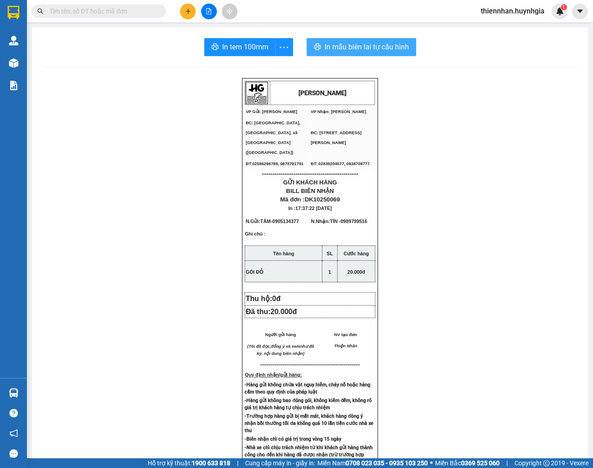
click at [390, 48] on span "In mẫu biên lai tự cấu hình" at bounding box center [367, 46] width 84 height 11
click at [186, 13] on icon "plus" at bounding box center [188, 11] width 6 height 6
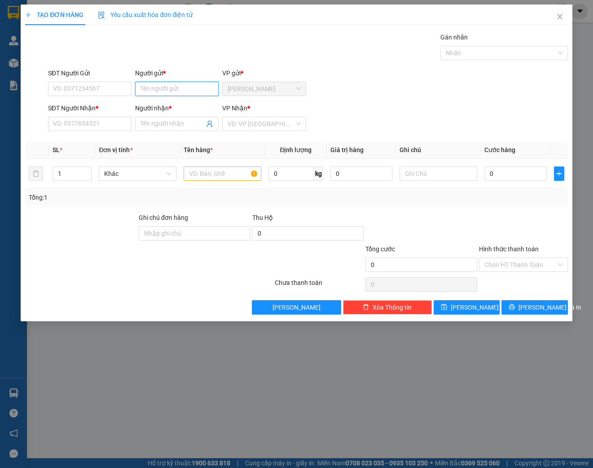
click at [198, 93] on input "Người gửi *" at bounding box center [177, 89] width 84 height 14
click at [79, 92] on input "SĐT Người Gửi" at bounding box center [90, 89] width 84 height 14
click at [51, 123] on input "SĐT Người Nhận *" at bounding box center [90, 124] width 84 height 14
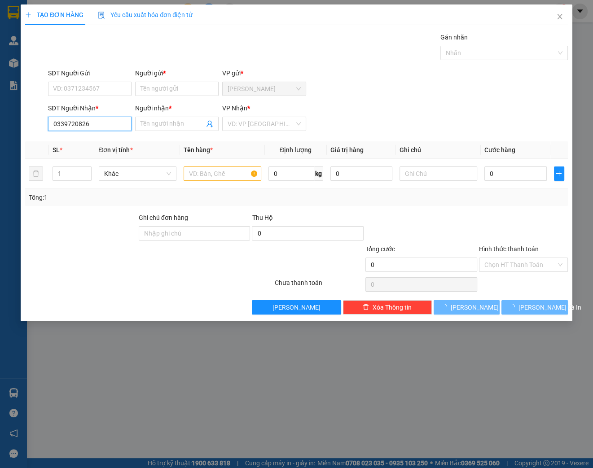
type input "0339720826"
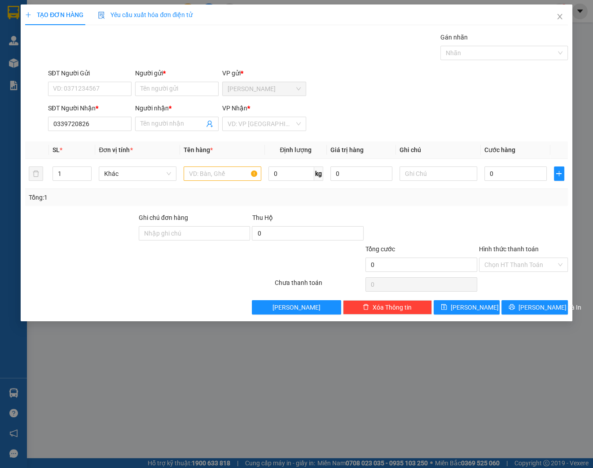
click at [179, 131] on div "Người nhận * Tên người nhận" at bounding box center [177, 118] width 84 height 31
click at [97, 124] on input "0339720826" at bounding box center [90, 124] width 84 height 14
click at [143, 125] on input "Người nhận *" at bounding box center [173, 124] width 64 height 10
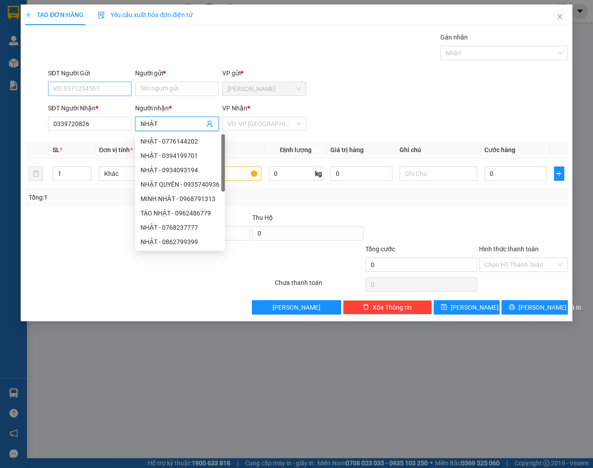
type input "NHẬT"
click at [102, 84] on input "SĐT Người Gửi" at bounding box center [90, 89] width 84 height 14
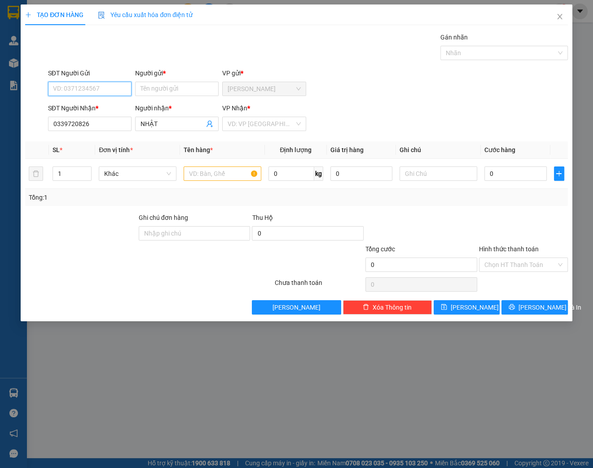
click at [102, 84] on input "SĐT Người Gửi" at bounding box center [90, 89] width 84 height 14
type input "0"
click at [73, 89] on input "037703647" at bounding box center [90, 89] width 84 height 14
click at [66, 89] on input "037703647" at bounding box center [90, 89] width 84 height 14
click at [66, 88] on input "0377703647" at bounding box center [90, 89] width 84 height 14
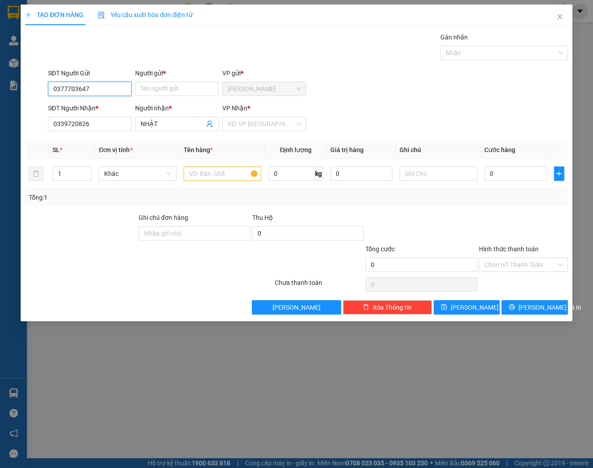
click at [76, 88] on input "0377703647" at bounding box center [90, 89] width 84 height 14
drag, startPoint x: 93, startPoint y: 87, endPoint x: 105, endPoint y: 87, distance: 11.7
click at [93, 87] on input "0377703647" at bounding box center [90, 89] width 84 height 14
type input "0377703647"
click at [168, 88] on input "Người gửi *" at bounding box center [177, 89] width 84 height 14
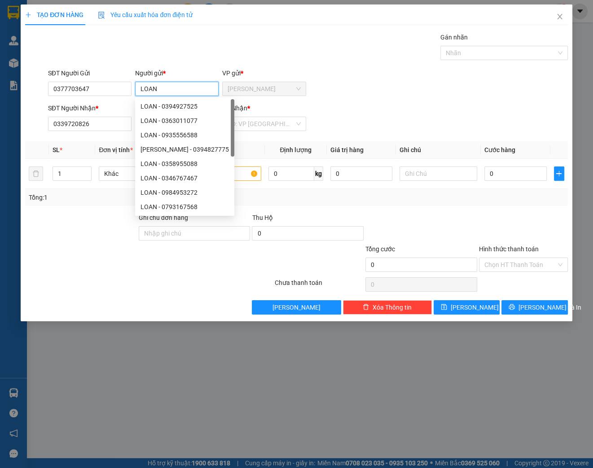
type input "LOAN"
click at [353, 79] on div "SĐT Người Gửi 0377703647 Người gửi * LOAN VP gửi * [PERSON_NAME]" at bounding box center [308, 83] width 524 height 31
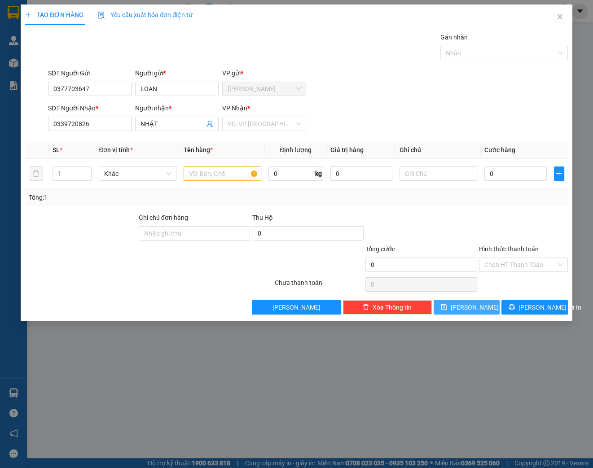
click at [490, 303] on button "[PERSON_NAME]" at bounding box center [467, 307] width 66 height 14
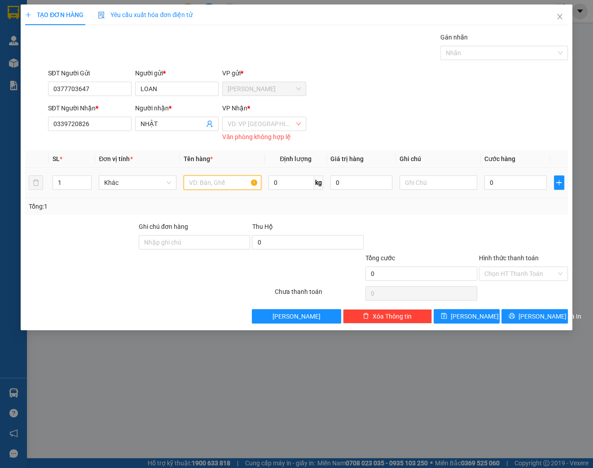
click at [238, 185] on input "text" at bounding box center [223, 183] width 78 height 14
type input "KIỆN [GEOGRAPHIC_DATA]"
click at [467, 318] on span "[PERSON_NAME]" at bounding box center [475, 317] width 48 height 10
click at [465, 318] on button "[PERSON_NAME]" at bounding box center [467, 316] width 66 height 14
click at [296, 121] on div "VD: VP [GEOGRAPHIC_DATA]" at bounding box center [264, 124] width 84 height 14
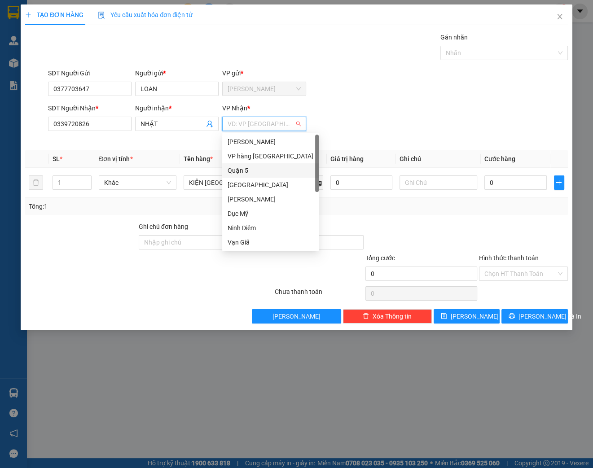
click at [284, 170] on div "Quận 5" at bounding box center [271, 171] width 86 height 10
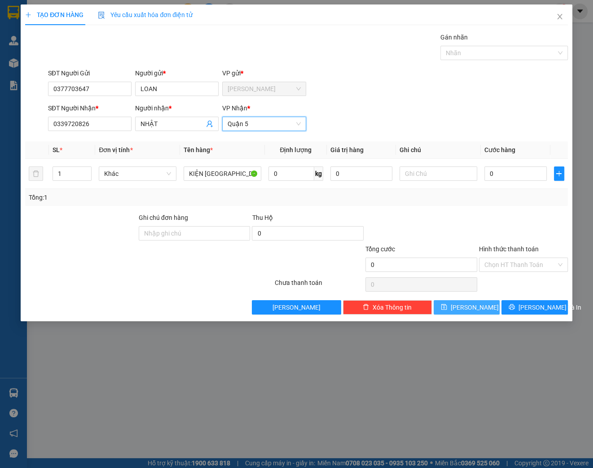
click at [474, 304] on span "[PERSON_NAME]" at bounding box center [475, 308] width 48 height 10
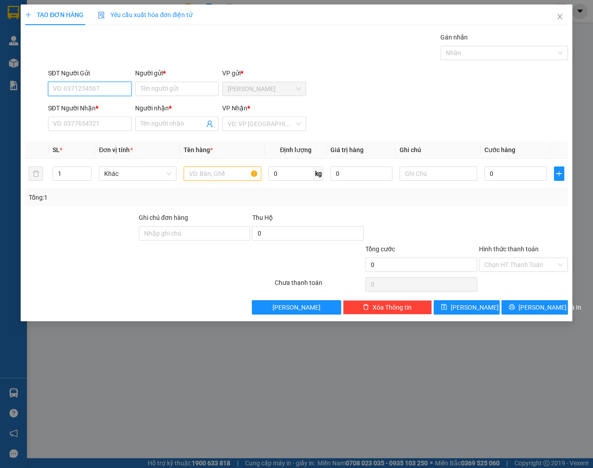
click at [92, 85] on input "SĐT Người Gửi" at bounding box center [90, 89] width 84 height 14
click at [70, 86] on input "SĐT Người Gửi" at bounding box center [90, 89] width 84 height 14
click at [78, 102] on div "0765313481 - HẰNG" at bounding box center [89, 107] width 73 height 10
type input "0765313481"
type input "HẰNG"
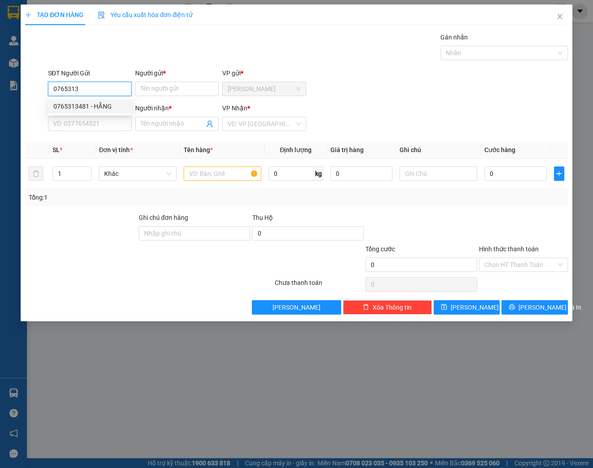
type input "0905074905"
type input "HÂN"
type input "0765313481"
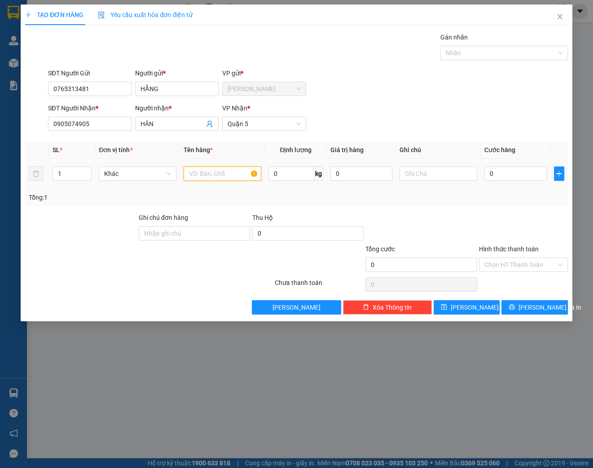
click at [206, 179] on input "text" at bounding box center [223, 174] width 78 height 14
type input "TX NHỎ"
click at [522, 176] on input "0" at bounding box center [516, 174] width 62 height 14
type input "3"
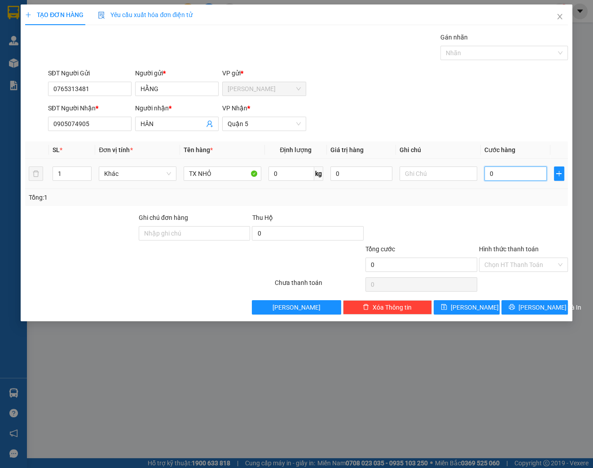
type input "3"
type input "30"
type input "300"
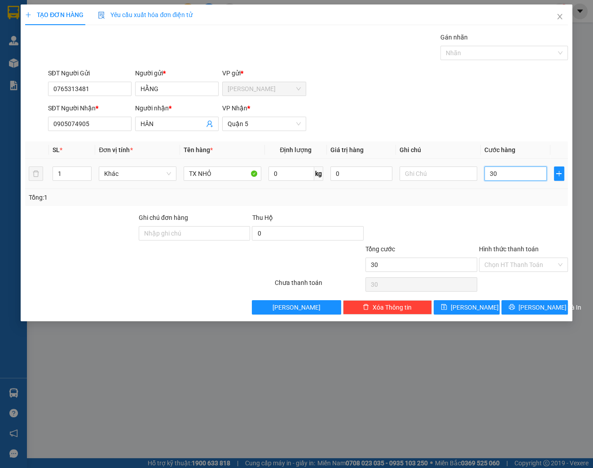
type input "300"
type input "3.000"
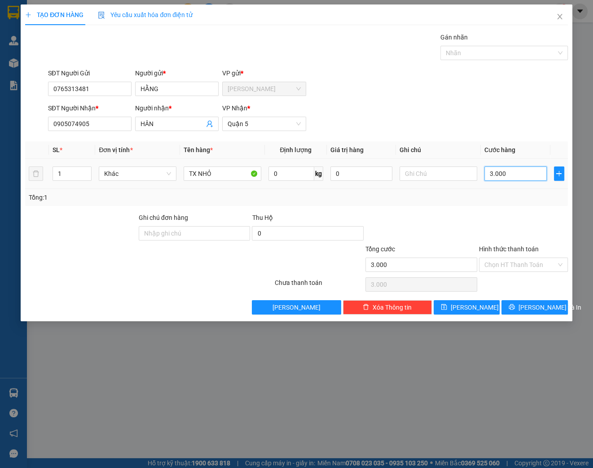
type input "30.000"
click at [535, 267] on input "Hình thức thanh toán" at bounding box center [521, 264] width 72 height 13
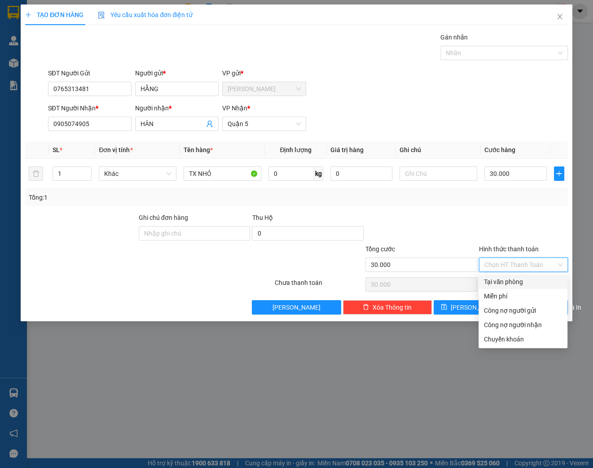
click at [532, 278] on div "Tại văn phòng" at bounding box center [523, 282] width 78 height 10
type input "0"
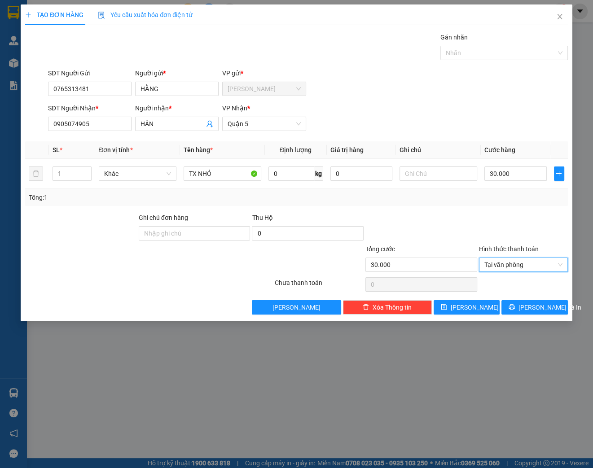
click at [541, 315] on div "TẠO ĐƠN HÀNG Yêu cầu xuất hóa đơn điện tử Transit Pickup Surcharge Ids Transit …" at bounding box center [297, 162] width 552 height 317
click at [537, 306] on span "[PERSON_NAME] và In" at bounding box center [550, 308] width 63 height 10
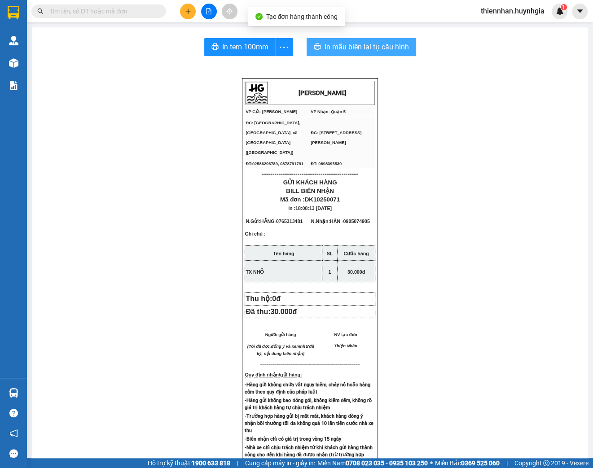
click at [349, 43] on span "In mẫu biên lai tự cấu hình" at bounding box center [367, 46] width 84 height 11
click at [276, 51] on span "more" at bounding box center [284, 47] width 17 height 11
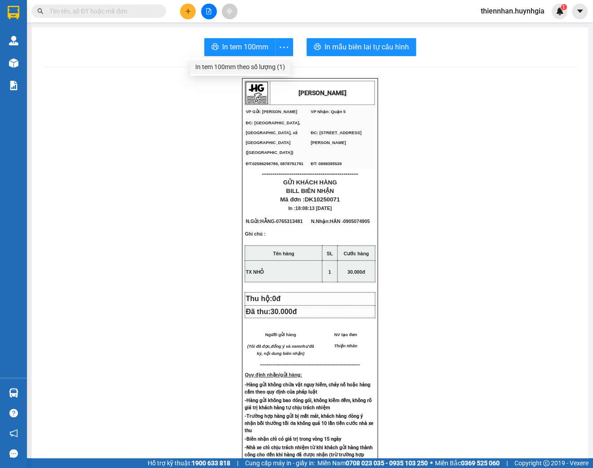
click at [270, 65] on div "In tem 100mm theo số lượng (1)" at bounding box center [240, 67] width 90 height 10
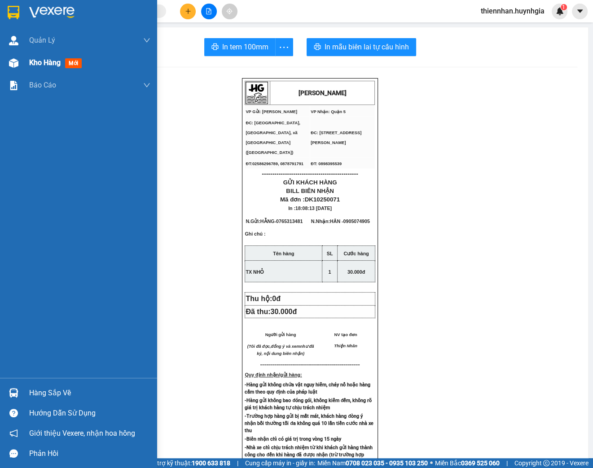
click at [35, 63] on span "Kho hàng" at bounding box center [44, 62] width 31 height 9
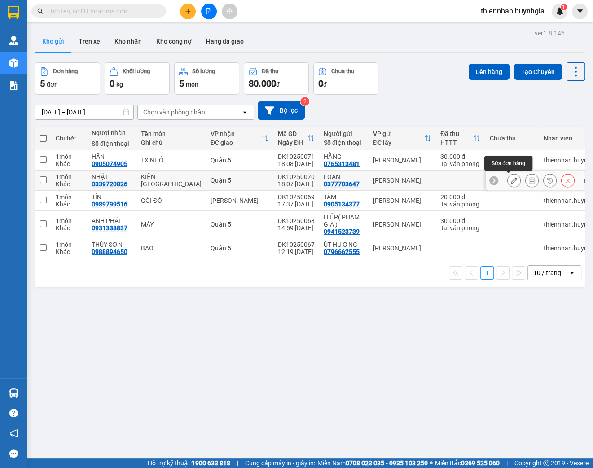
click at [511, 180] on icon at bounding box center [514, 180] width 6 height 6
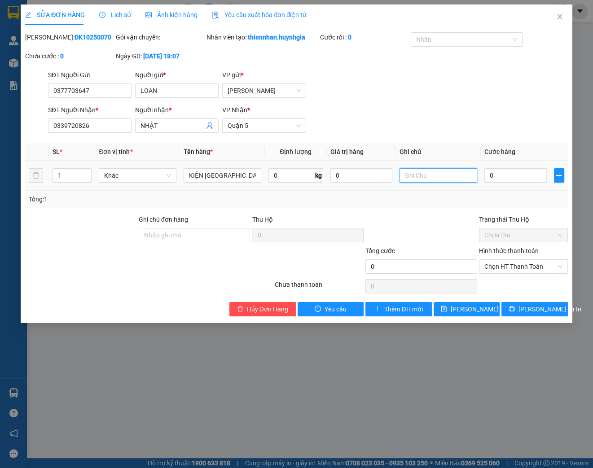
click at [410, 183] on input "text" at bounding box center [439, 175] width 78 height 14
type input "B"
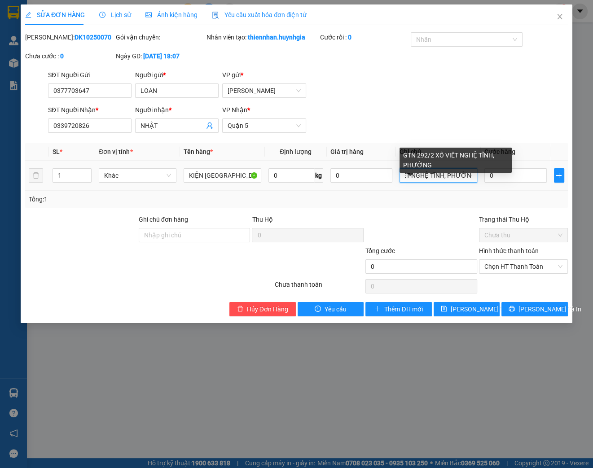
scroll to position [0, 52]
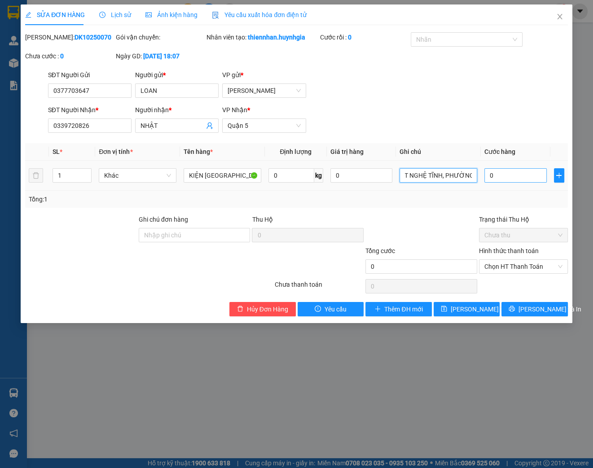
type input "GTN 292/2 XÔ VIẾT NGHỆ TĨNH, PHƯỜNG"
click at [498, 183] on input "0" at bounding box center [516, 175] width 62 height 14
type input "6"
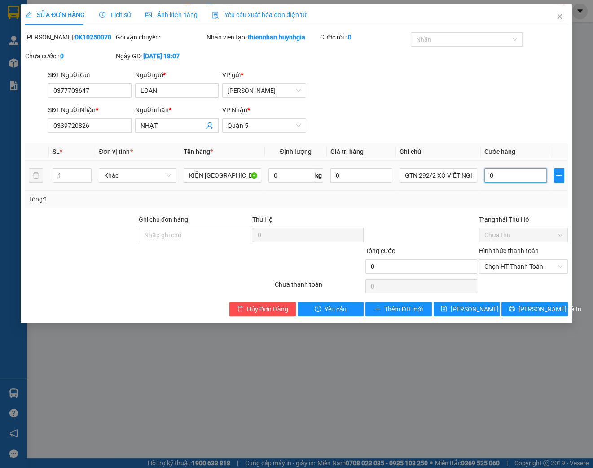
type input "6"
type input "60"
type input "600"
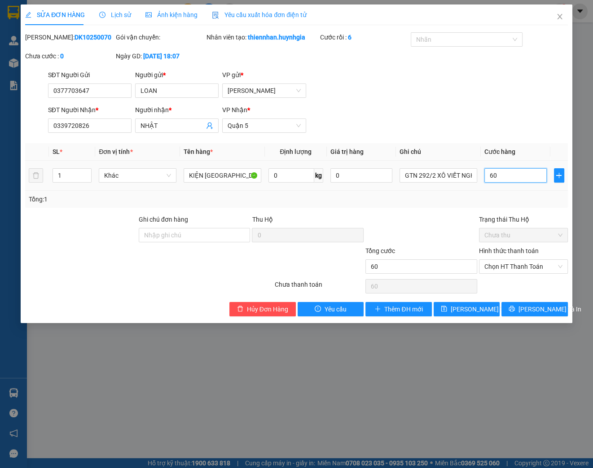
type input "600"
type input "6.000"
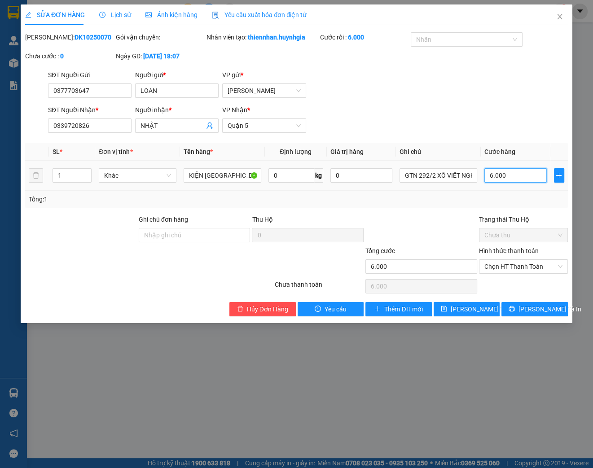
type input "60.000"
click at [462, 183] on input "GTN 292/2 XÔ VIẾT NGHỆ TĨNH, PHƯỜNG" at bounding box center [439, 175] width 78 height 14
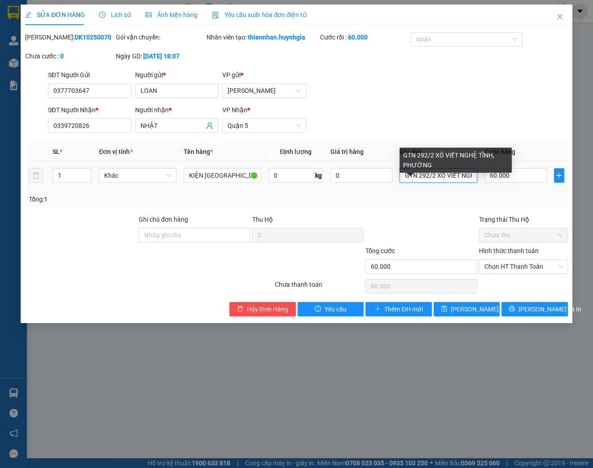
scroll to position [0, 52]
drag, startPoint x: 471, startPoint y: 183, endPoint x: 476, endPoint y: 183, distance: 4.9
click at [476, 183] on input "GTN 292/2 XÔ VIẾT NGHỆ TĨNH, PHƯỜNG" at bounding box center [439, 175] width 78 height 14
click at [469, 183] on input "GTN 292/2 XÔ VIẾT NGHỆ TĨNH, PHƯỜNG" at bounding box center [439, 175] width 78 height 14
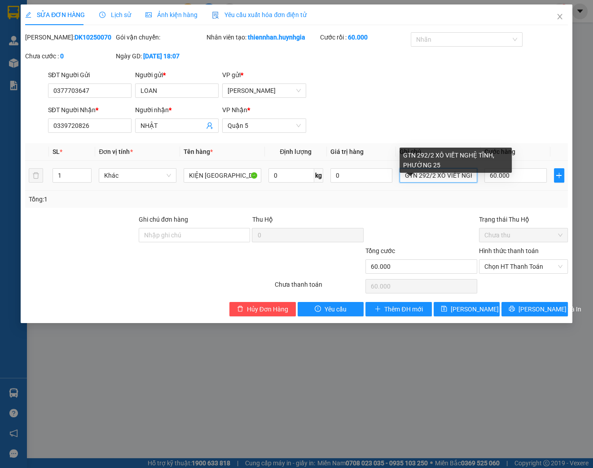
drag, startPoint x: 468, startPoint y: 184, endPoint x: 401, endPoint y: 191, distance: 67.3
click at [401, 183] on input "GTN 292/2 XÔ VIẾT NGHỆ TĨNH, PHƯỜNG 25" at bounding box center [439, 175] width 78 height 14
click at [418, 183] on input "GTN 292/2 XÔ VIẾT NGHỆ TĨNH, PHƯỜNG 25" at bounding box center [439, 175] width 78 height 14
click at [417, 183] on input "GTN 292/2 XÔ VIẾT NGHỆ TĨNH, PHƯỜNG 25" at bounding box center [439, 175] width 78 height 14
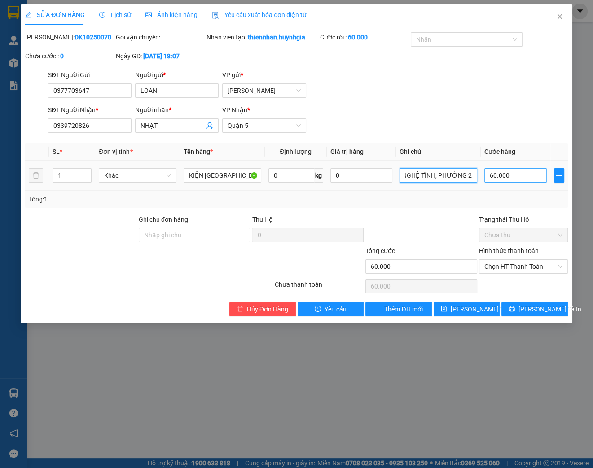
drag, startPoint x: 406, startPoint y: 186, endPoint x: 495, endPoint y: 191, distance: 89.5
click at [495, 191] on tr "1 Khác KIỆN TX 0 kg 0 GTN: 70K (CHÚ TRÍ) 292/2 XÔ VIẾT [GEOGRAPHIC_DATA], PHƯỜN…" at bounding box center [296, 176] width 543 height 30
type input "GTN: 70K (CHÚ TRÍ) 292/2 XÔ VIẾT NGHỆ TĨNH, PHƯỜNG 25"
click at [208, 243] on input "Ghi chú đơn hàng" at bounding box center [195, 235] width 112 height 14
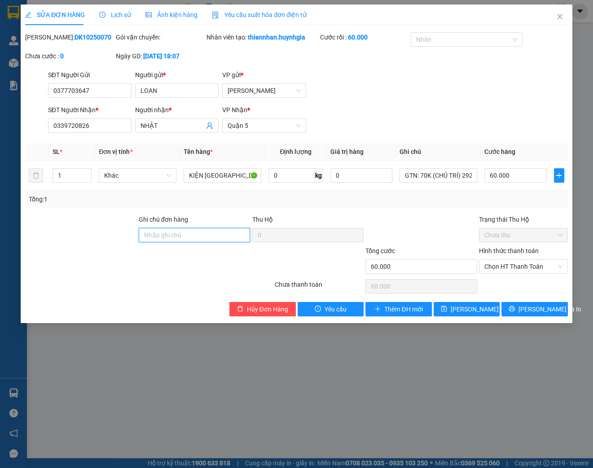
paste input "GTN: 70K (CHÚ TRÍ) 292/2 XÔ VIẾT NGHỆ TĨNH, PHƯỜNG 25"
type input "GTN: 70K (CHÚ TRÍ) 292/2 XÔ VIẾT NGHỆ TĨNH, PHƯỜNG 25"
click at [451, 235] on div at bounding box center [422, 230] width 114 height 31
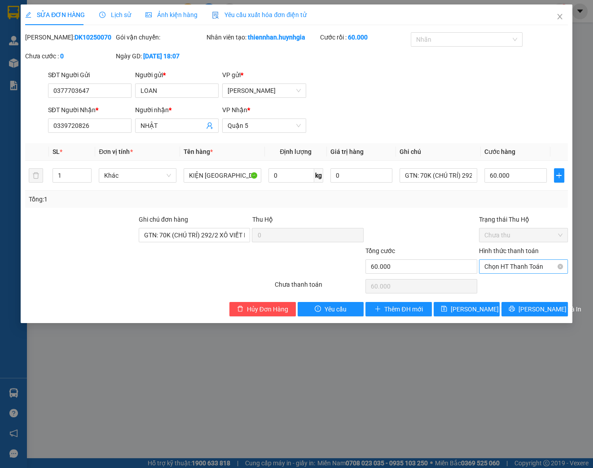
click at [505, 274] on span "Chọn HT Thanh Toán" at bounding box center [524, 266] width 78 height 13
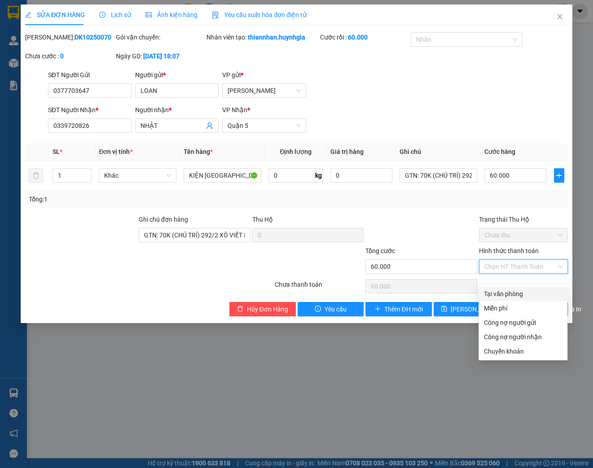
click at [506, 291] on div "Tại văn phòng" at bounding box center [523, 294] width 78 height 10
type input "0"
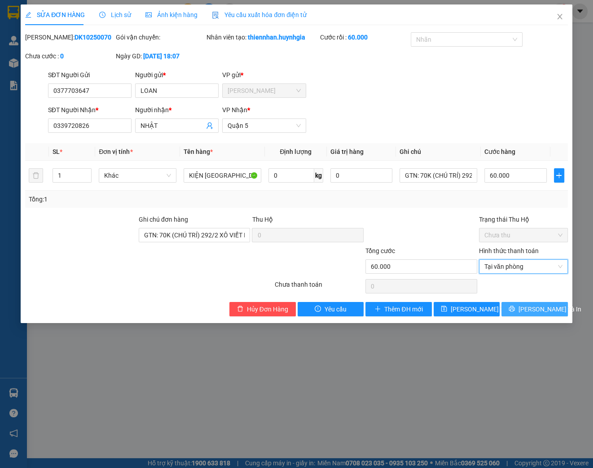
click at [530, 314] on span "[PERSON_NAME] và In" at bounding box center [550, 310] width 63 height 10
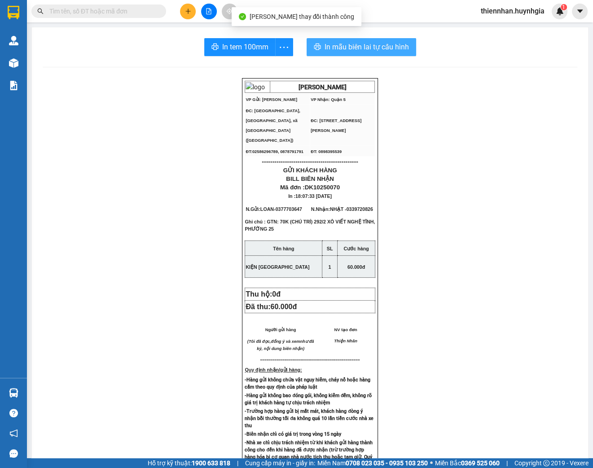
click at [377, 50] on span "In mẫu biên lai tự cấu hình" at bounding box center [367, 46] width 84 height 11
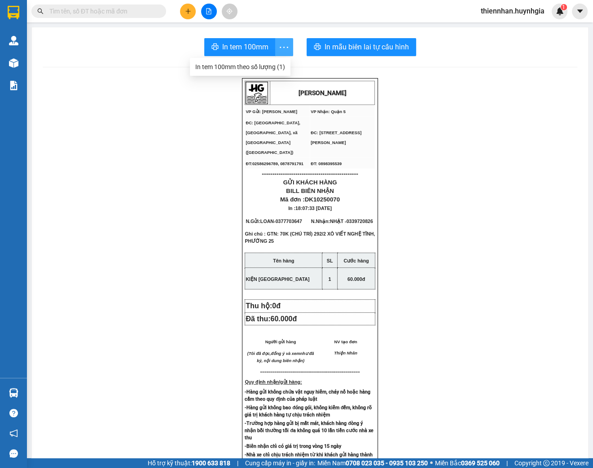
click at [282, 48] on icon "more" at bounding box center [283, 47] width 11 height 11
click at [275, 68] on div "In tem 100mm theo số lượng (1)" at bounding box center [240, 67] width 90 height 10
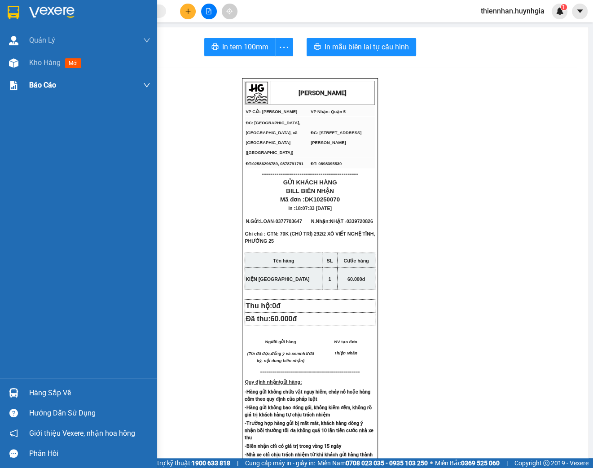
click at [42, 66] on span "Kho hàng" at bounding box center [44, 62] width 31 height 9
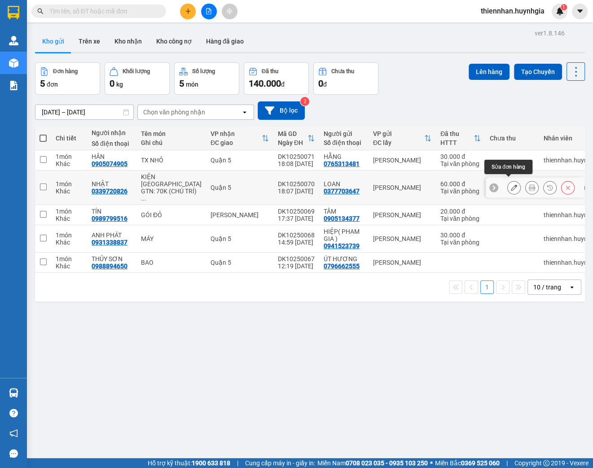
click at [508, 186] on button at bounding box center [514, 188] width 13 height 16
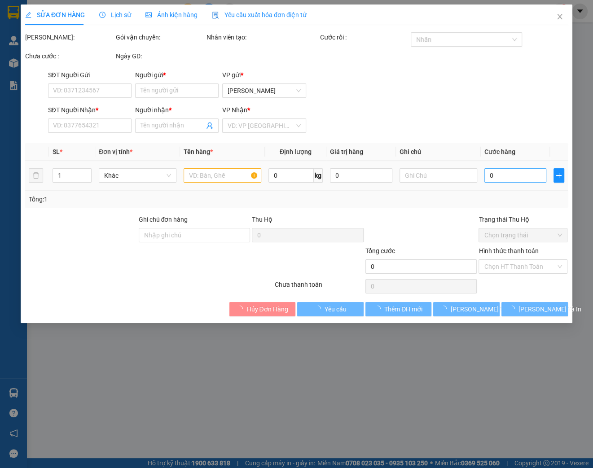
type input "0377703647"
type input "LOAN"
type input "0339720826"
type input "NHẬT"
type input "GTN: 70K (CHÚ TRÍ) 292/2 XÔ VIẾT NGHỆ TĨNH, PHƯỜNG 25"
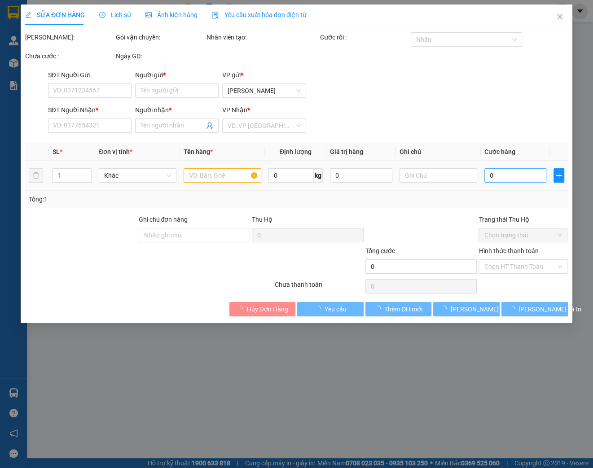
type input "60.000"
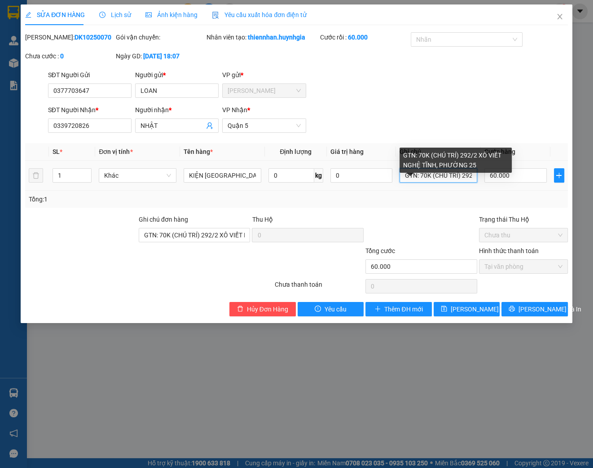
click at [460, 183] on input "GTN: 70K (CHÚ TRÍ) 292/2 XÔ VIẾT NGHỆ TĨNH, PHƯỜNG 25" at bounding box center [439, 175] width 78 height 14
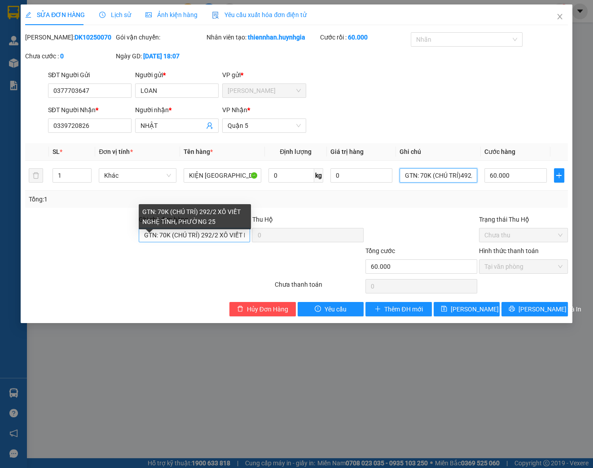
type input "GTN: 70K (CHÚ TRÍ)492/2 XÔ VIẾT NGHỆ TĨNH, PHƯỜNG 25"
click at [200, 243] on input "GTN: 70K (CHÚ TRÍ) 292/2 XÔ VIẾT NGHỆ TĨNH, PHƯỜNG 25" at bounding box center [195, 235] width 112 height 14
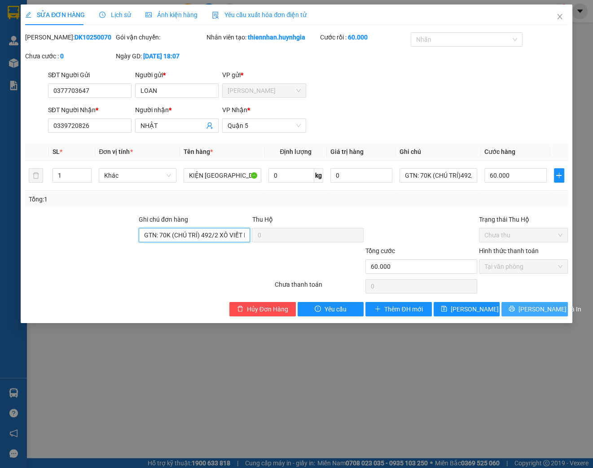
type input "GTN: 70K (CHÚ TRÍ) 492/2 XÔ VIẾT NGHỆ TĨNH, PHƯỜNG 25"
click at [515, 312] on icon "printer" at bounding box center [512, 309] width 6 height 6
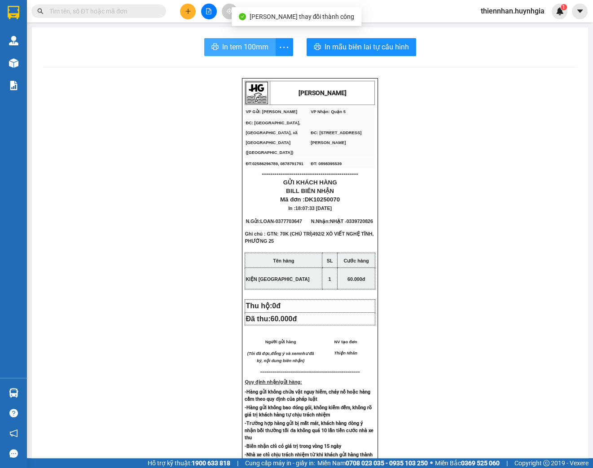
click at [258, 49] on span "In tem 100mm" at bounding box center [245, 46] width 46 height 11
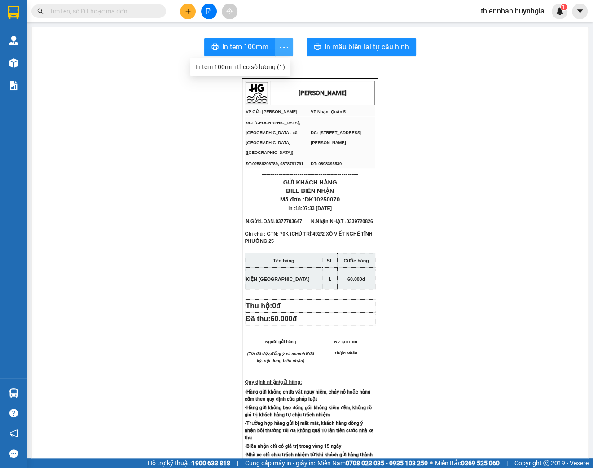
click at [283, 48] on icon "more" at bounding box center [283, 47] width 11 height 11
click at [262, 52] on span "In tem 100mm" at bounding box center [245, 46] width 46 height 11
click at [191, 14] on button at bounding box center [188, 12] width 16 height 16
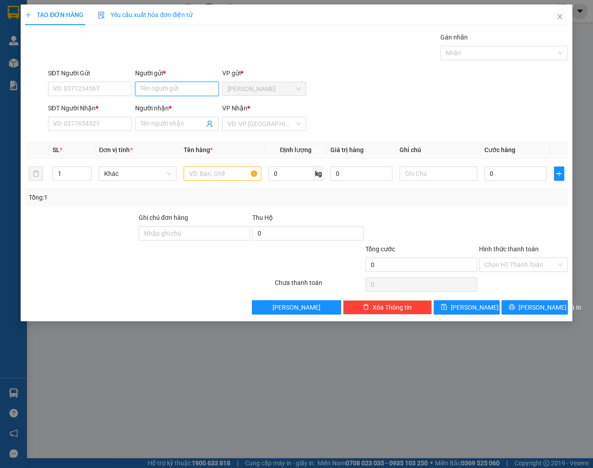
click at [160, 88] on input "Người gửi *" at bounding box center [177, 89] width 84 height 14
type input "[PERSON_NAME]"
click at [210, 104] on div "[PERSON_NAME] - 0933152352" at bounding box center [185, 107] width 88 height 10
type input "0933152352"
type input "[PERSON_NAME]"
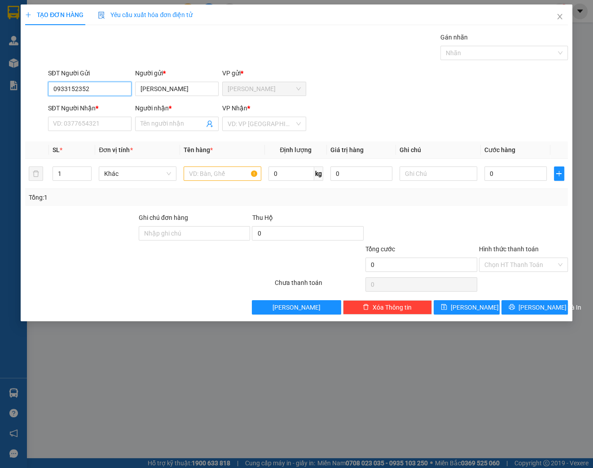
click at [102, 92] on input "0933152352" at bounding box center [90, 89] width 84 height 14
type input "0933152352"
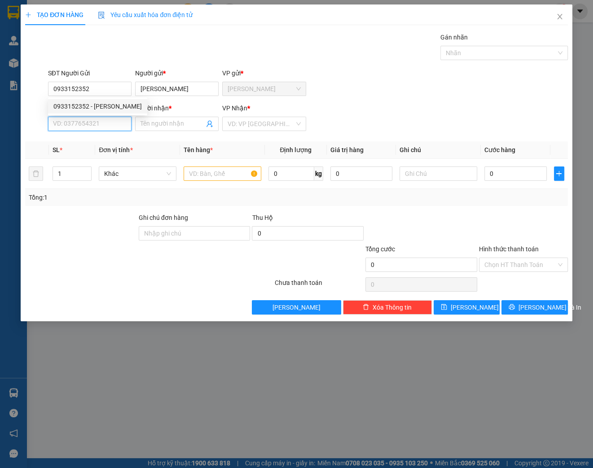
click at [102, 119] on input "SĐT Người Nhận *" at bounding box center [90, 124] width 84 height 14
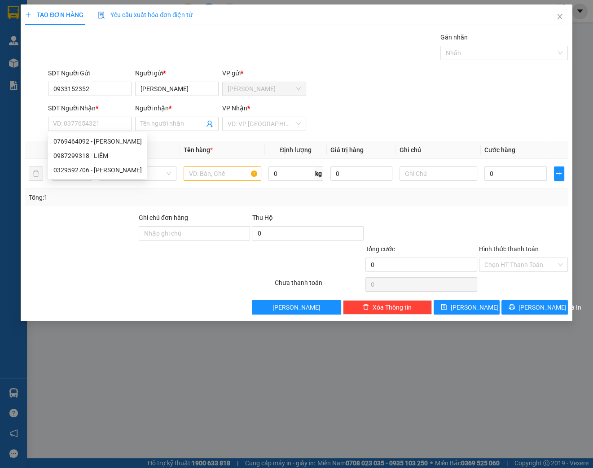
click at [103, 111] on div "SĐT Người Nhận *" at bounding box center [90, 108] width 84 height 10
click at [103, 117] on input "SĐT Người Nhận *" at bounding box center [90, 124] width 84 height 14
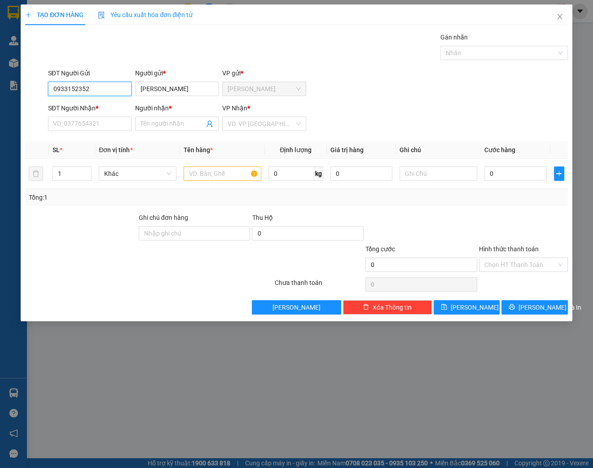
click at [104, 88] on input "0933152352" at bounding box center [90, 89] width 84 height 14
click at [105, 106] on div "0933152352 - [PERSON_NAME]" at bounding box center [97, 107] width 88 height 10
type input "0769464092"
type input "HÀ"
click at [102, 126] on input "0769464092" at bounding box center [90, 124] width 84 height 14
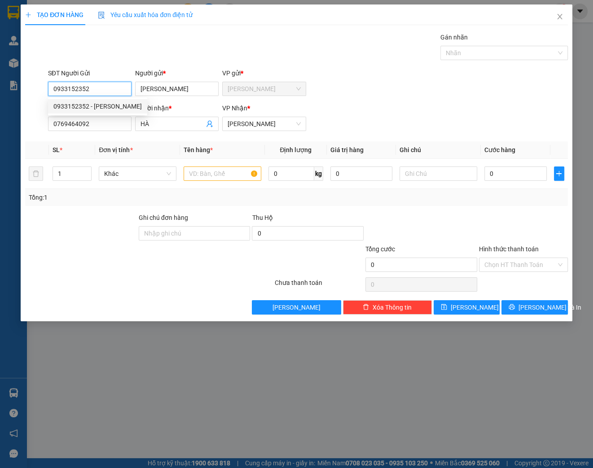
drag, startPoint x: 95, startPoint y: 90, endPoint x: 54, endPoint y: 92, distance: 41.3
click at [54, 92] on input "0933152352" at bounding box center [90, 89] width 84 height 14
click at [560, 14] on icon "close" at bounding box center [559, 16] width 7 height 7
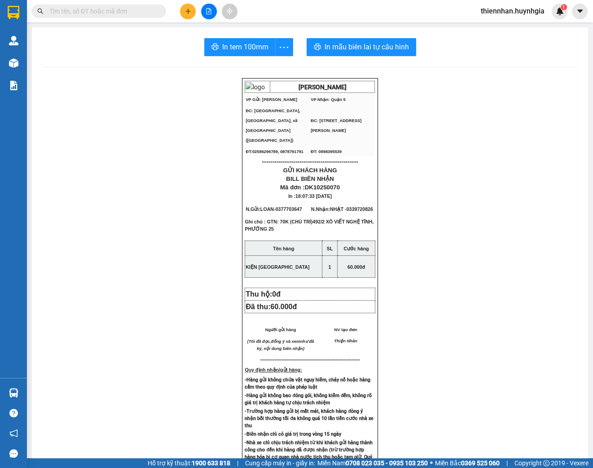
click at [115, 11] on input "text" at bounding box center [102, 11] width 106 height 10
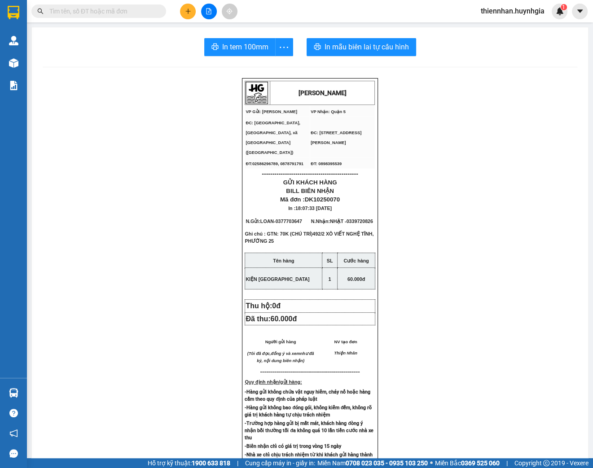
paste input "0933152352"
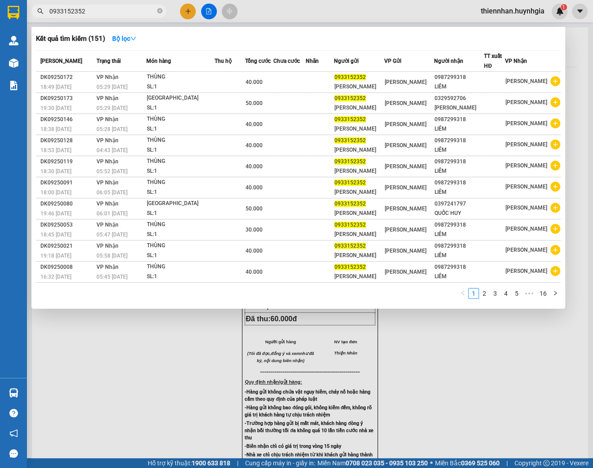
type input "0933152352"
click at [183, 11] on div at bounding box center [296, 234] width 593 height 468
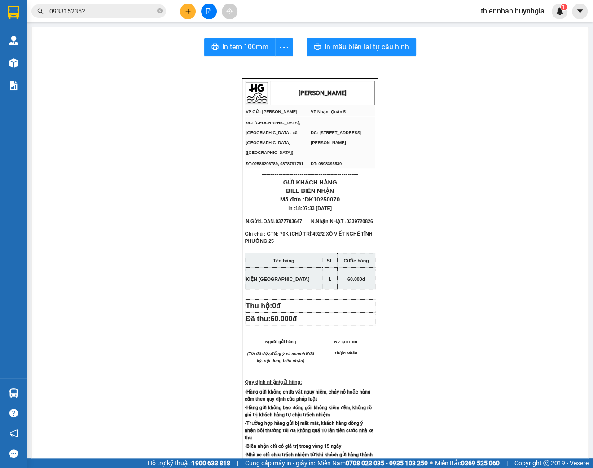
click at [190, 13] on icon "plus" at bounding box center [188, 11] width 6 height 6
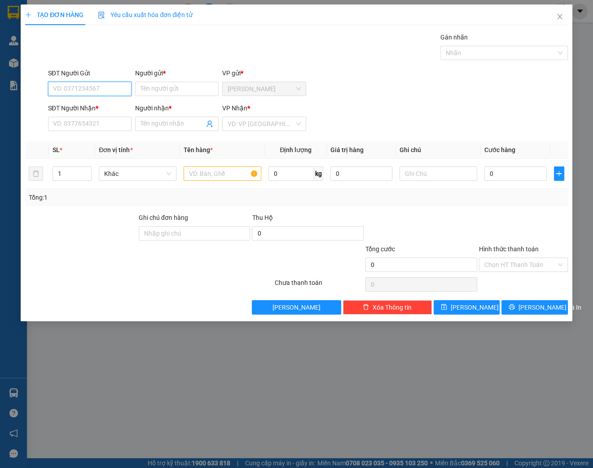
click at [100, 84] on input "SĐT Người Gửi" at bounding box center [90, 89] width 84 height 14
paste input "0933152352"
type input "0933152352"
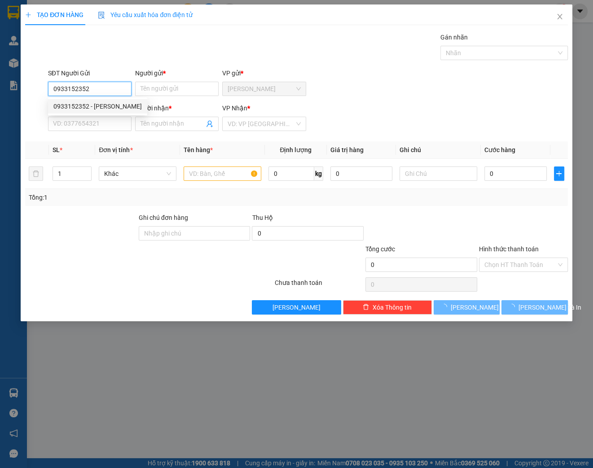
click at [127, 105] on div "0933152352 - [PERSON_NAME]" at bounding box center [97, 107] width 88 height 10
type input "[PERSON_NAME]"
type input "0769464092"
type input "HÀ"
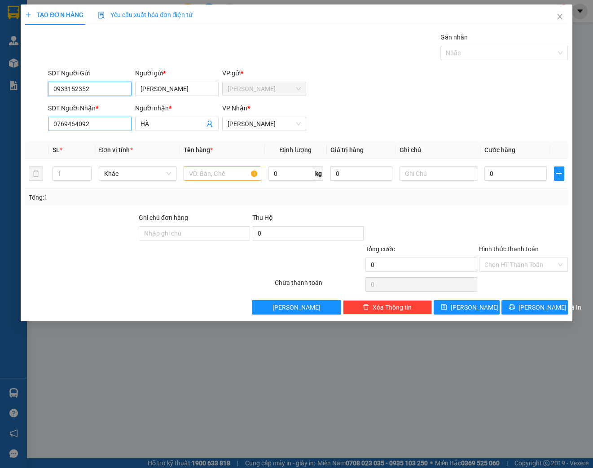
type input "0933152352"
click at [114, 125] on input "0769464092" at bounding box center [90, 124] width 84 height 14
drag, startPoint x: 115, startPoint y: 125, endPoint x: 0, endPoint y: 135, distance: 115.8
click at [0, 135] on html "Kết quả tìm kiếm ( 151 ) Bộ lọc Mã ĐH Trạng thái Món hàng Thu hộ Tổng cước Chưa…" at bounding box center [296, 234] width 593 height 468
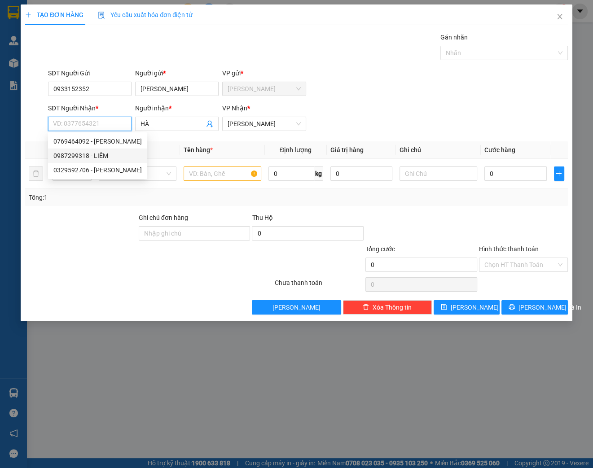
click at [100, 151] on div "0987299318 - LIÊM" at bounding box center [97, 156] width 88 height 10
type input "0987299318"
type input "LIÊM"
type input "0987299318"
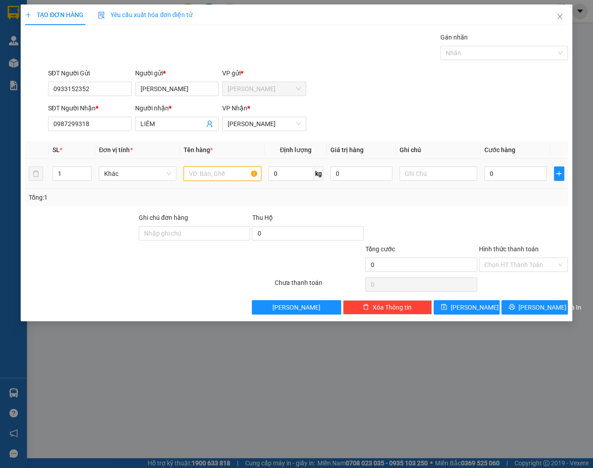
click at [229, 177] on input "text" at bounding box center [223, 174] width 78 height 14
type input "THÙNG"
click at [503, 171] on input "0" at bounding box center [516, 174] width 62 height 14
type input "4"
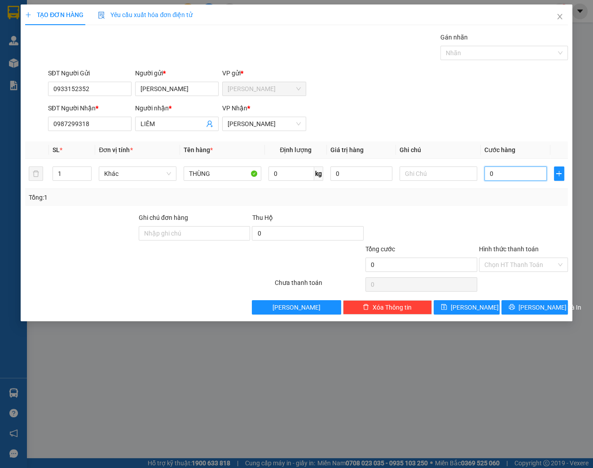
type input "4"
type input "40"
type input "400"
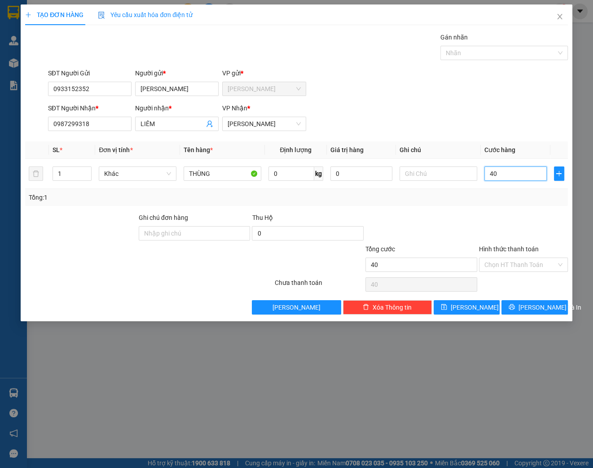
type input "400"
type input "4.000"
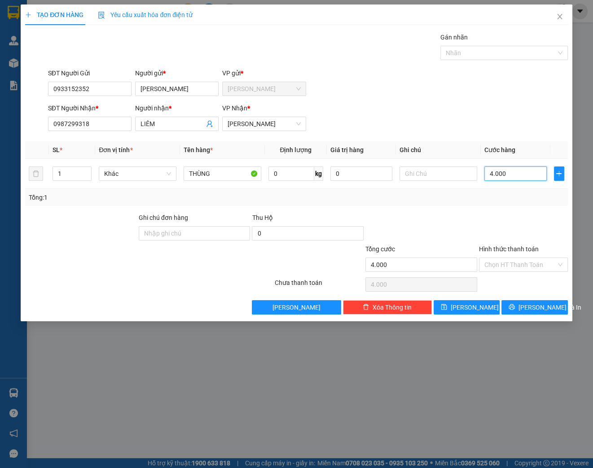
type input "40.000"
click at [510, 265] on input "Hình thức thanh toán" at bounding box center [521, 264] width 72 height 13
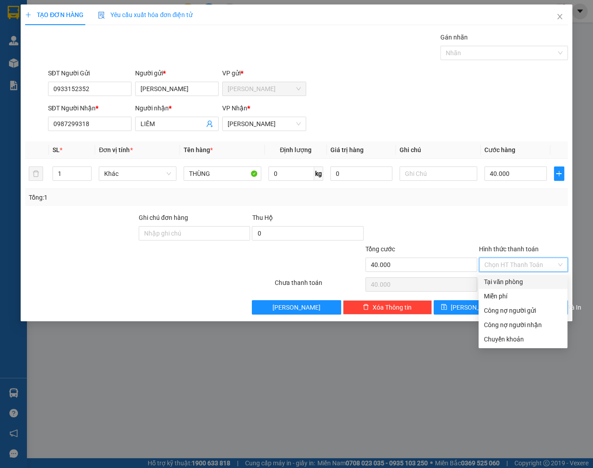
click at [524, 284] on div "Tại văn phòng" at bounding box center [523, 282] width 78 height 10
type input "0"
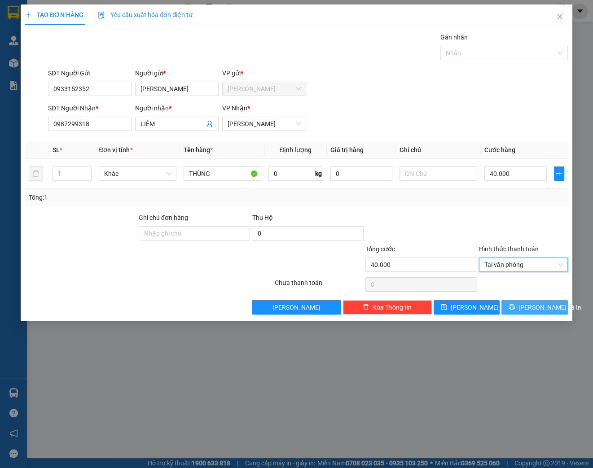
click at [515, 306] on icon "printer" at bounding box center [512, 308] width 6 height 6
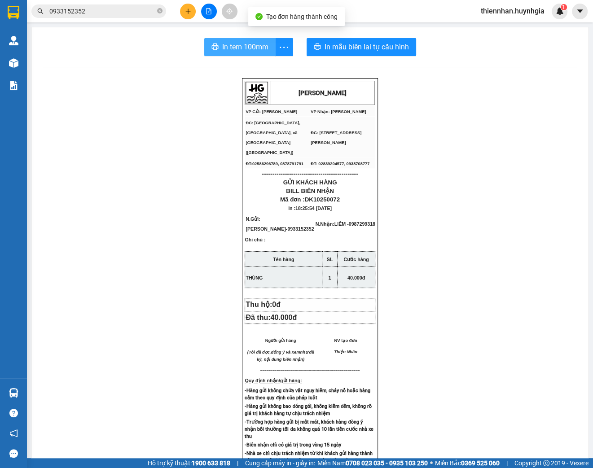
click at [260, 43] on span "In tem 100mm" at bounding box center [245, 46] width 46 height 11
click at [188, 12] on icon "plus" at bounding box center [188, 11] width 0 height 5
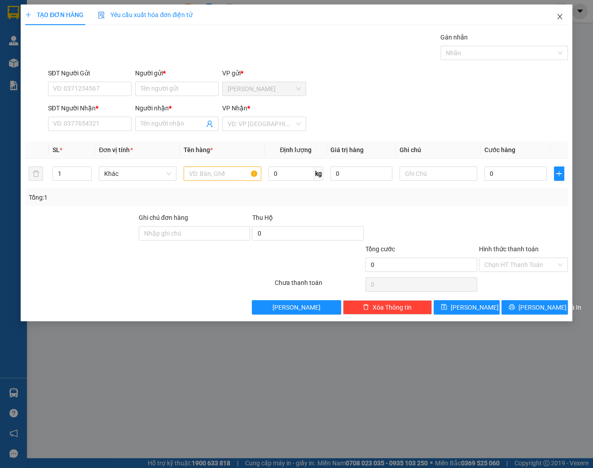
click at [562, 15] on icon "close" at bounding box center [559, 16] width 7 height 7
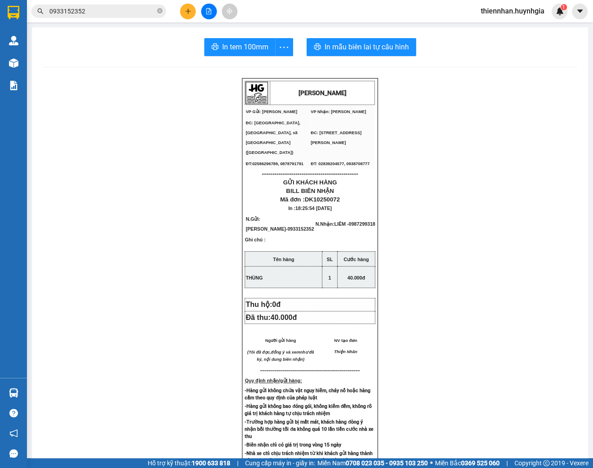
click at [193, 7] on button at bounding box center [188, 12] width 16 height 16
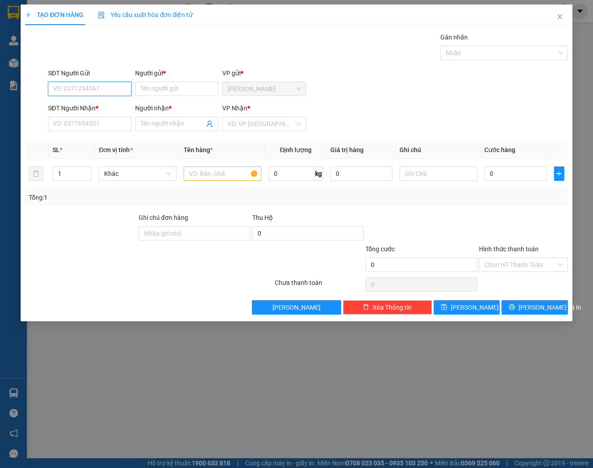
click at [126, 86] on input "SĐT Người Gửi" at bounding box center [90, 89] width 84 height 14
type input "0917372200"
click at [81, 99] on div "0917372200 0917372200 - HUY" at bounding box center [90, 106] width 84 height 18
click at [85, 106] on div "SĐT Người Nhận *" at bounding box center [90, 108] width 84 height 10
click at [85, 117] on input "SĐT Người Nhận *" at bounding box center [90, 124] width 84 height 14
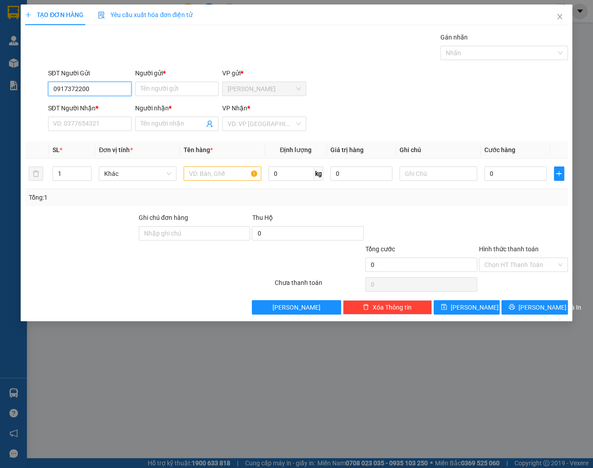
click at [113, 86] on input "0917372200" at bounding box center [90, 89] width 84 height 14
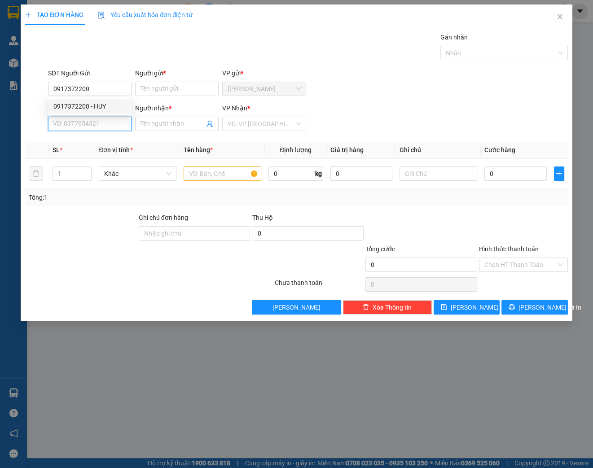
click at [101, 124] on input "SĐT Người Nhận *" at bounding box center [90, 124] width 84 height 14
click at [110, 145] on div "0855306148 - QUỲNH MY" at bounding box center [89, 142] width 73 height 10
type input "0855306148"
type input "QUỲNH MY"
type input "0855306148"
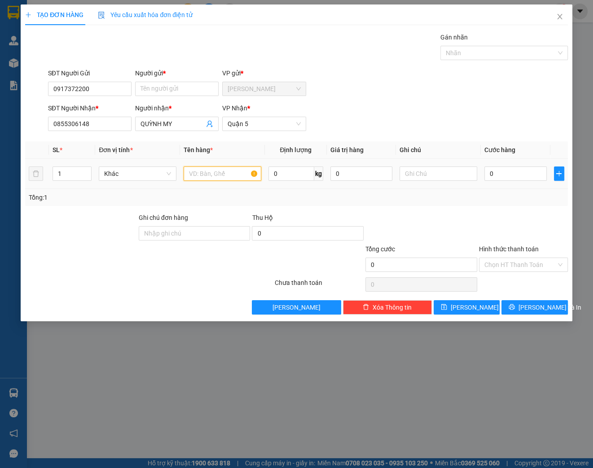
click at [216, 176] on input "text" at bounding box center [223, 174] width 78 height 14
type input "GÓI ĐEN"
click at [495, 177] on input "0" at bounding box center [516, 174] width 62 height 14
type input "2"
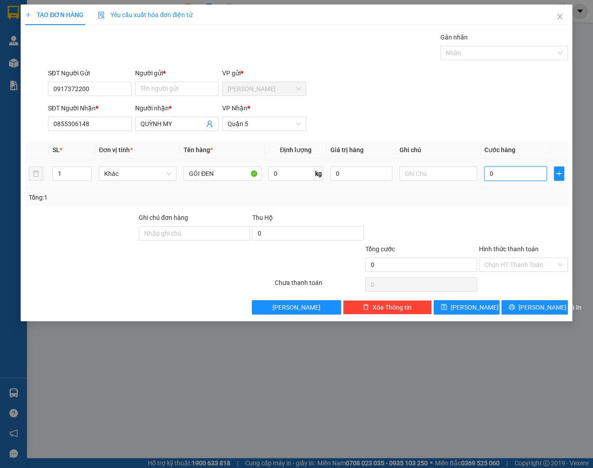
type input "2"
type input "20"
type input "200"
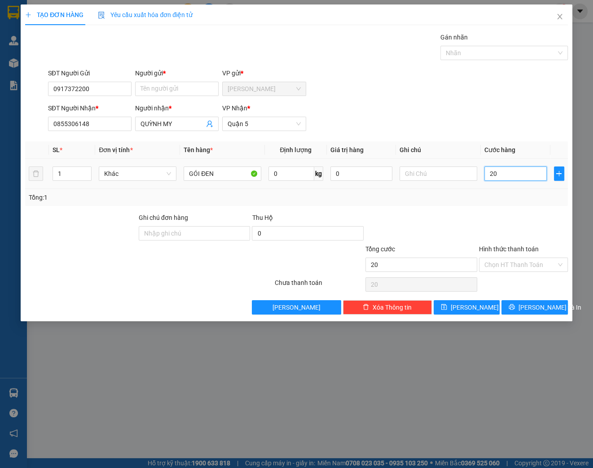
type input "200"
type input "2.000"
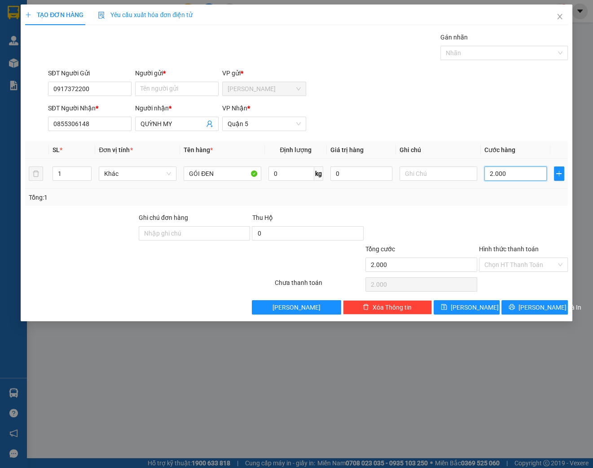
type input "20.000"
click at [511, 262] on input "Hình thức thanh toán" at bounding box center [521, 264] width 72 height 13
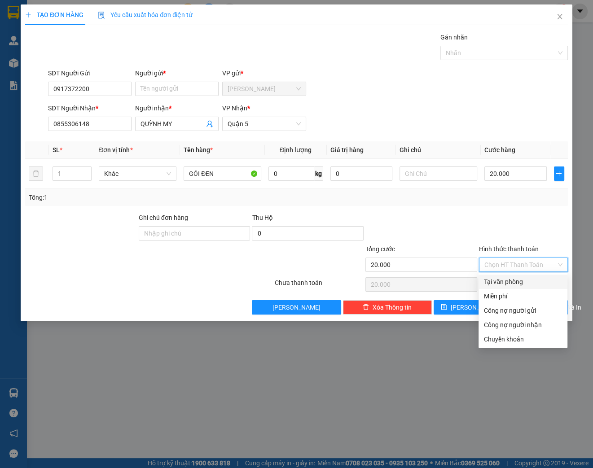
click at [517, 277] on div "Tại văn phòng" at bounding box center [523, 282] width 78 height 10
type input "0"
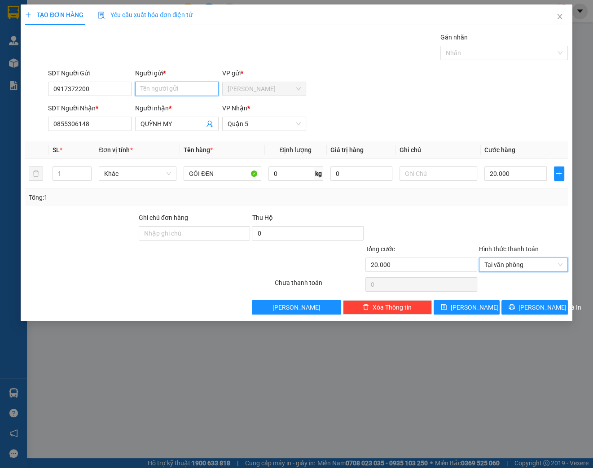
click at [152, 89] on input "Người gửi *" at bounding box center [177, 89] width 84 height 14
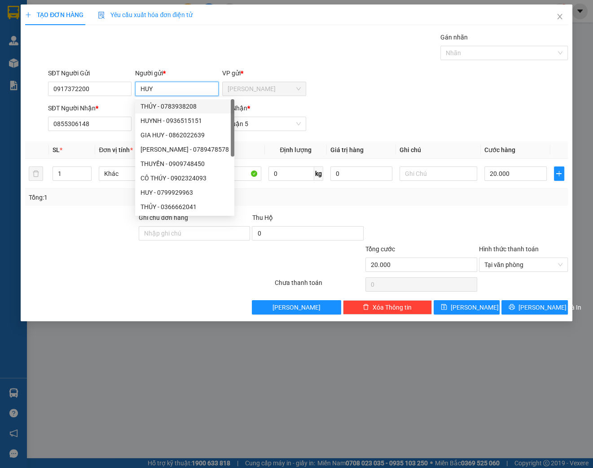
type input "HUY"
click at [388, 78] on div "SĐT Người Gửi 0917372200 Người gửi * HUY VP gửi * [PERSON_NAME]" at bounding box center [308, 83] width 524 height 31
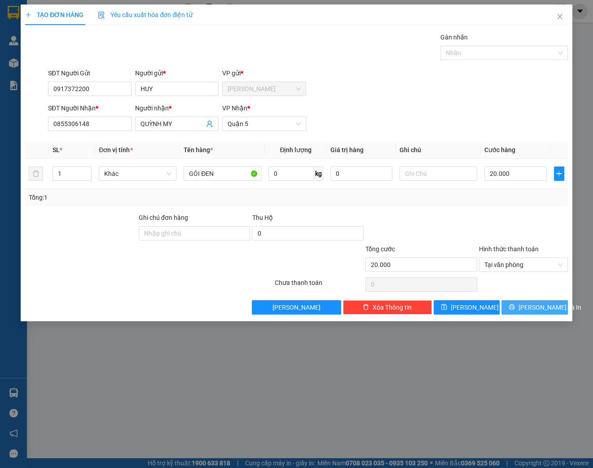
click at [537, 307] on span "[PERSON_NAME] và In" at bounding box center [550, 308] width 63 height 10
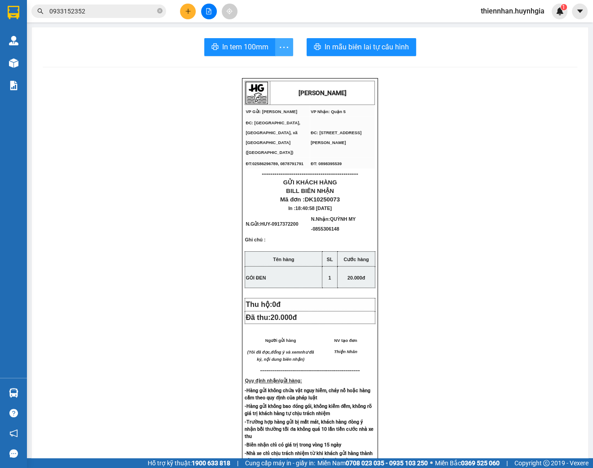
click at [287, 49] on span "more" at bounding box center [284, 47] width 17 height 11
click at [265, 63] on div "In tem 100mm theo số lượng (1)" at bounding box center [240, 67] width 90 height 10
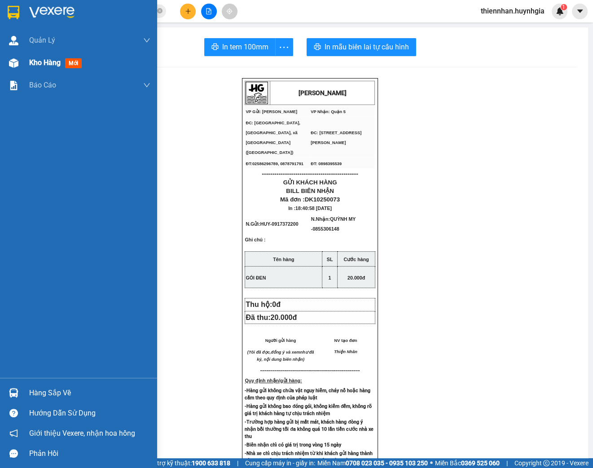
click at [42, 62] on span "Kho hàng" at bounding box center [44, 62] width 31 height 9
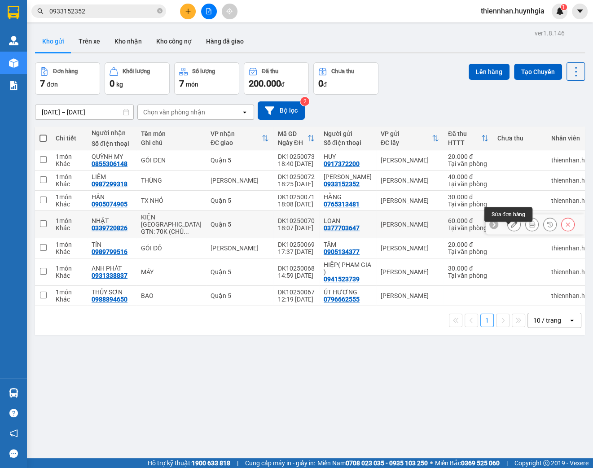
click at [512, 228] on button at bounding box center [514, 225] width 13 height 16
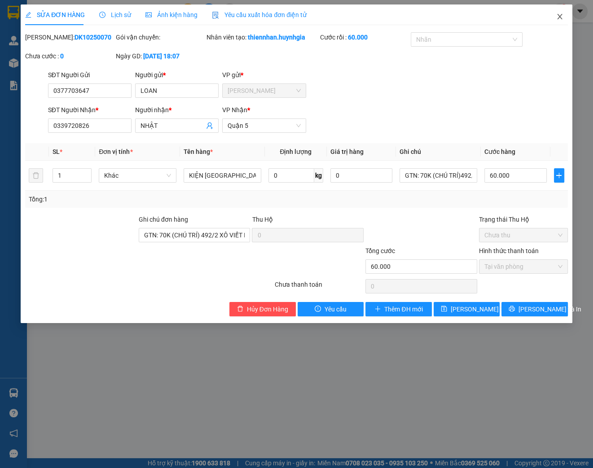
click at [562, 19] on icon "close" at bounding box center [559, 16] width 7 height 7
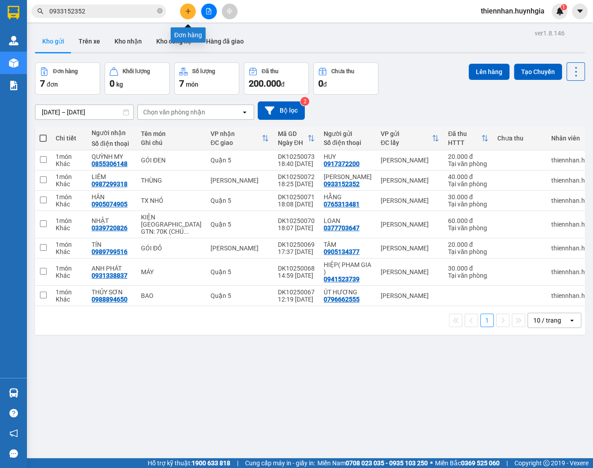
click at [183, 10] on button at bounding box center [188, 12] width 16 height 16
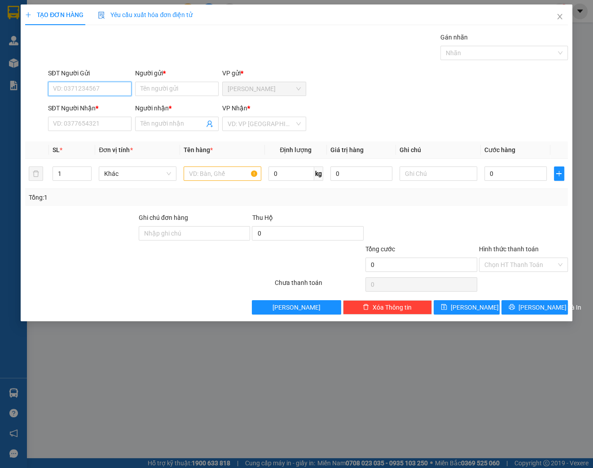
click at [87, 89] on input "SĐT Người Gửi" at bounding box center [90, 89] width 84 height 14
click at [106, 90] on input "SĐT Người Gửi" at bounding box center [90, 89] width 84 height 14
type input "0904328762"
click at [167, 86] on input "Người gửi *" at bounding box center [177, 89] width 84 height 14
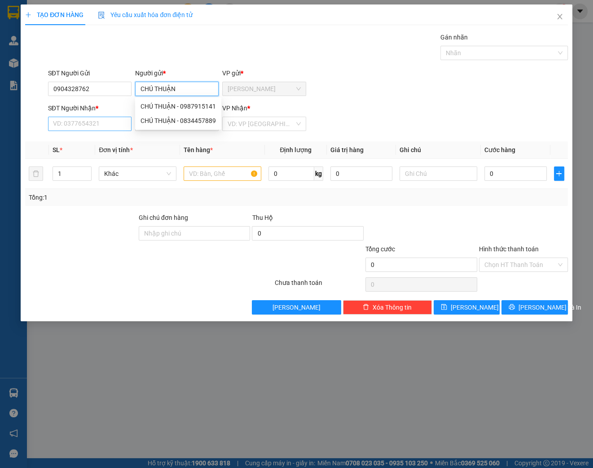
type input "CHÚ THUẬN"
click at [90, 119] on input "SĐT Người Nhận *" at bounding box center [90, 124] width 84 height 14
click at [148, 124] on input "Người nhận *" at bounding box center [173, 124] width 64 height 10
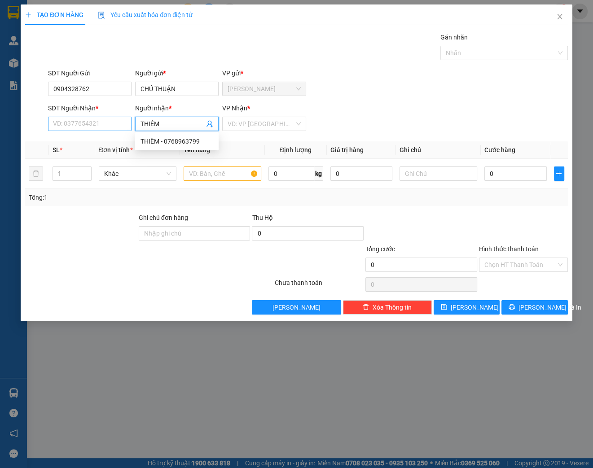
type input "THIÊM"
click at [114, 120] on input "SĐT Người Nhận *" at bounding box center [90, 124] width 84 height 14
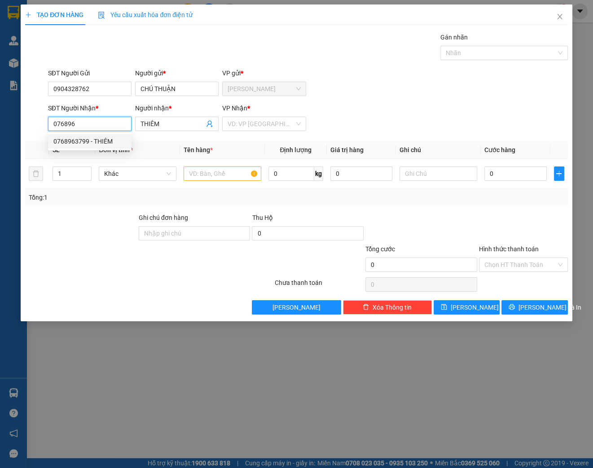
click at [95, 141] on div "0768963799 - THIÊM" at bounding box center [89, 142] width 73 height 10
type input "0768963799"
click at [341, 117] on div "SĐT Người Nhận * 0768963799 Người nhận * THIÊM VP Nhận * [PERSON_NAME]" at bounding box center [308, 118] width 524 height 31
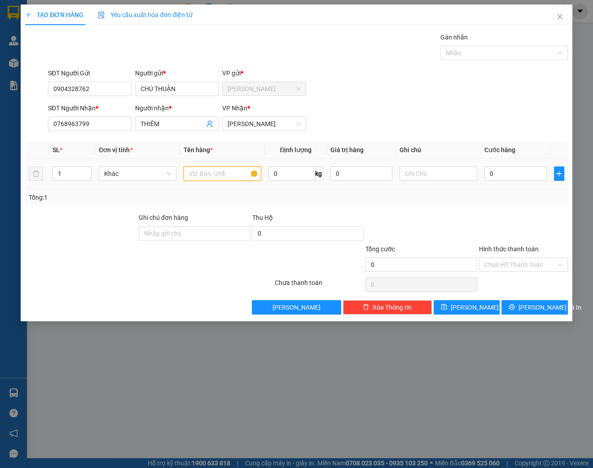
click at [232, 174] on input "text" at bounding box center [223, 174] width 78 height 14
type input "KIỆN [GEOGRAPHIC_DATA]"
click at [504, 175] on input "0" at bounding box center [516, 174] width 62 height 14
click at [356, 170] on input "0" at bounding box center [362, 174] width 62 height 14
click at [522, 172] on input "0" at bounding box center [516, 174] width 62 height 14
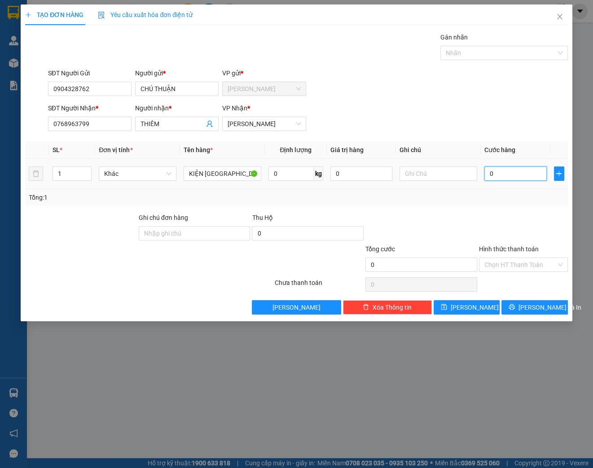
click at [521, 172] on input "0" at bounding box center [516, 174] width 62 height 14
click at [530, 172] on input "0" at bounding box center [516, 174] width 62 height 14
type input "3"
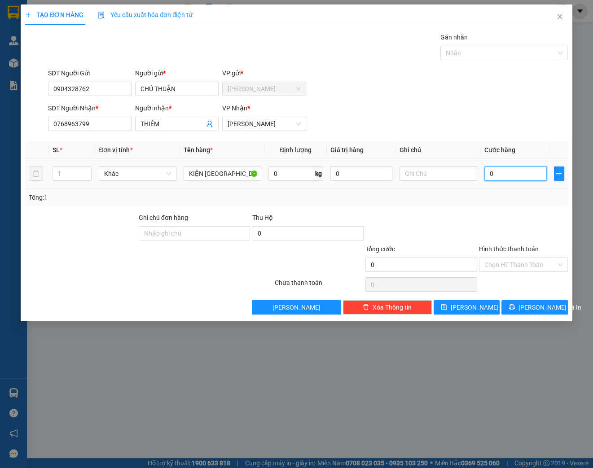
type input "3"
type input "30"
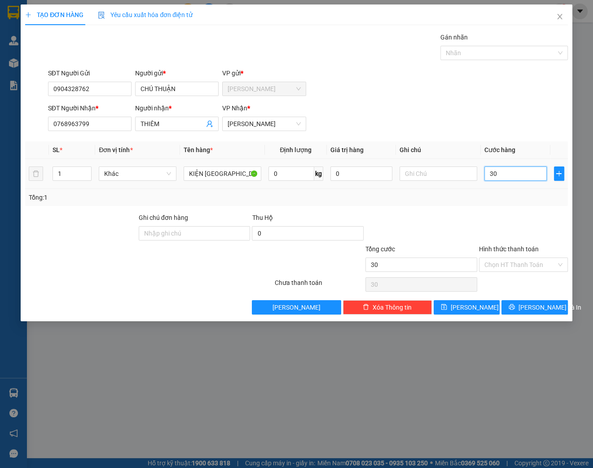
type input "300"
type input "3.000"
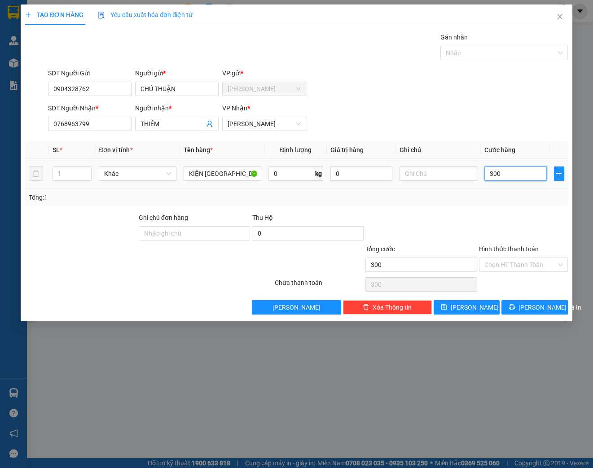
type input "3.000"
type input "300"
type input "30"
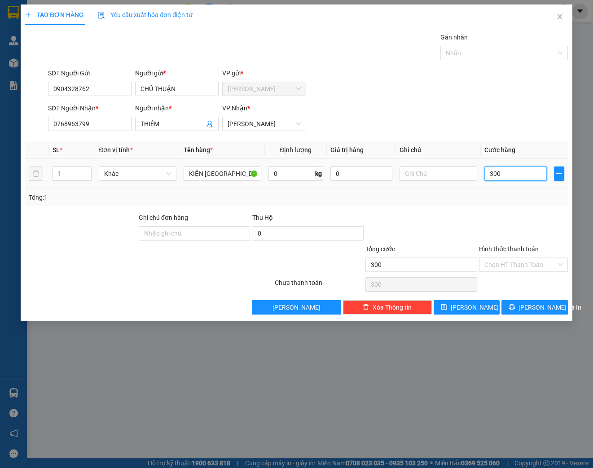
type input "30"
type input "3"
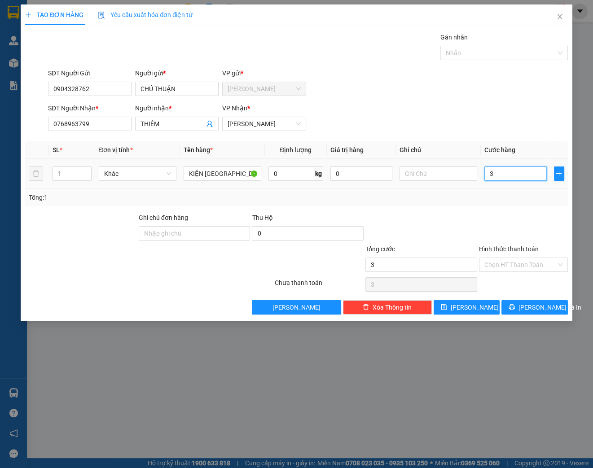
type input "0"
type input "03"
type input "3"
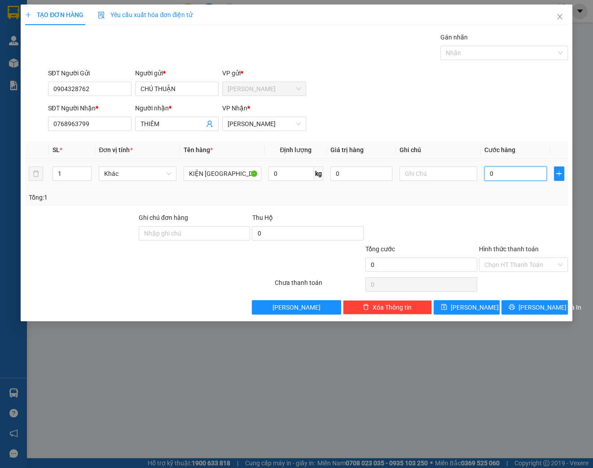
type input "3"
type input "030"
type input "30"
type input "0.300"
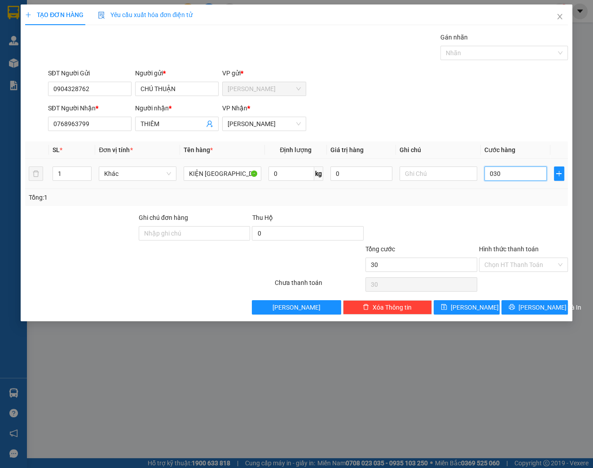
type input "300"
type input "030"
type input "30"
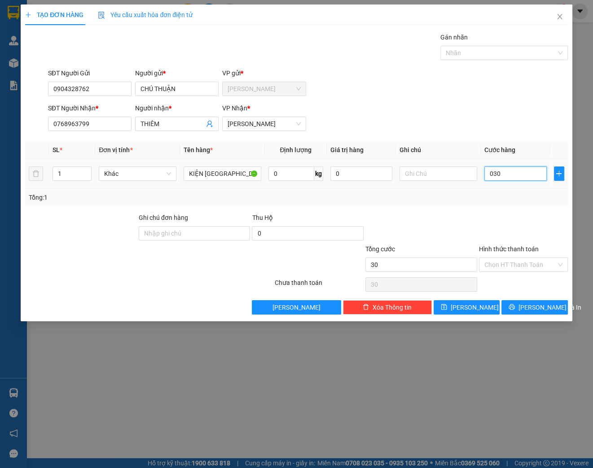
type input "03"
type input "3"
type input "0"
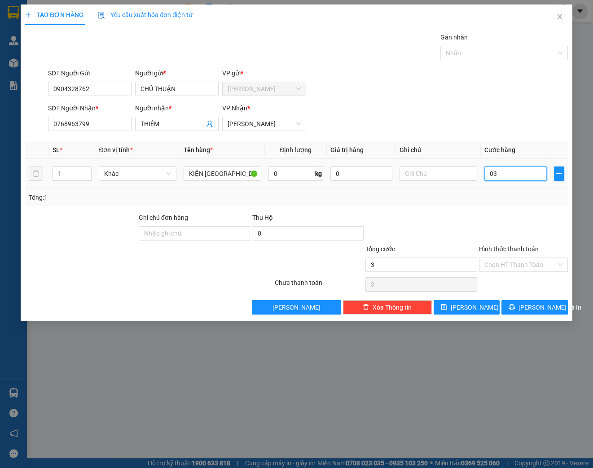
type input "0"
type input "03"
type input "3"
type input "030"
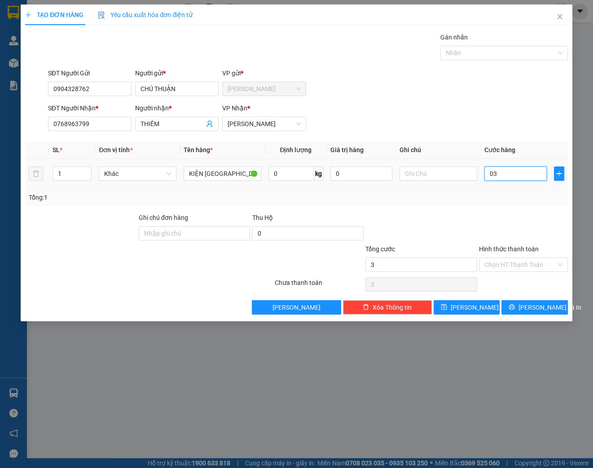
type input "30"
type input "0.300"
type input "300"
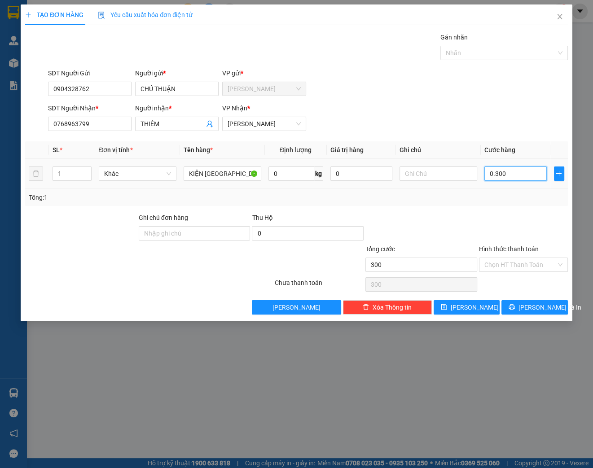
type input "03.000"
type input "3.000"
type input "030.000"
type input "30.000"
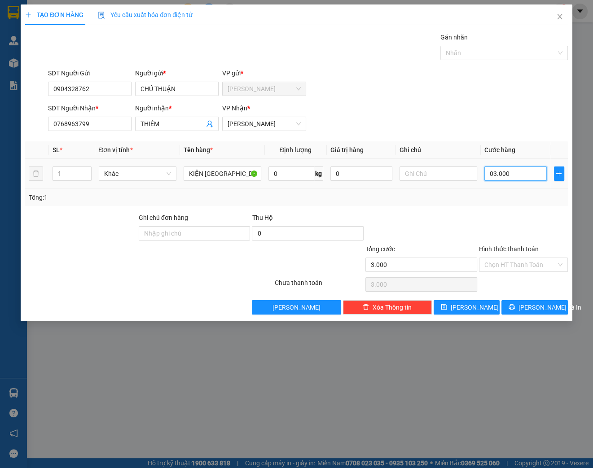
type input "30.000"
click at [504, 203] on div "Tổng: 1" at bounding box center [296, 197] width 543 height 17
click at [530, 261] on input "Hình thức thanh toán" at bounding box center [521, 264] width 72 height 13
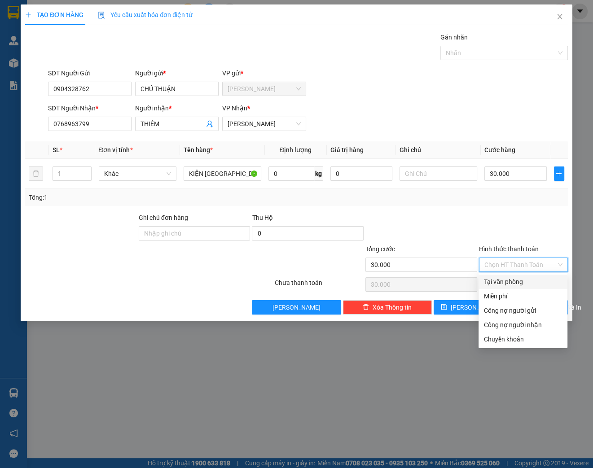
click at [516, 281] on div "Tại văn phòng" at bounding box center [523, 282] width 78 height 10
type input "0"
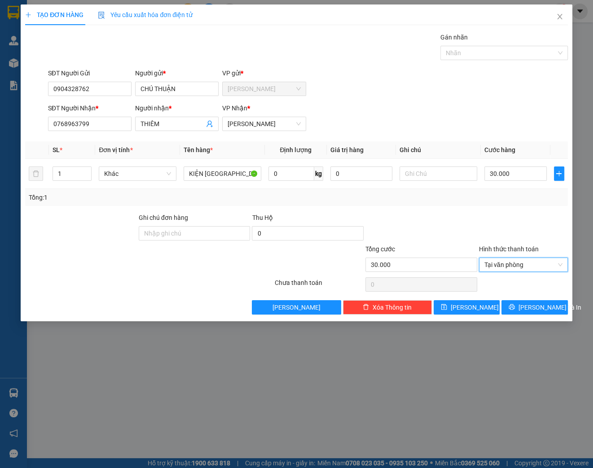
click at [498, 221] on div at bounding box center [523, 228] width 91 height 31
click at [534, 304] on span "[PERSON_NAME] và In" at bounding box center [550, 308] width 63 height 10
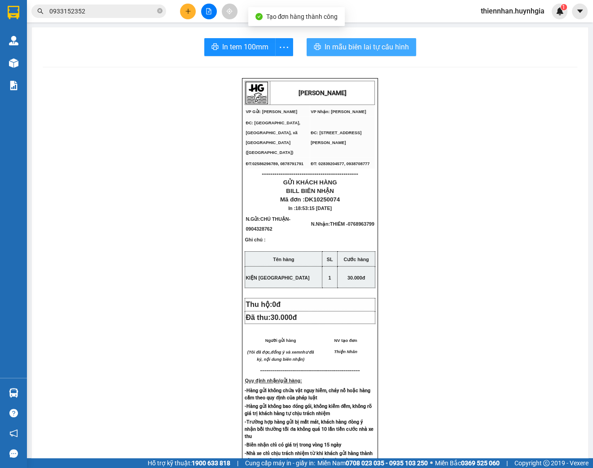
click at [378, 47] on span "In mẫu biên lai tự cấu hình" at bounding box center [367, 46] width 84 height 11
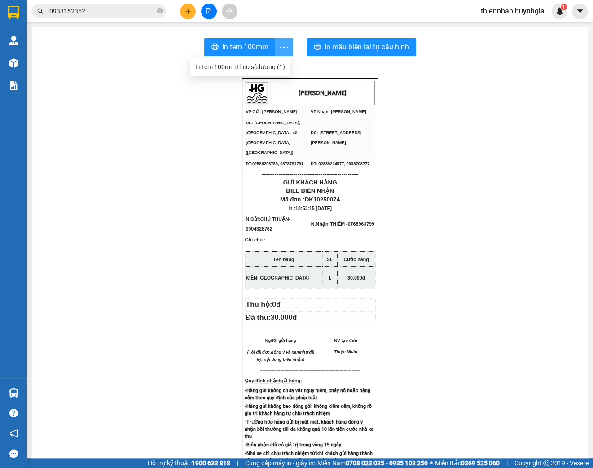
click at [284, 45] on icon "more" at bounding box center [283, 47] width 11 height 11
click at [256, 51] on span "In tem 100mm" at bounding box center [245, 46] width 46 height 11
click at [186, 16] on button at bounding box center [188, 12] width 16 height 16
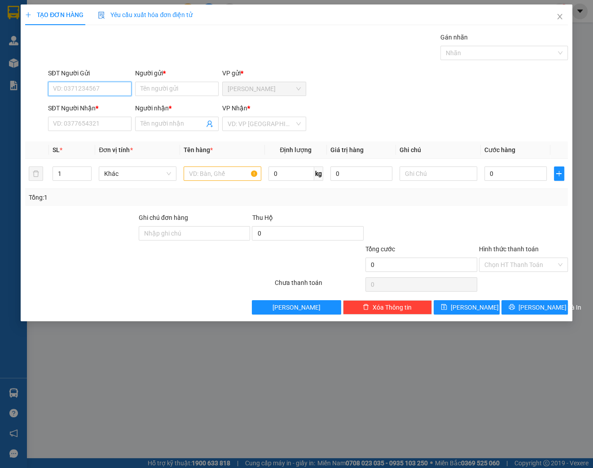
click at [84, 89] on input "SĐT Người Gửi" at bounding box center [90, 89] width 84 height 14
type input "0325028675"
click at [204, 90] on input "Người gửi *" at bounding box center [177, 89] width 84 height 14
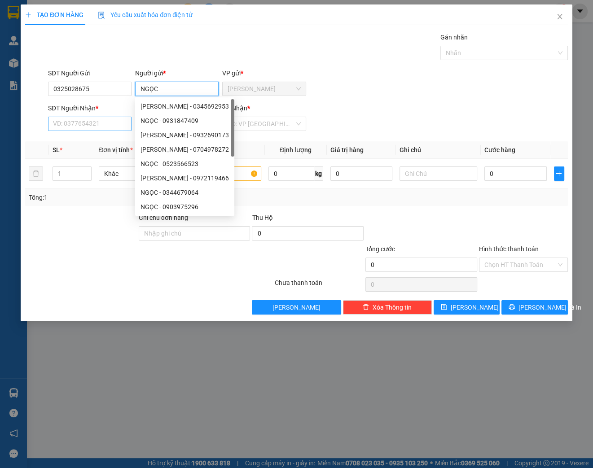
type input "NGỌC"
click at [67, 129] on input "SĐT Người Nhận *" at bounding box center [90, 124] width 84 height 14
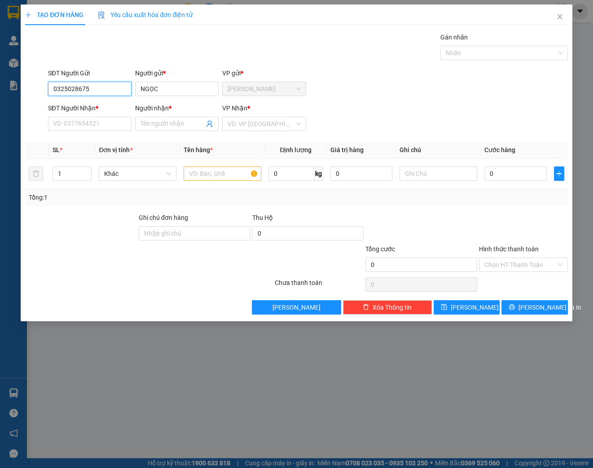
click at [66, 89] on input "0325028675" at bounding box center [90, 89] width 84 height 14
click at [162, 123] on input "Người nhận *" at bounding box center [173, 124] width 64 height 10
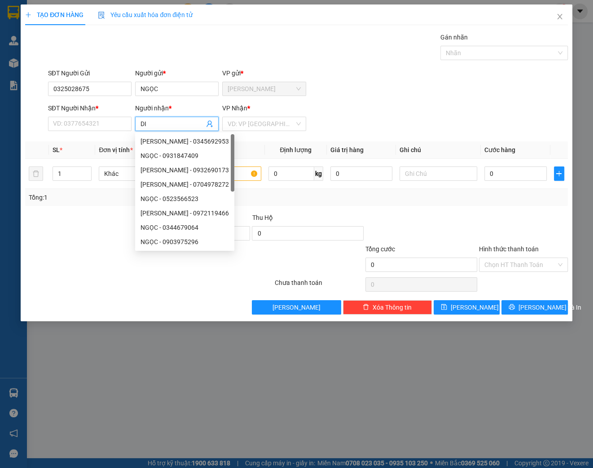
type input "D"
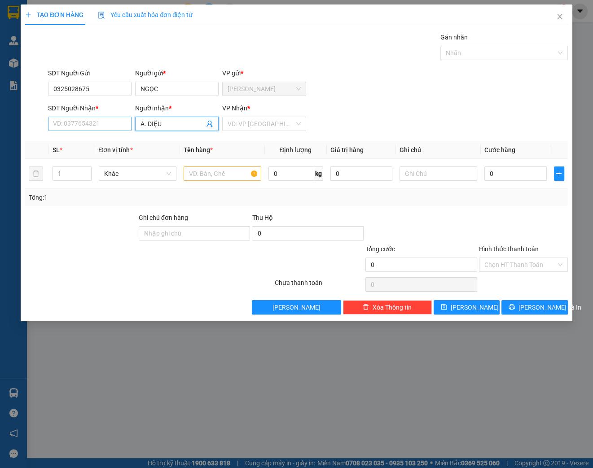
type input "A. DIỆU"
click at [74, 119] on input "SĐT Người Nhận *" at bounding box center [90, 124] width 84 height 14
type input "0938139511"
click at [243, 118] on input "search" at bounding box center [261, 123] width 66 height 13
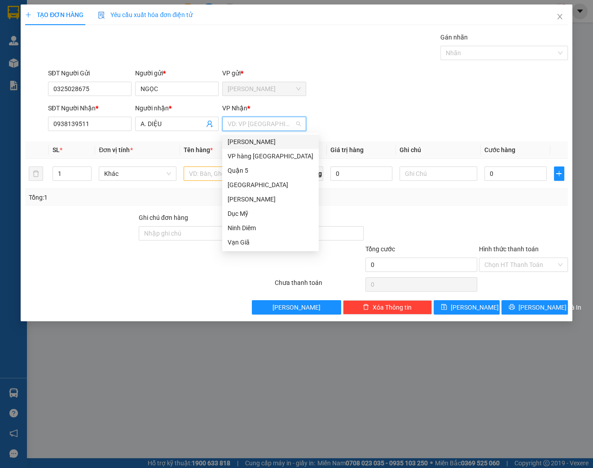
click at [281, 144] on div "[PERSON_NAME]" at bounding box center [271, 142] width 86 height 10
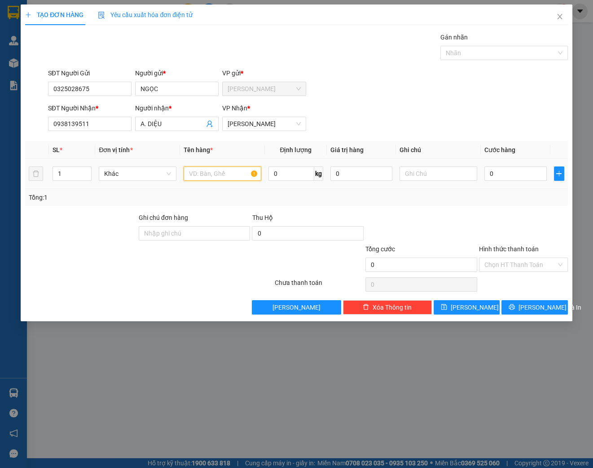
click at [216, 172] on input "text" at bounding box center [223, 174] width 78 height 14
type input "H"
type input "O"
type input "HỘP"
click at [550, 266] on input "Hình thức thanh toán" at bounding box center [521, 264] width 72 height 13
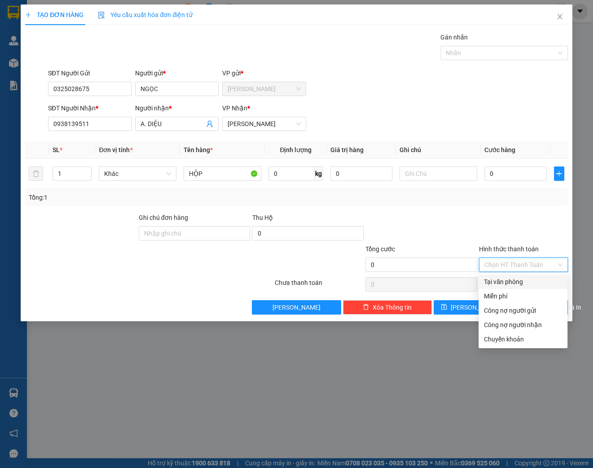
drag, startPoint x: 541, startPoint y: 285, endPoint x: 547, endPoint y: 295, distance: 11.3
click at [541, 284] on div "Tại văn phòng" at bounding box center [523, 282] width 78 height 10
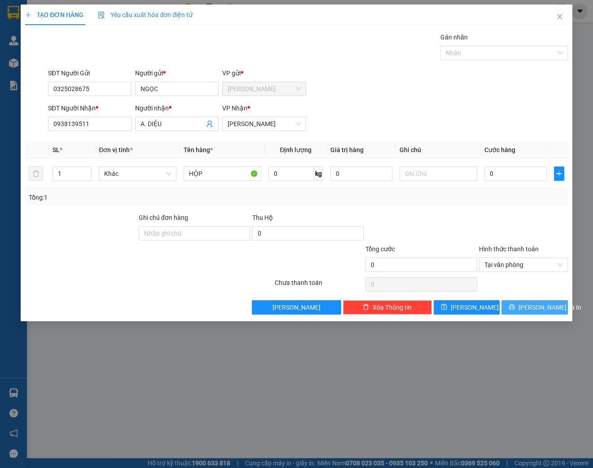
click at [546, 311] on button "[PERSON_NAME] và In" at bounding box center [535, 307] width 66 height 14
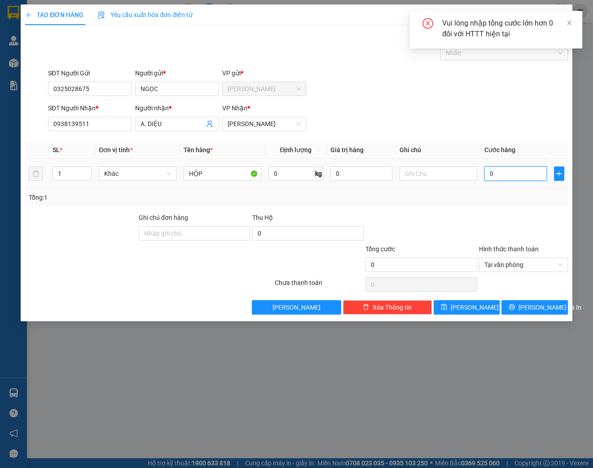
click at [513, 172] on input "0" at bounding box center [516, 174] width 62 height 14
type input "2"
type input "20"
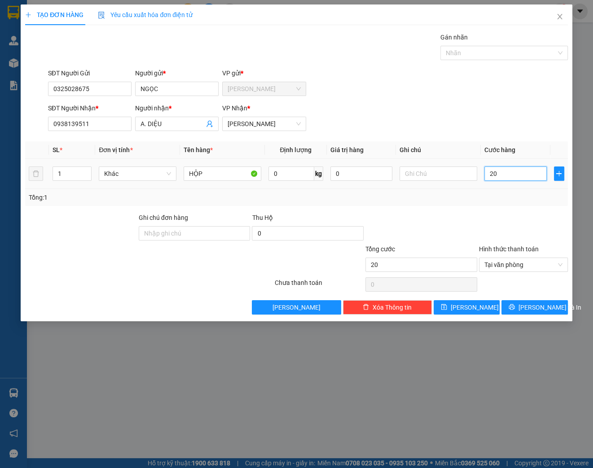
type input "200"
type input "2.000"
type input "20.000"
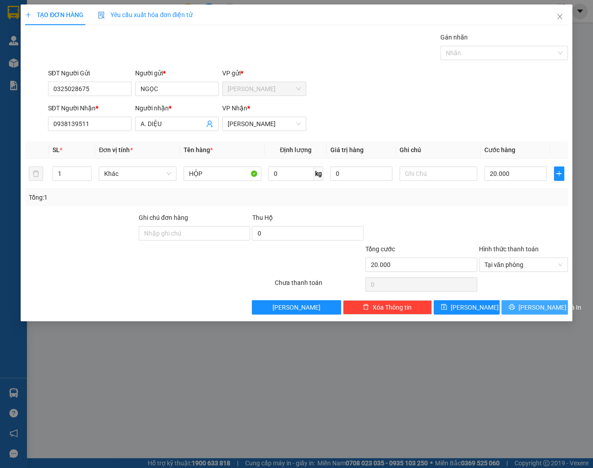
click at [547, 313] on button "[PERSON_NAME] và In" at bounding box center [535, 307] width 66 height 14
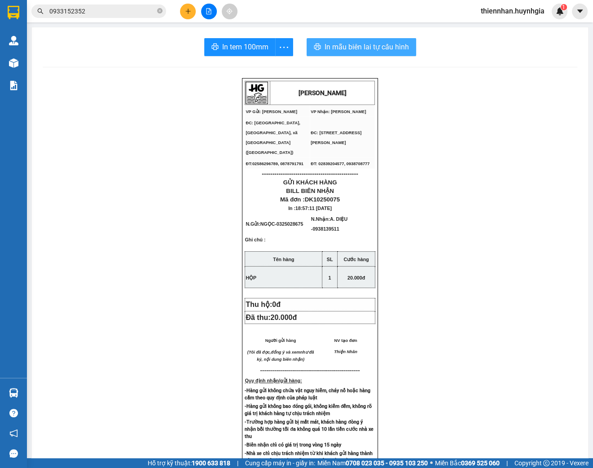
click at [389, 50] on span "In mẫu biên lai tự cấu hình" at bounding box center [367, 46] width 84 height 11
click at [276, 46] on span "more" at bounding box center [284, 47] width 17 height 11
click at [283, 66] on div "In tem 100mm theo số lượng (1)" at bounding box center [240, 67] width 90 height 10
click at [259, 52] on span "In tem 100mm" at bounding box center [245, 46] width 46 height 11
click at [193, 8] on button at bounding box center [188, 12] width 16 height 16
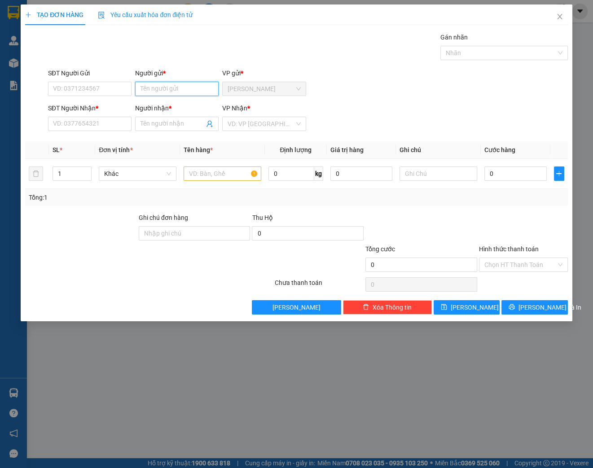
click at [160, 90] on input "Người gửi *" at bounding box center [177, 89] width 84 height 14
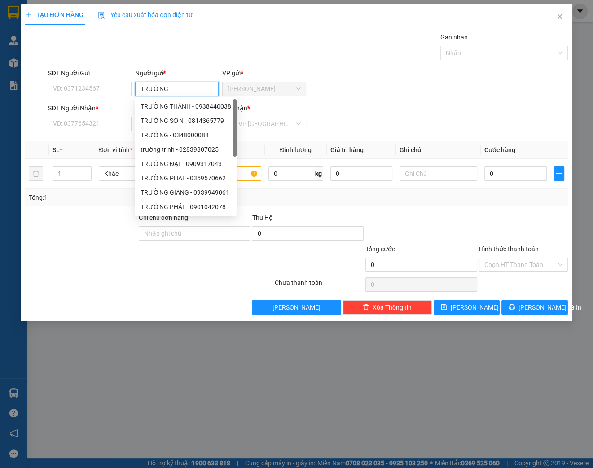
click at [171, 88] on input "TRƯỜNG" at bounding box center [177, 89] width 84 height 14
click at [178, 87] on input "TRƯỜNG" at bounding box center [177, 89] width 84 height 14
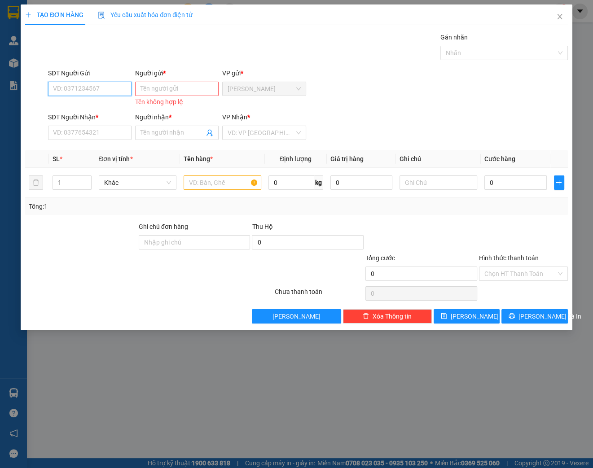
click at [55, 90] on input "SĐT Người Gửi" at bounding box center [90, 89] width 84 height 14
click at [99, 109] on div "0328289456 - TRƯỜNG" at bounding box center [89, 107] width 73 height 10
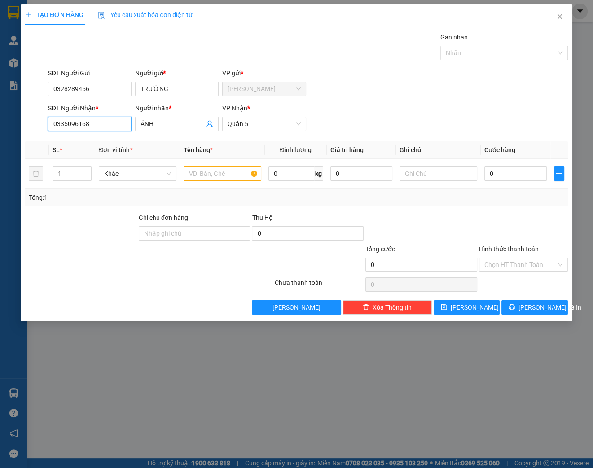
click at [109, 120] on input "0335096168" at bounding box center [90, 124] width 84 height 14
drag, startPoint x: 109, startPoint y: 120, endPoint x: 5, endPoint y: 129, distance: 103.7
click at [5, 129] on div "TẠO ĐƠN HÀNG Yêu cầu xuất hóa đơn điện tử Transit Pickup Surcharge Ids Transit …" at bounding box center [296, 234] width 593 height 468
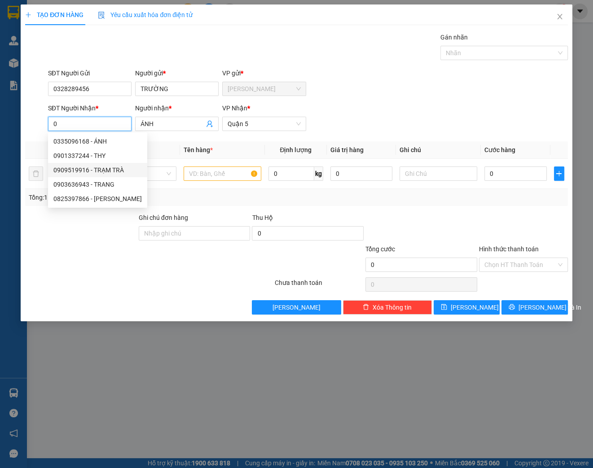
click at [110, 168] on div "0909519916 - TRẠM TRÀ" at bounding box center [97, 170] width 88 height 10
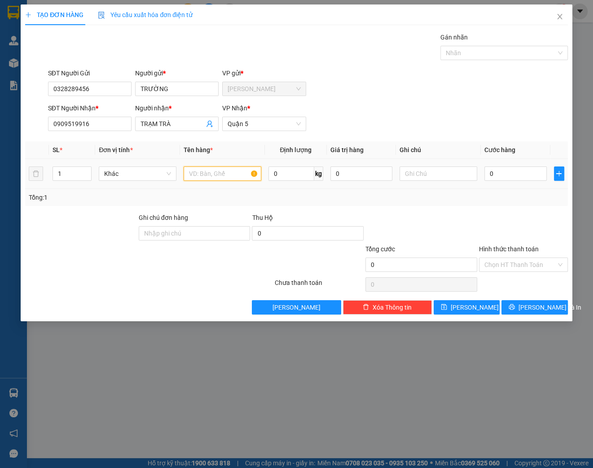
click at [228, 178] on input "text" at bounding box center [223, 174] width 78 height 14
click at [539, 304] on span "[PERSON_NAME] và In" at bounding box center [550, 308] width 63 height 10
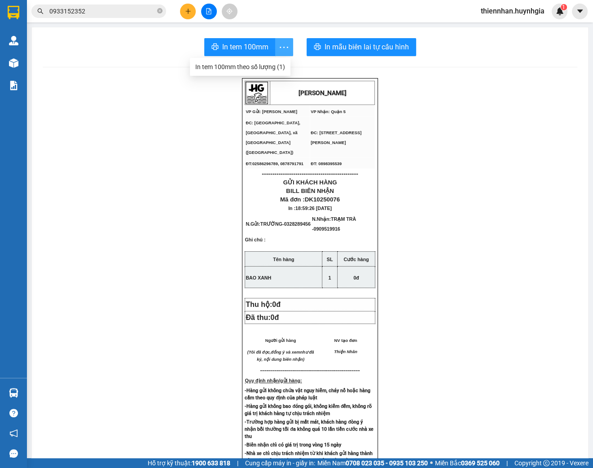
click at [283, 53] on button "button" at bounding box center [284, 47] width 18 height 18
click at [278, 62] on div "In tem 100mm theo số lượng (1)" at bounding box center [240, 67] width 90 height 10
click at [185, 13] on icon "plus" at bounding box center [188, 11] width 6 height 6
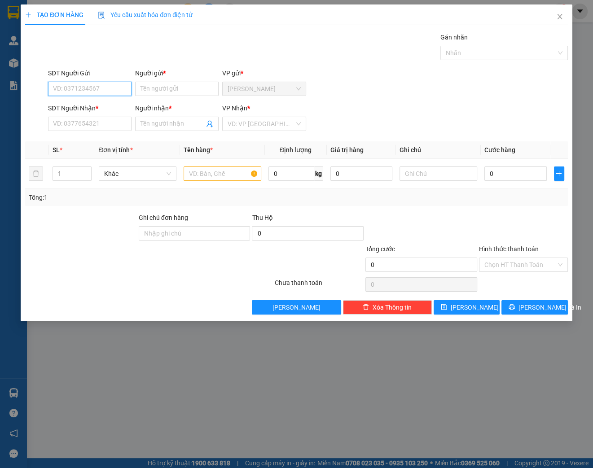
click at [108, 86] on input "SĐT Người Gửi" at bounding box center [90, 89] width 84 height 14
click at [74, 89] on input "SĐT Người Gửi" at bounding box center [90, 89] width 84 height 14
click at [75, 88] on input "SĐT Người Gửi" at bounding box center [90, 89] width 84 height 14
click at [111, 107] on div "0962500048 - ANH HOÀNG" at bounding box center [91, 107] width 77 height 10
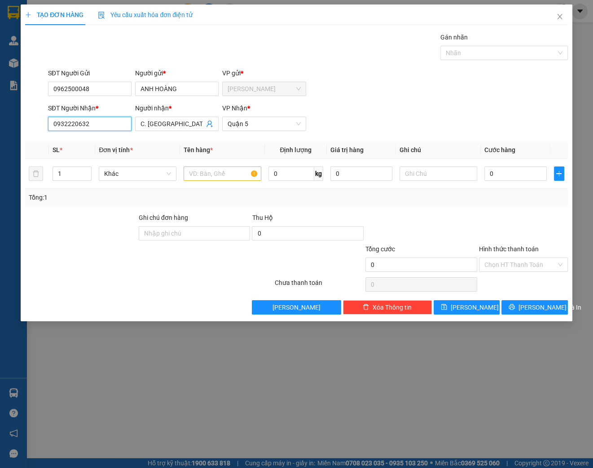
click at [105, 121] on input "0932220632" at bounding box center [90, 124] width 84 height 14
drag, startPoint x: 92, startPoint y: 124, endPoint x: 65, endPoint y: 125, distance: 27.4
click at [65, 125] on input "0932220632" at bounding box center [90, 124] width 84 height 14
click at [87, 123] on input "0932220632" at bounding box center [90, 124] width 84 height 14
click at [89, 125] on input "SĐT Người Nhận *" at bounding box center [90, 124] width 84 height 14
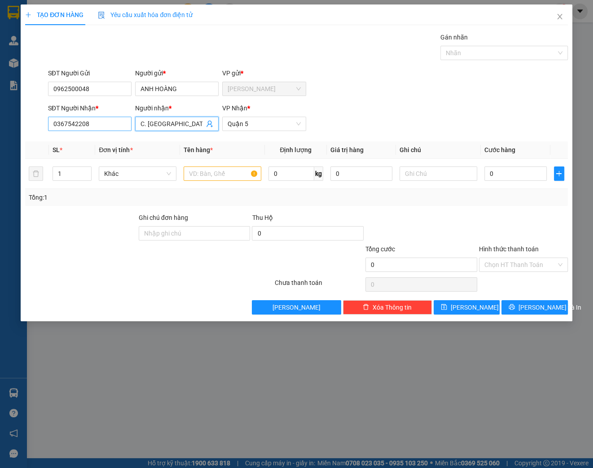
drag, startPoint x: 163, startPoint y: 126, endPoint x: 128, endPoint y: 126, distance: 35.0
click at [128, 126] on div "SĐT Người Nhận * 0367542208 Người nhận * C. HÀ C. HÀ VP Nhận * [GEOGRAPHIC_DATA]" at bounding box center [308, 118] width 524 height 31
click at [315, 113] on div "SĐT Người Nhận * 0367542208 Người nhận * TRÚC NGÂN TRÚC NGÂN VP Nhận * [GEOGRAP…" at bounding box center [308, 118] width 524 height 31
click at [241, 174] on input "text" at bounding box center [223, 174] width 78 height 14
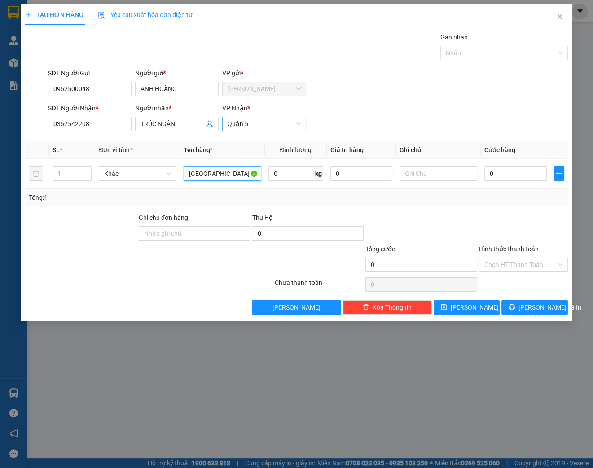
click at [268, 124] on span "Quận 5" at bounding box center [264, 123] width 73 height 13
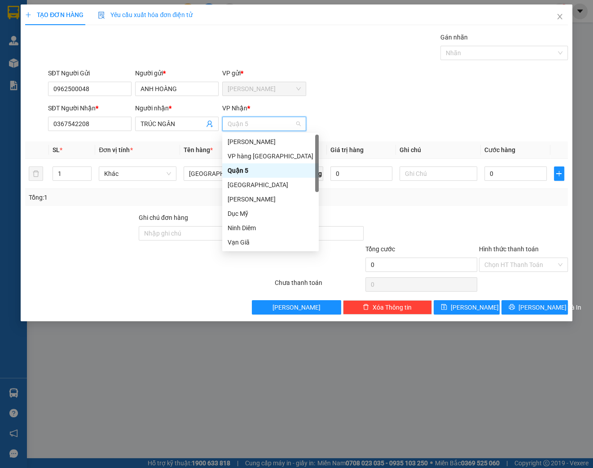
click at [328, 124] on div "SĐT Người Nhận * 0367542208 Người nhận * TRÚC NGÂN VP Nhận * Quận 5" at bounding box center [308, 118] width 524 height 31
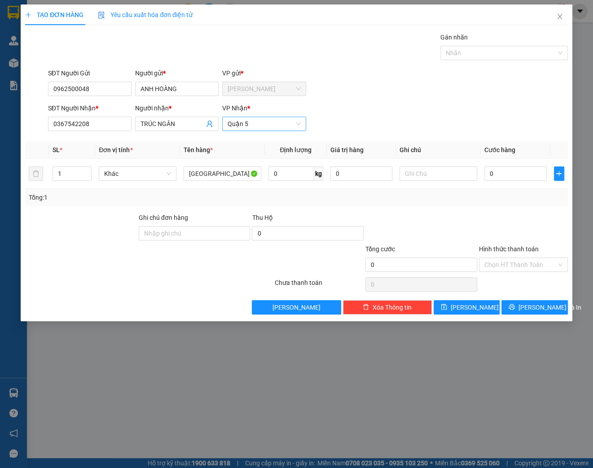
click at [291, 120] on span "Quận 5" at bounding box center [264, 123] width 73 height 13
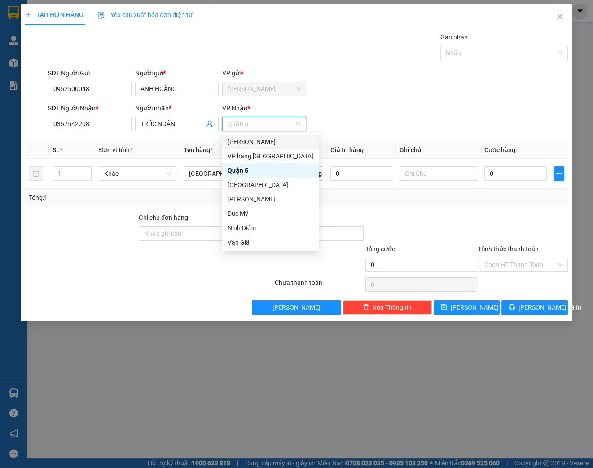
click at [252, 144] on div "[PERSON_NAME]" at bounding box center [271, 142] width 86 height 10
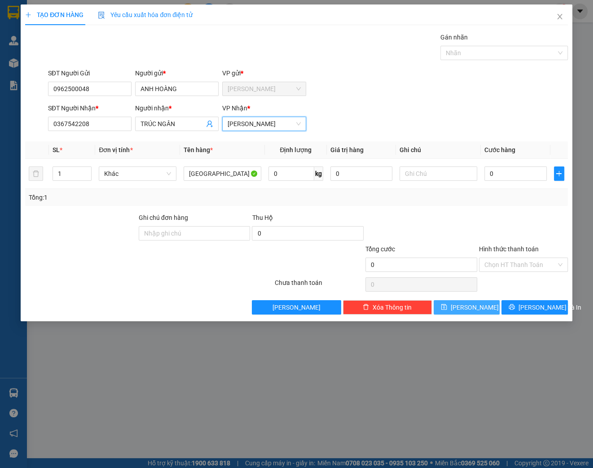
click at [488, 307] on button "[PERSON_NAME]" at bounding box center [467, 307] width 66 height 14
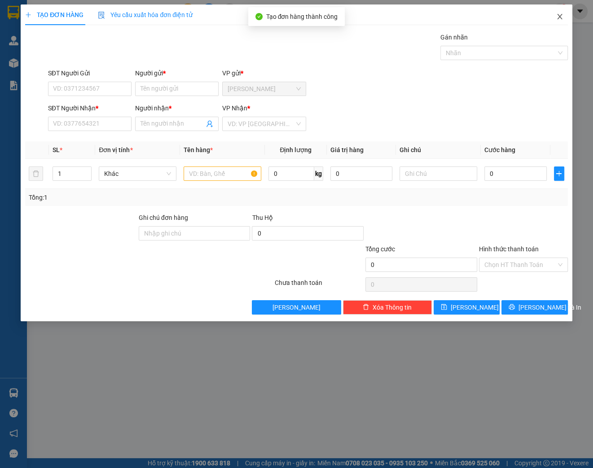
click at [556, 15] on icon "close" at bounding box center [559, 16] width 7 height 7
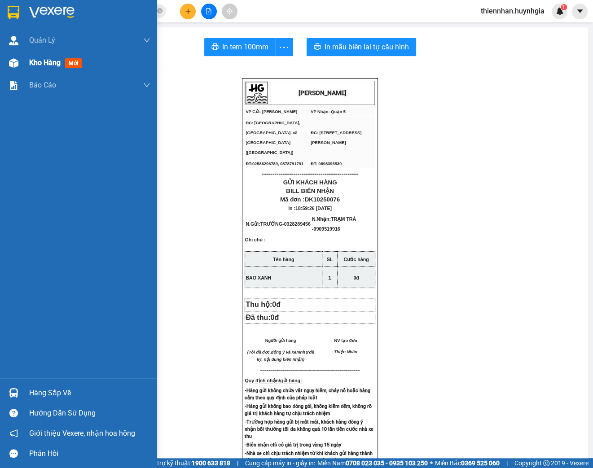
click at [60, 65] on span "Kho hàng" at bounding box center [44, 62] width 31 height 9
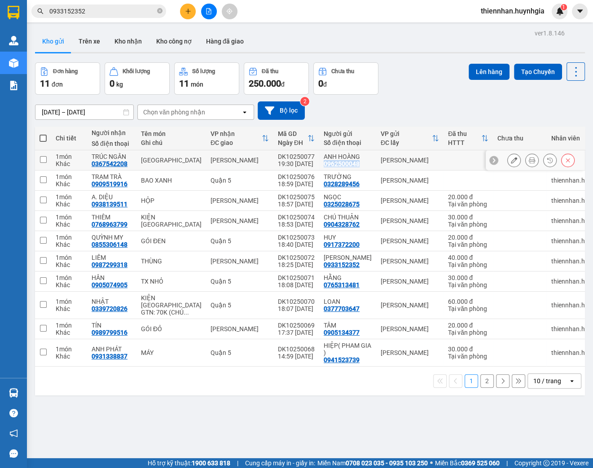
drag, startPoint x: 334, startPoint y: 160, endPoint x: 349, endPoint y: 163, distance: 14.8
click at [349, 163] on tr "1 món Khác TRÚC NGÂN 0367542208 TX [PERSON_NAME] Lão DK10250077 19:30 [DATE] AN…" at bounding box center [324, 160] width 578 height 20
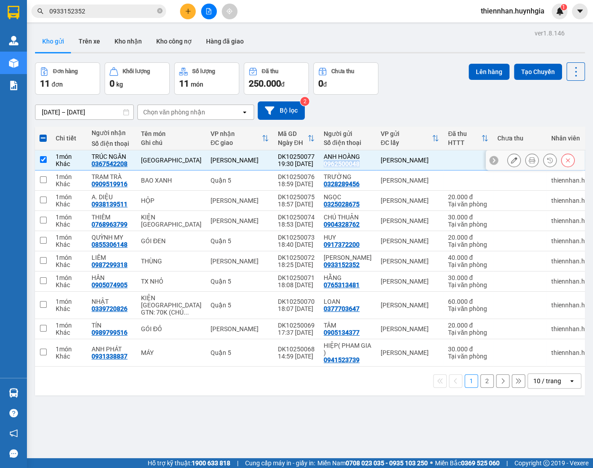
copy div "0962500048"
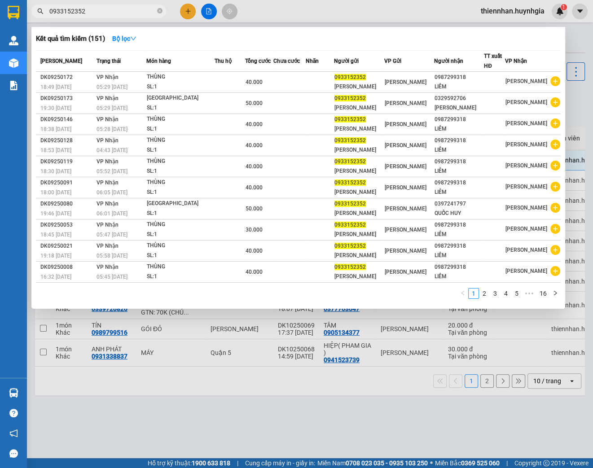
click at [89, 13] on input "0933152352" at bounding box center [102, 11] width 106 height 10
paste input "62500048"
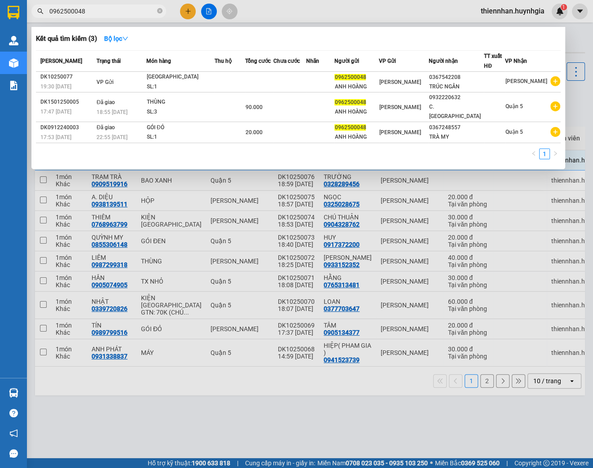
click at [580, 43] on div at bounding box center [296, 234] width 593 height 468
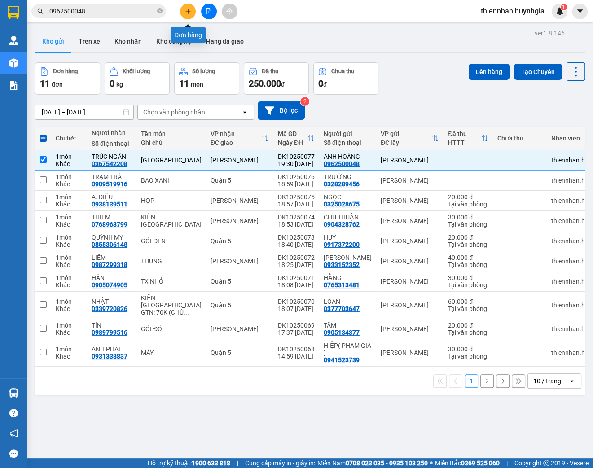
click at [186, 11] on icon "plus" at bounding box center [187, 11] width 5 height 0
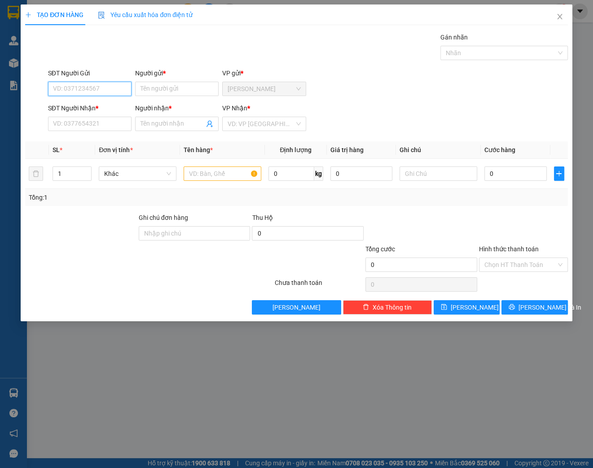
click at [96, 91] on input "SĐT Người Gửi" at bounding box center [90, 89] width 84 height 14
click at [107, 108] on div "0348988084 - Phi" at bounding box center [89, 107] width 73 height 10
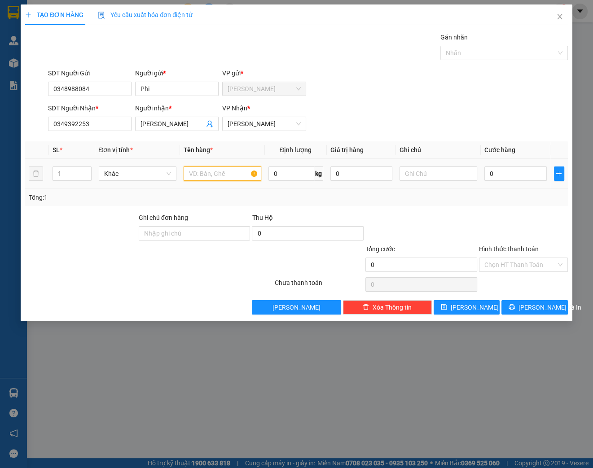
click at [212, 172] on input "text" at bounding box center [223, 174] width 78 height 14
drag, startPoint x: 99, startPoint y: 90, endPoint x: 0, endPoint y: 86, distance: 99.3
click at [0, 86] on html "Kết quả tìm kiếm ( 3 ) Bộ lọc Mã ĐH Trạng thái Món hàng Thu hộ Tổng cước Chưa c…" at bounding box center [296, 234] width 593 height 468
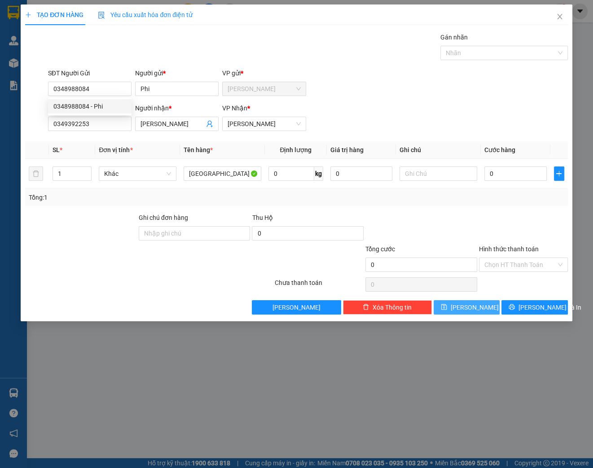
click at [487, 307] on button "[PERSON_NAME]" at bounding box center [467, 307] width 66 height 14
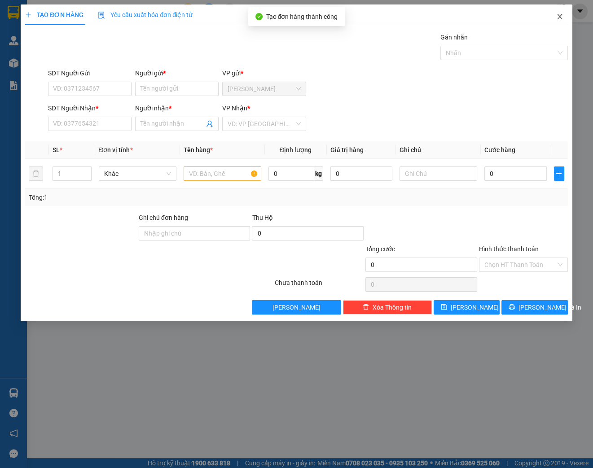
click at [564, 14] on span "Close" at bounding box center [559, 16] width 25 height 25
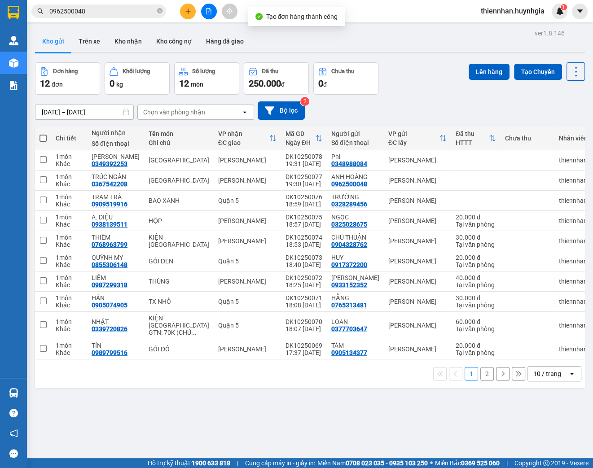
click at [127, 14] on input "0962500048" at bounding box center [102, 11] width 106 height 10
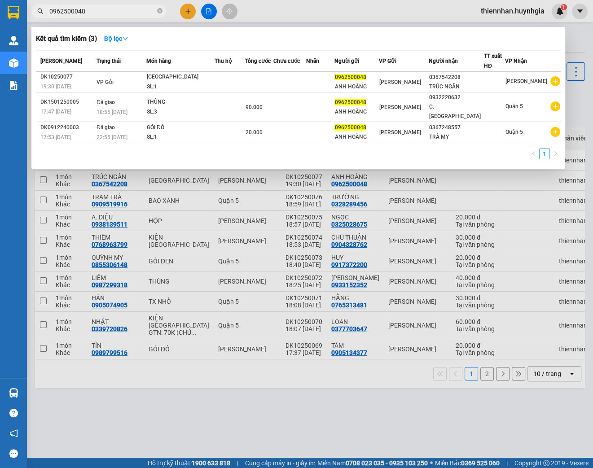
click at [127, 14] on input "0962500048" at bounding box center [102, 11] width 106 height 10
paste input "348988084"
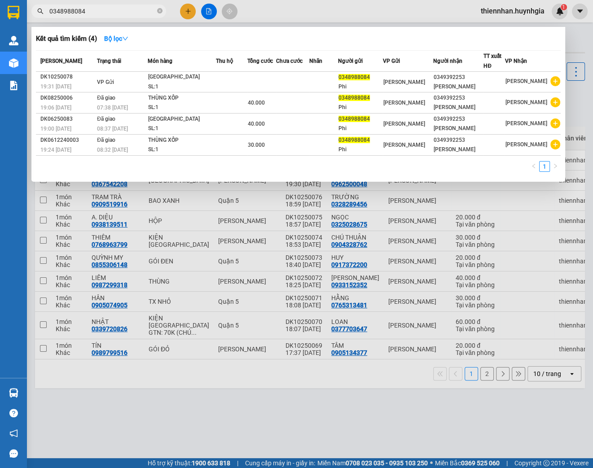
click at [447, 21] on div at bounding box center [296, 234] width 593 height 468
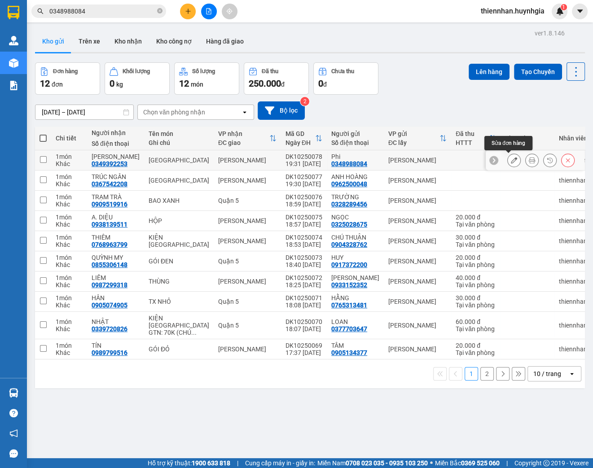
click at [511, 163] on icon at bounding box center [514, 160] width 6 height 6
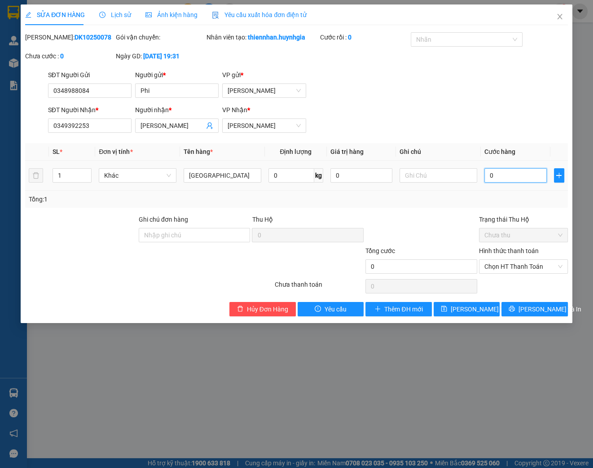
click at [493, 183] on input "0" at bounding box center [516, 175] width 62 height 14
click at [525, 274] on span "Chọn HT Thanh Toán" at bounding box center [524, 266] width 78 height 13
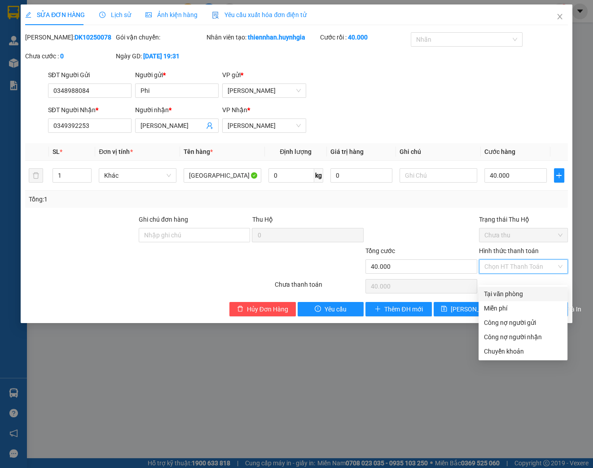
click at [516, 292] on div "Tại văn phòng" at bounding box center [523, 294] width 78 height 10
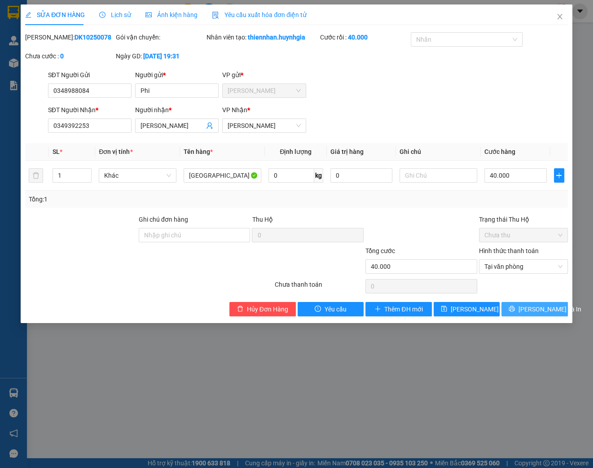
click at [530, 314] on span "[PERSON_NAME] và In" at bounding box center [550, 310] width 63 height 10
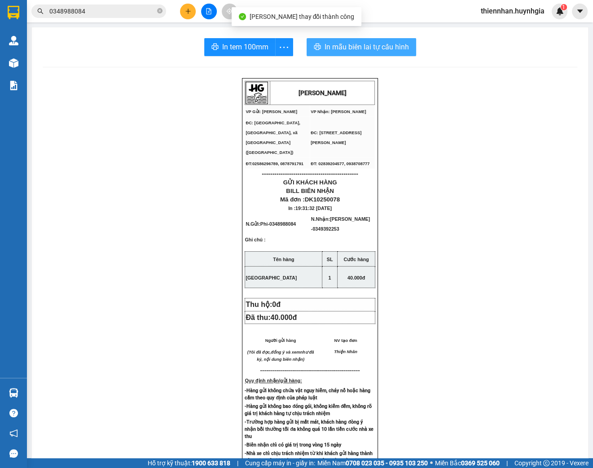
click at [340, 44] on span "In mẫu biên lai tự cấu hình" at bounding box center [367, 46] width 84 height 11
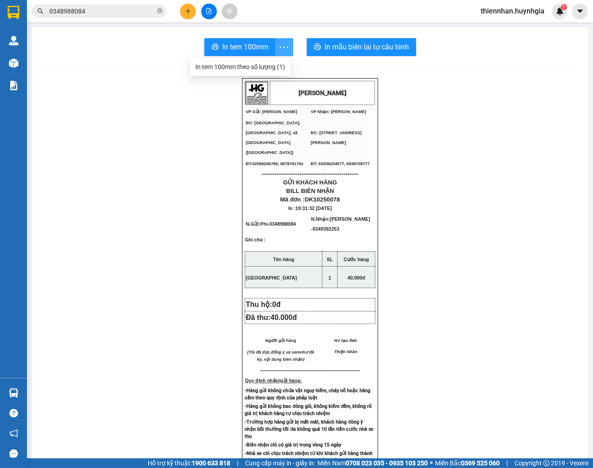
click at [282, 46] on icon "more" at bounding box center [283, 47] width 11 height 11
click at [266, 66] on div "In tem 100mm theo số lượng (1)" at bounding box center [240, 67] width 90 height 10
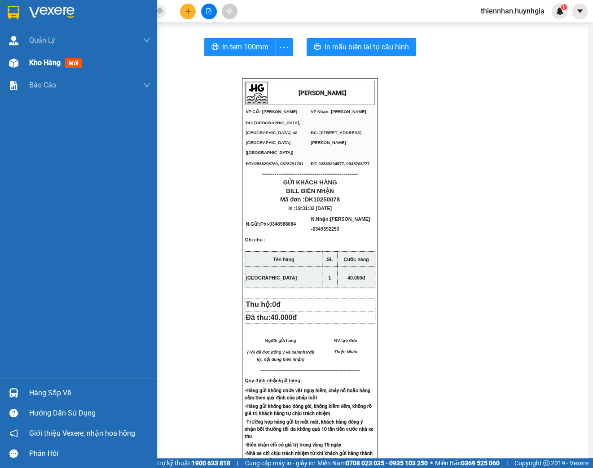
click at [43, 66] on span "Kho hàng" at bounding box center [44, 62] width 31 height 9
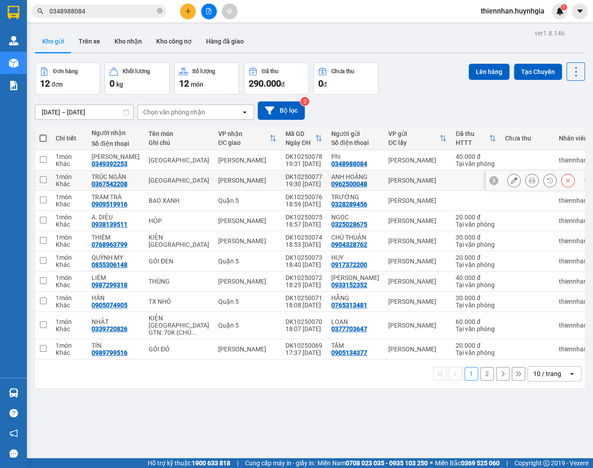
click at [388, 179] on div "[PERSON_NAME]" at bounding box center [417, 180] width 58 height 7
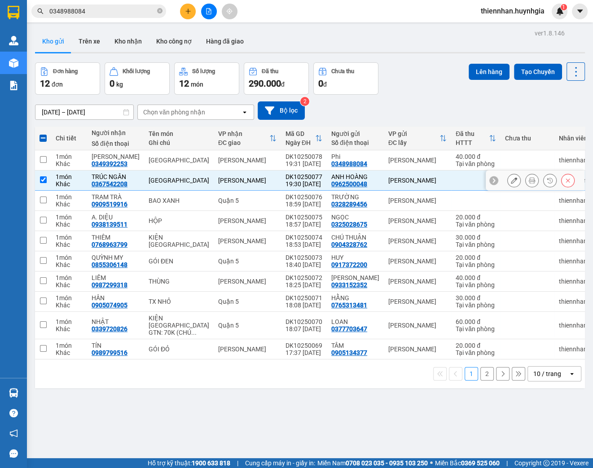
click at [42, 179] on input "checkbox" at bounding box center [43, 180] width 7 height 7
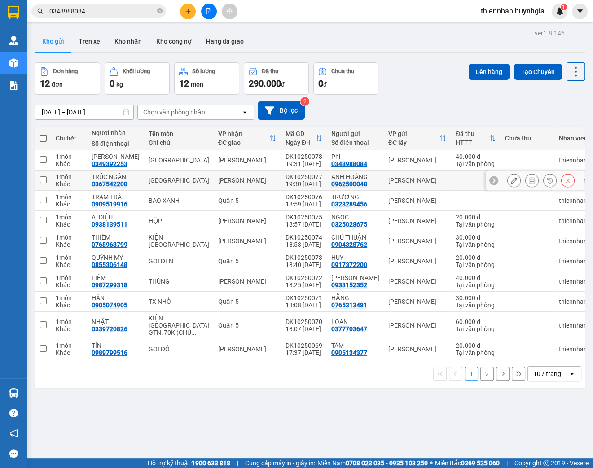
click at [511, 180] on icon at bounding box center [514, 180] width 6 height 6
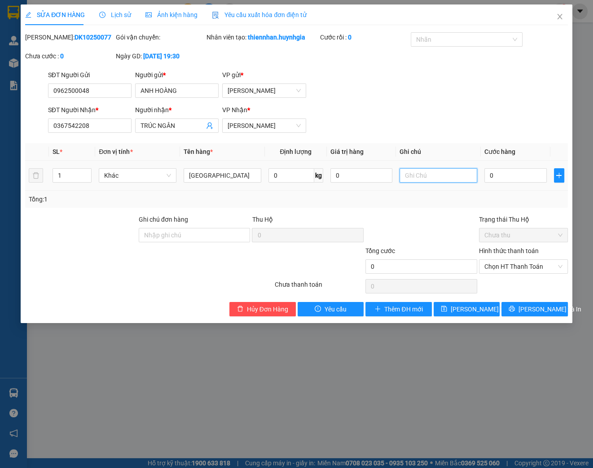
click at [432, 183] on input "text" at bounding box center [439, 175] width 78 height 14
click at [491, 183] on input "0" at bounding box center [516, 175] width 62 height 14
drag, startPoint x: 450, startPoint y: 185, endPoint x: 480, endPoint y: 188, distance: 30.3
click at [480, 188] on td "GTN (CHÚ TRÍ): 2/18 [PERSON_NAME], [PERSON_NAME], [GEOGRAPHIC_DATA]" at bounding box center [438, 176] width 85 height 30
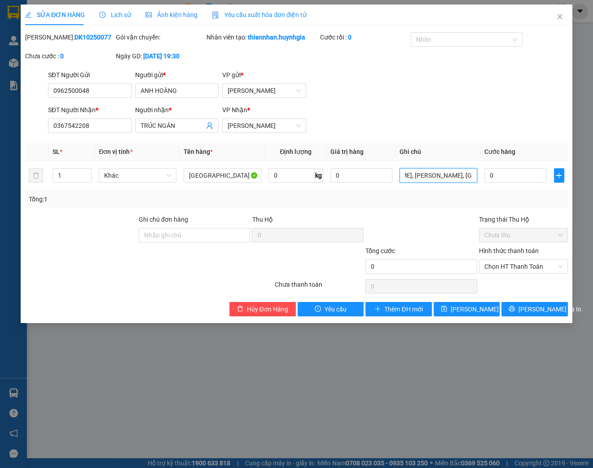
scroll to position [0, 0]
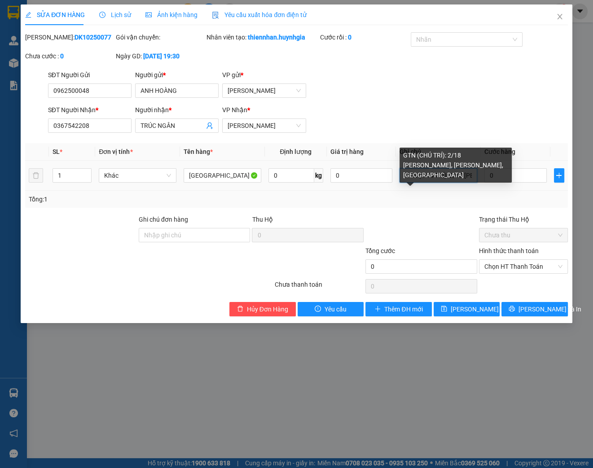
click at [432, 183] on input "GTN (CHÚ TRÍ): 2/18 [PERSON_NAME], [PERSON_NAME], [GEOGRAPHIC_DATA]" at bounding box center [439, 175] width 78 height 14
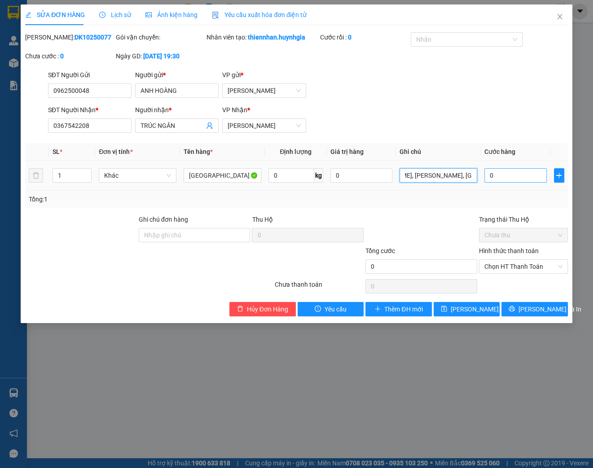
drag, startPoint x: 405, startPoint y: 184, endPoint x: 524, endPoint y: 191, distance: 119.2
click at [524, 191] on tr "1 Khác TX 0 kg 0 GTN (CHÚ TRÍ): 2/18 [PERSON_NAME], [PERSON_NAME], TÂN PHÚ 0" at bounding box center [296, 176] width 543 height 30
click at [153, 239] on input "Ghi chú đơn hàng" at bounding box center [195, 235] width 112 height 14
paste input "GTN (CHÚ TRÍ): 2/18 [PERSON_NAME], [PERSON_NAME], [GEOGRAPHIC_DATA]"
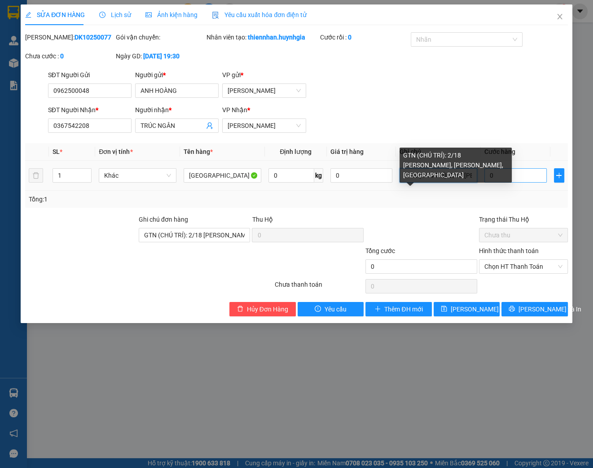
scroll to position [0, 100]
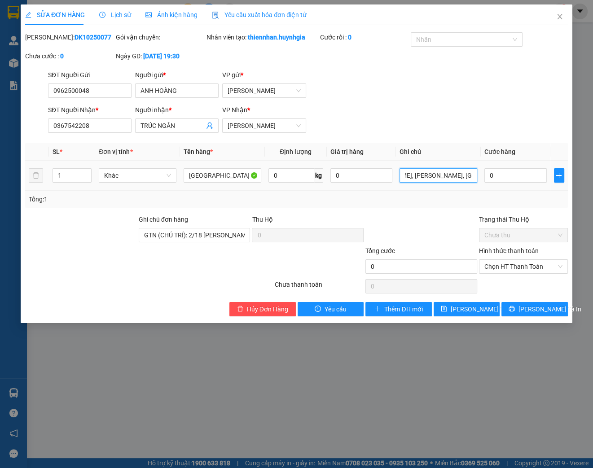
drag, startPoint x: 417, startPoint y: 185, endPoint x: 484, endPoint y: 187, distance: 67.4
click at [503, 185] on tr "1 Khác TX 0 kg 0 GTN (CHÚ TRÍ): 2/18 [PERSON_NAME], [PERSON_NAME], TÂN PHÚ 0" at bounding box center [296, 176] width 543 height 30
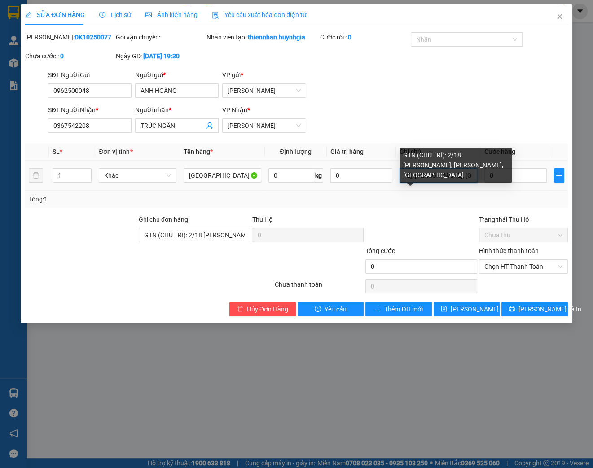
click at [469, 183] on input "GTN (CHÚ TRÍ): 2/18 [PERSON_NAME], [PERSON_NAME], [GEOGRAPHIC_DATA]" at bounding box center [439, 175] width 78 height 14
click at [472, 183] on input "GTN (CHÚ TRÍ): 2/18 [PERSON_NAME], [PERSON_NAME], [GEOGRAPHIC_DATA]" at bounding box center [439, 175] width 78 height 14
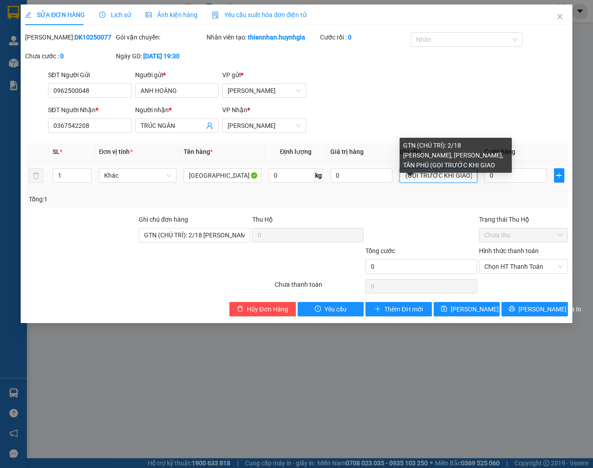
scroll to position [0, 166]
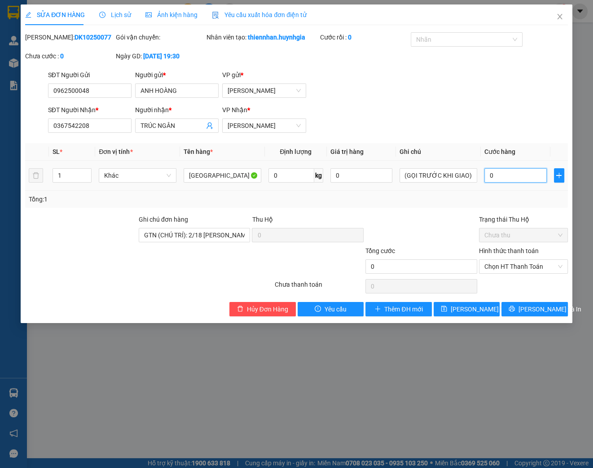
click at [512, 183] on input "0" at bounding box center [516, 175] width 62 height 14
click at [537, 274] on span "Chọn HT Thanh Toán" at bounding box center [524, 266] width 78 height 13
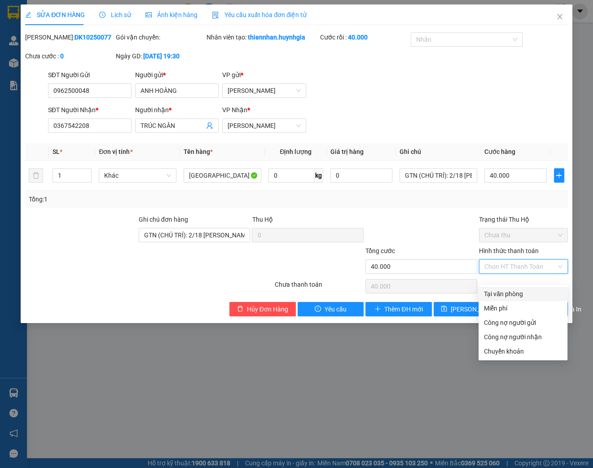
click at [530, 288] on div "Tại văn phòng" at bounding box center [523, 294] width 89 height 14
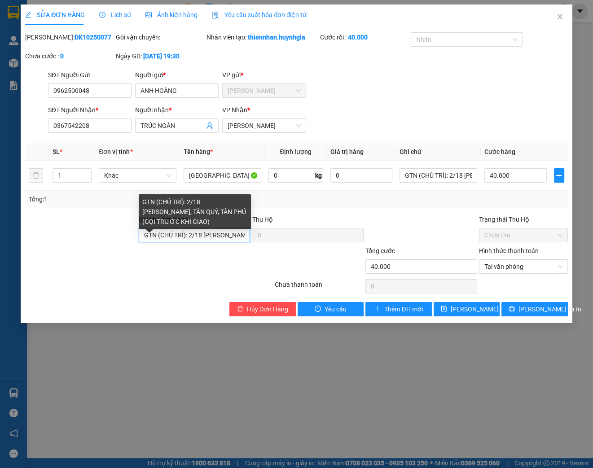
scroll to position [0, 132]
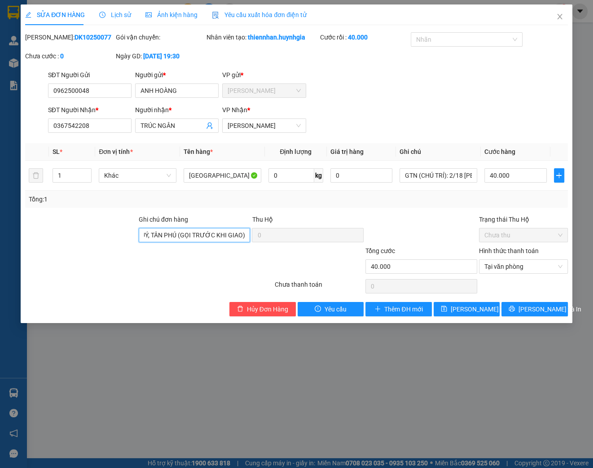
click at [258, 246] on div "Ghi chú đơn hàng GTN (CHÚ TRÍ): 2/18 [PERSON_NAME], [PERSON_NAME], TÂN PHÚ (GỌI…" at bounding box center [296, 230] width 545 height 31
click at [434, 227] on div at bounding box center [422, 230] width 114 height 31
click at [540, 274] on span "Tại văn phòng" at bounding box center [524, 266] width 78 height 13
click at [550, 225] on div "Trạng thái Thu Hộ" at bounding box center [523, 220] width 89 height 10
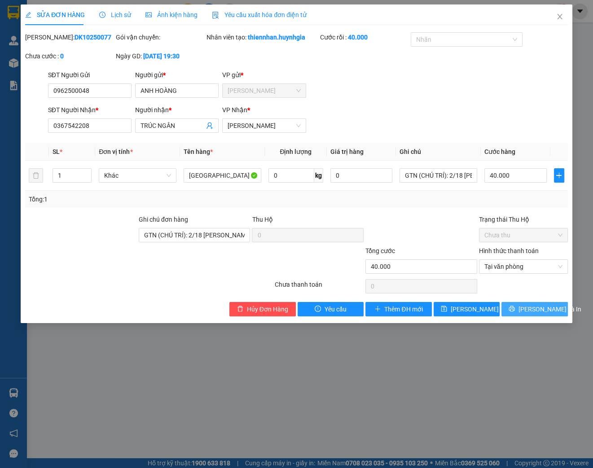
click at [541, 314] on span "[PERSON_NAME] và In" at bounding box center [550, 310] width 63 height 10
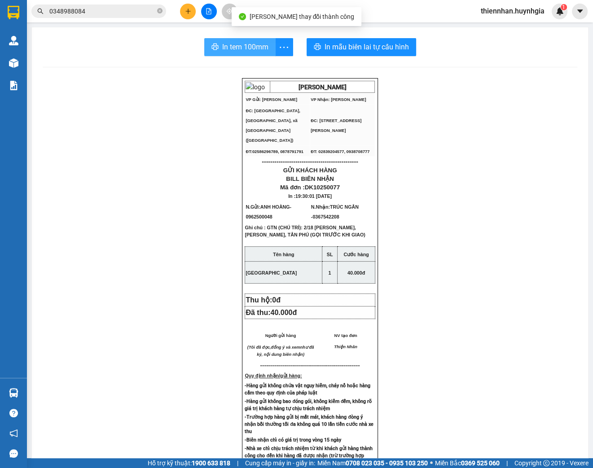
click at [255, 53] on button "In tem 100mm" at bounding box center [239, 47] width 71 height 18
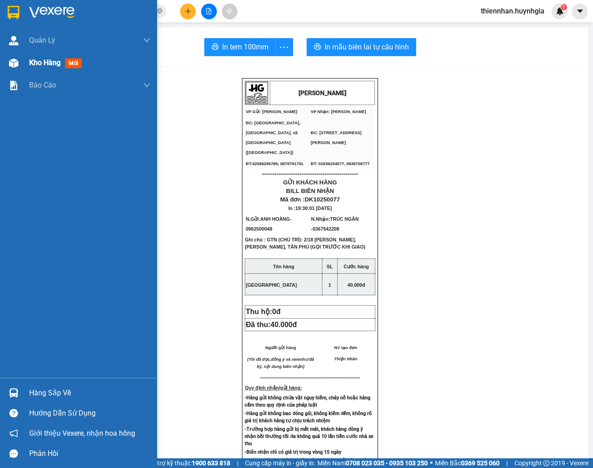
click at [74, 61] on span "mới" at bounding box center [73, 63] width 17 height 10
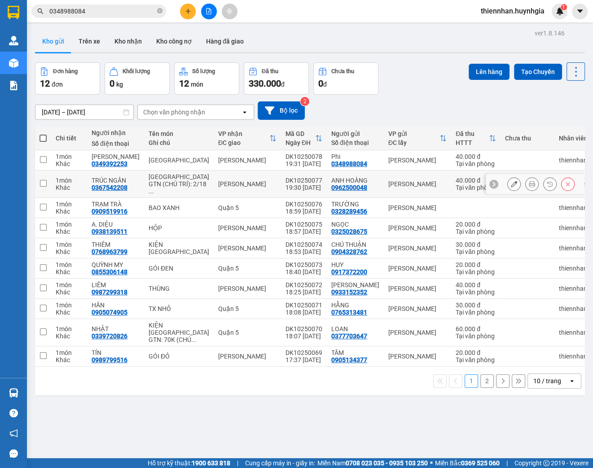
click at [511, 182] on icon at bounding box center [514, 184] width 6 height 6
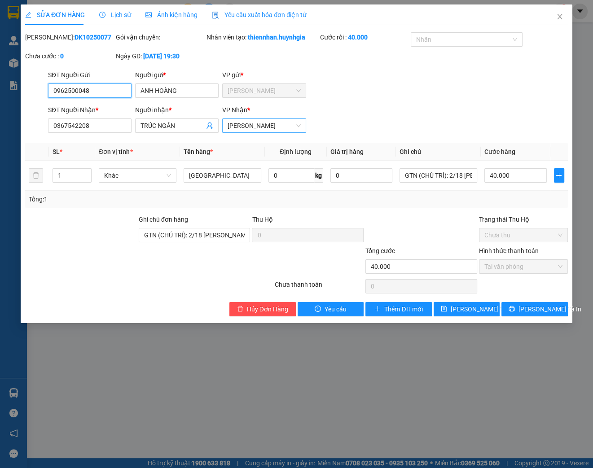
click at [280, 132] on span "[PERSON_NAME]" at bounding box center [264, 125] width 73 height 13
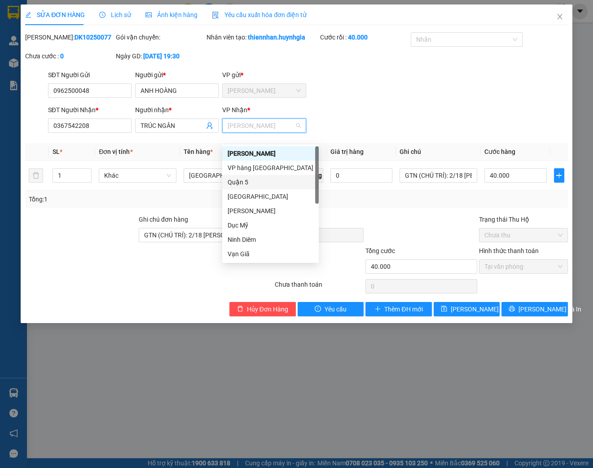
click at [260, 185] on div "Quận 5" at bounding box center [271, 182] width 86 height 10
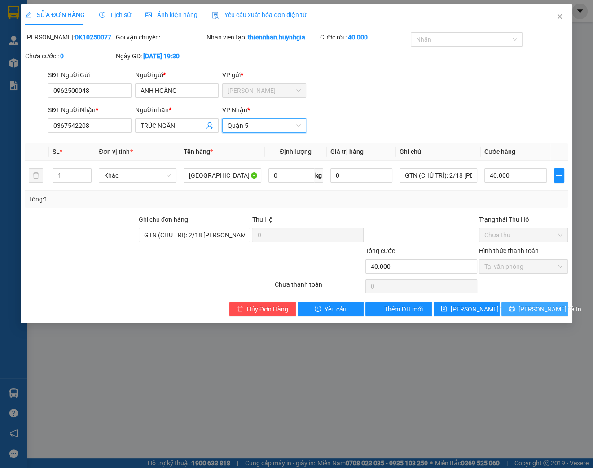
click at [515, 312] on icon "printer" at bounding box center [512, 309] width 6 height 6
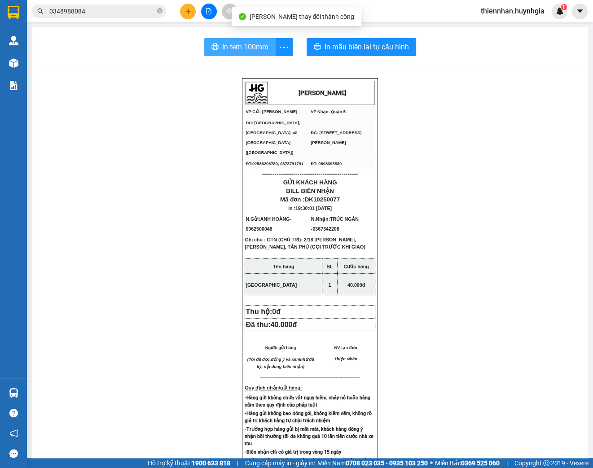
click at [232, 44] on span "In tem 100mm" at bounding box center [245, 46] width 46 height 11
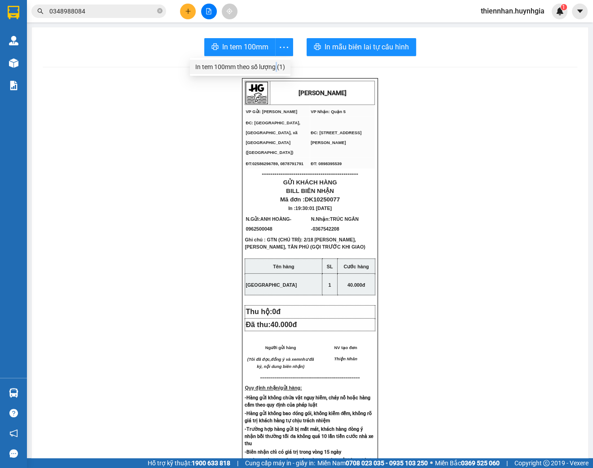
click at [277, 67] on div "In tem 100mm theo số lượng (1)" at bounding box center [240, 67] width 90 height 10
click at [278, 52] on icon "more" at bounding box center [283, 47] width 11 height 11
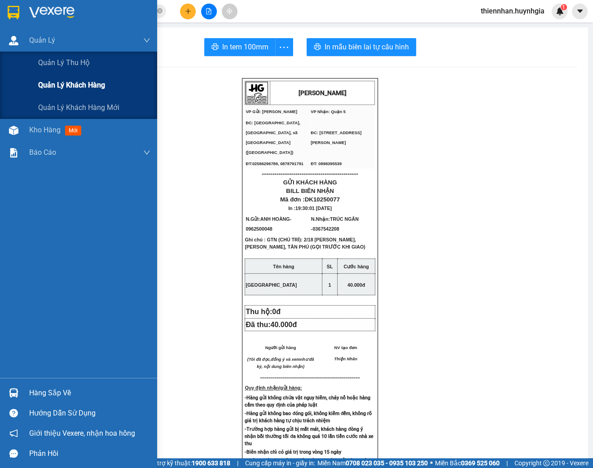
click at [86, 90] on span "Quản lý khách hàng" at bounding box center [71, 84] width 67 height 11
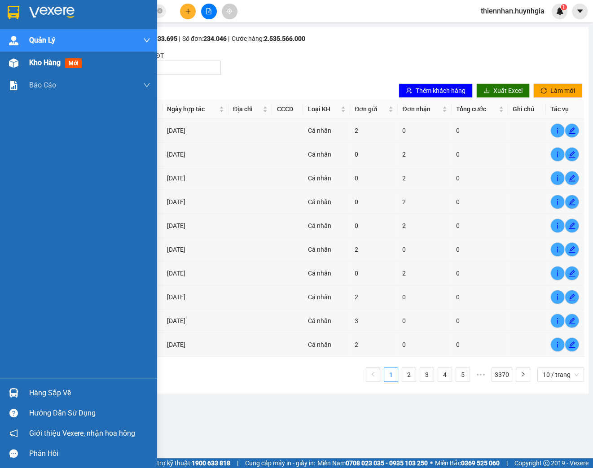
click at [22, 66] on div "Kho hàng mới" at bounding box center [78, 63] width 157 height 22
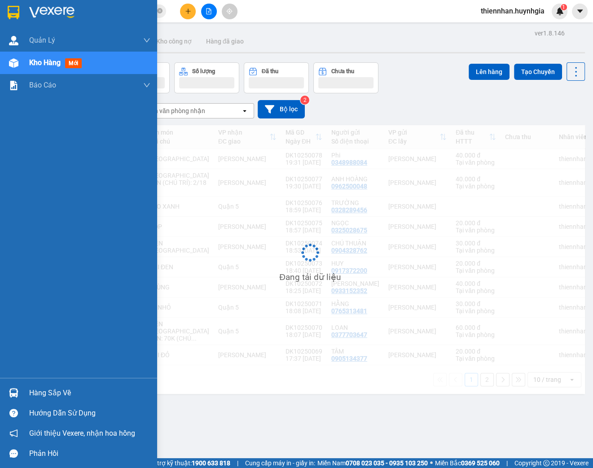
click at [51, 64] on span "Kho hàng" at bounding box center [44, 62] width 31 height 9
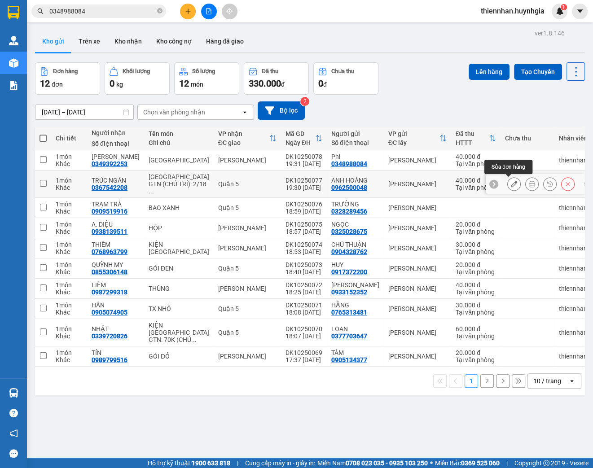
click at [511, 184] on icon at bounding box center [514, 184] width 6 height 6
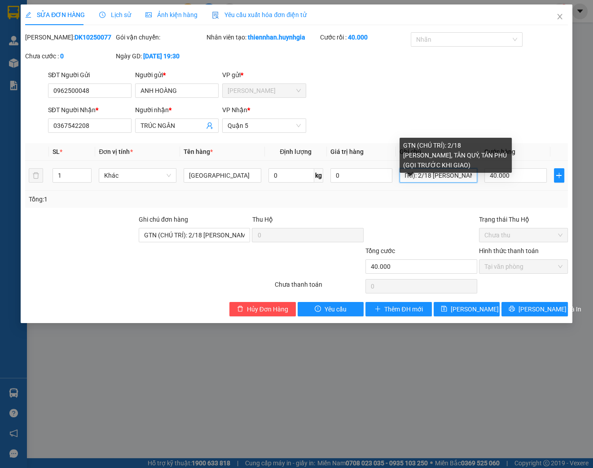
scroll to position [0, 72]
drag, startPoint x: 449, startPoint y: 185, endPoint x: 441, endPoint y: 186, distance: 7.2
click at [441, 183] on input "GTN (CHÚ TRÍ): 2/18 [PERSON_NAME], TÂN QUÝ, TÂN PHÚ (GỌI TRƯỚC KHI GIAO)" at bounding box center [439, 175] width 78 height 14
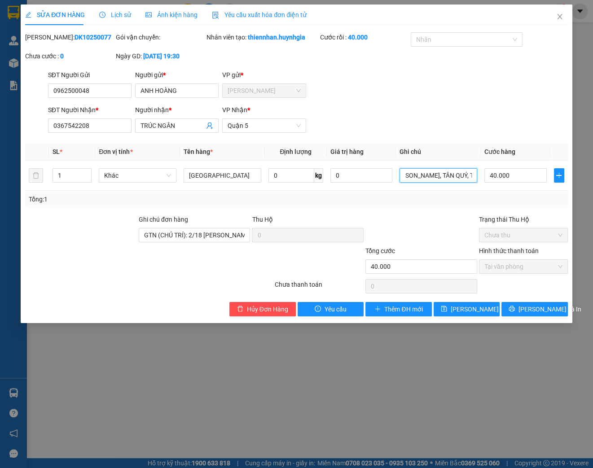
scroll to position [0, 0]
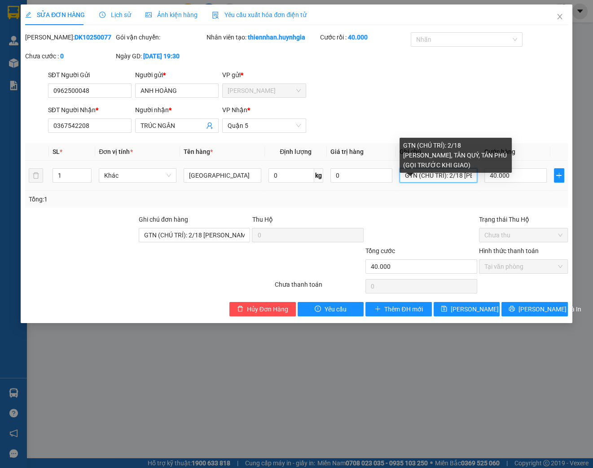
click at [437, 183] on input "GTN (CHÚ TRÍ): 2/18 [PERSON_NAME], TÂN QUÝ, TÂN PHÚ (GỌI TRƯỚC KHI GIAO)" at bounding box center [439, 175] width 78 height 14
click at [419, 183] on input "GTN (CHÚ TRÍ): 2/18 [PERSON_NAME], TÂN QUÝ, TÂN PHÚ (GỌI TRƯỚC KHI GIAO)" at bounding box center [439, 175] width 78 height 14
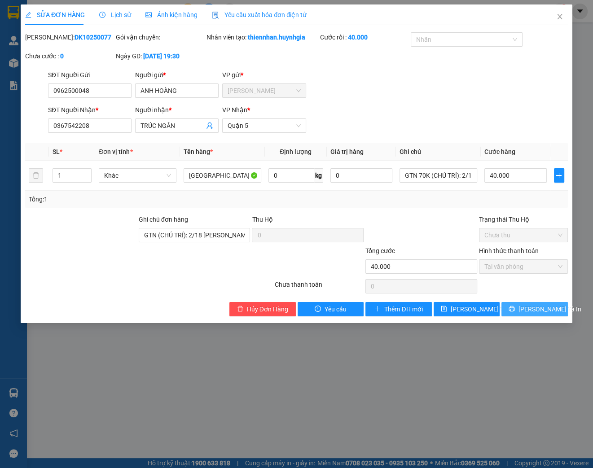
click at [544, 314] on span "[PERSON_NAME] và In" at bounding box center [550, 310] width 63 height 10
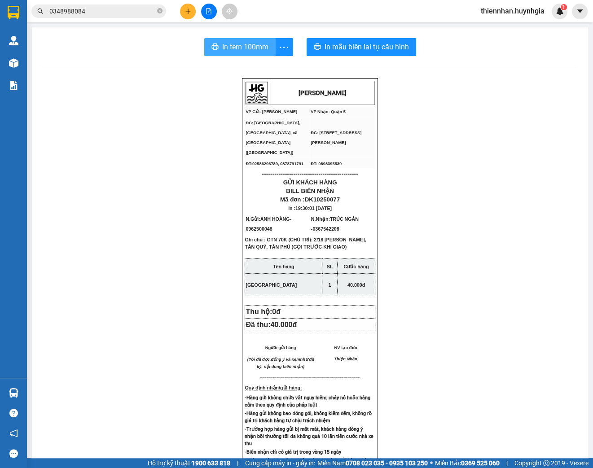
click at [265, 44] on button "In tem 100mm" at bounding box center [239, 47] width 71 height 18
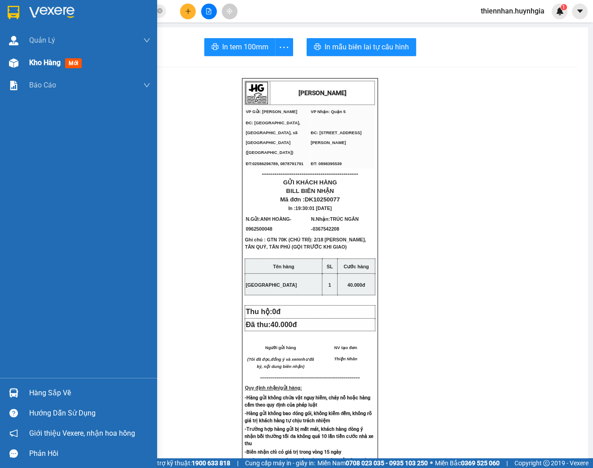
click at [54, 65] on span "Kho hàng" at bounding box center [44, 62] width 31 height 9
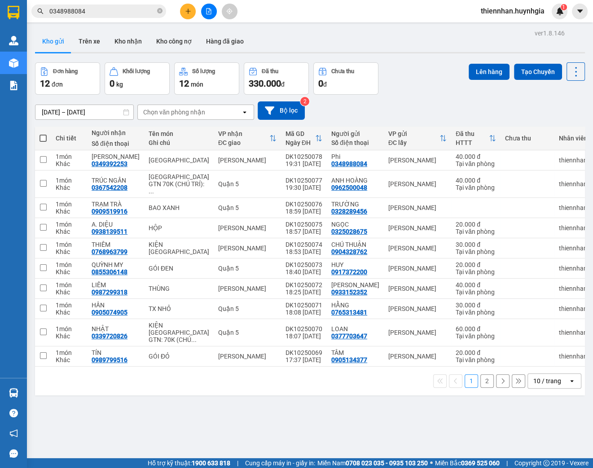
drag, startPoint x: 536, startPoint y: 386, endPoint x: 535, endPoint y: 392, distance: 6.0
click at [536, 386] on div "10 / trang" at bounding box center [548, 381] width 28 height 9
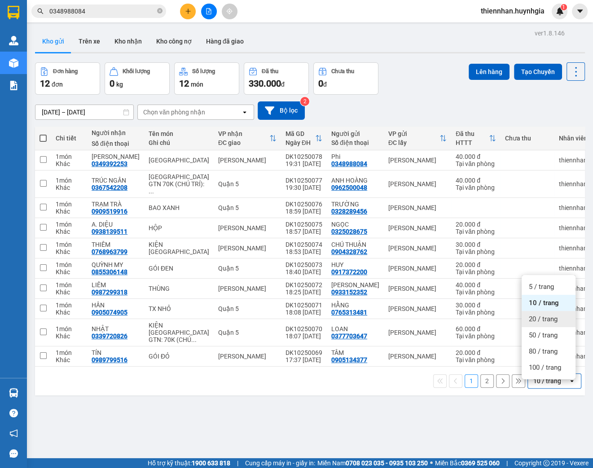
click at [538, 318] on span "20 / trang" at bounding box center [543, 319] width 29 height 9
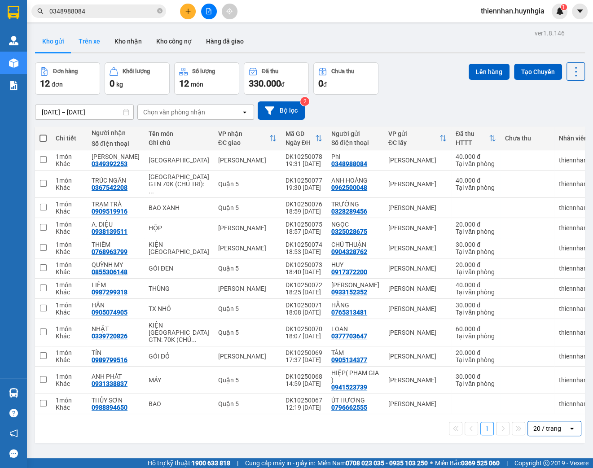
click at [96, 43] on button "Trên xe" at bounding box center [89, 42] width 36 height 22
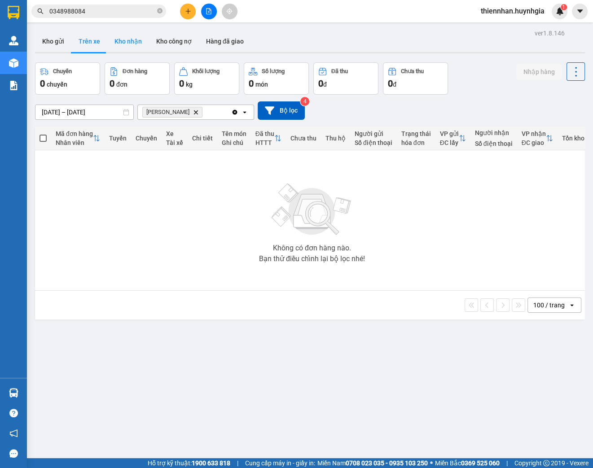
click at [122, 50] on button "Kho nhận" at bounding box center [128, 42] width 42 height 22
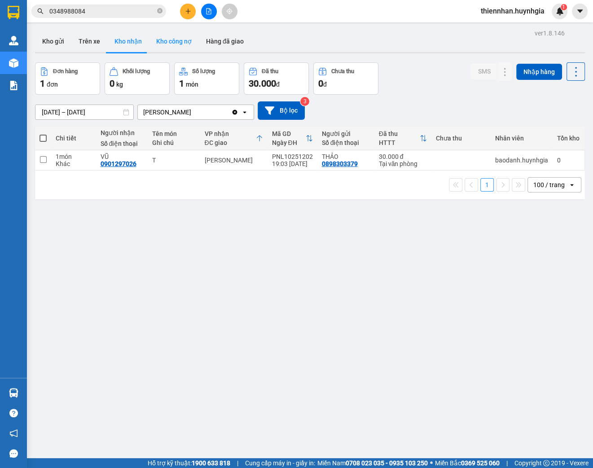
click at [171, 50] on button "Kho công nợ" at bounding box center [174, 42] width 50 height 22
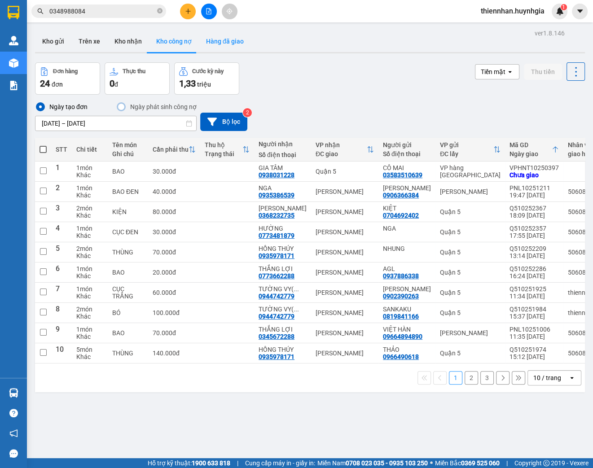
click at [234, 43] on button "Hàng đã giao" at bounding box center [225, 42] width 52 height 22
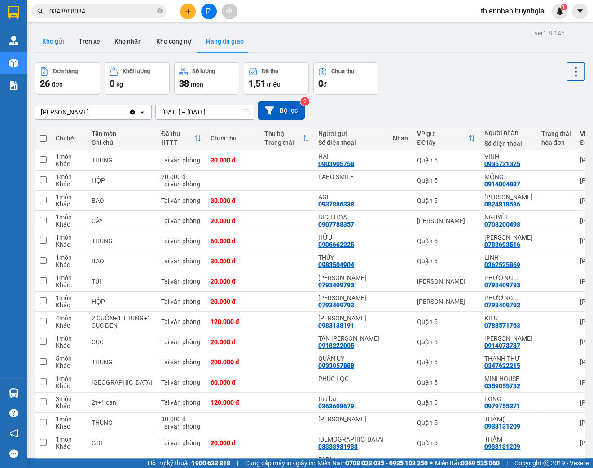
click at [53, 46] on button "Kho gửi" at bounding box center [53, 42] width 36 height 22
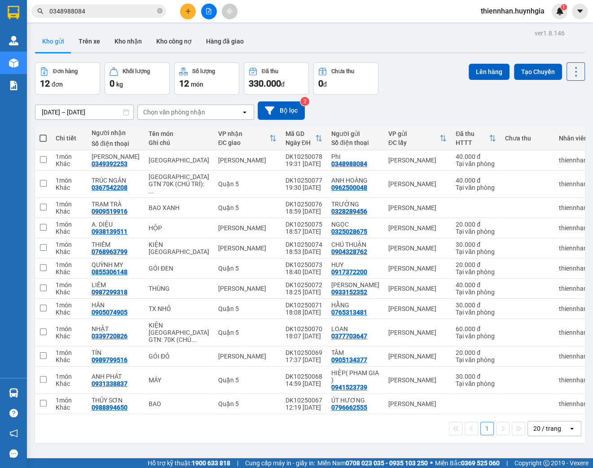
click at [194, 10] on button at bounding box center [188, 12] width 16 height 16
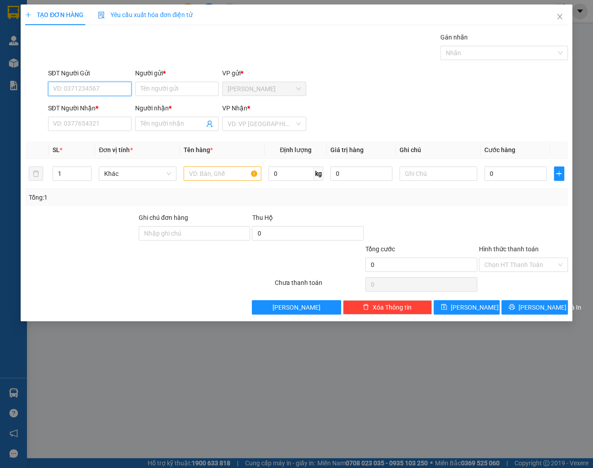
click at [117, 84] on input "SĐT Người Gửi" at bounding box center [90, 89] width 84 height 14
click at [102, 93] on input "SĐT Người Gửi" at bounding box center [90, 89] width 84 height 14
click at [160, 92] on input "Người gửi *" at bounding box center [177, 89] width 84 height 14
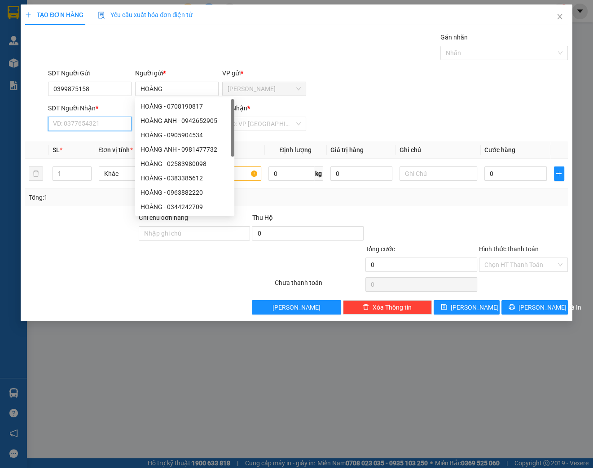
click at [54, 128] on input "SĐT Người Nhận *" at bounding box center [90, 124] width 84 height 14
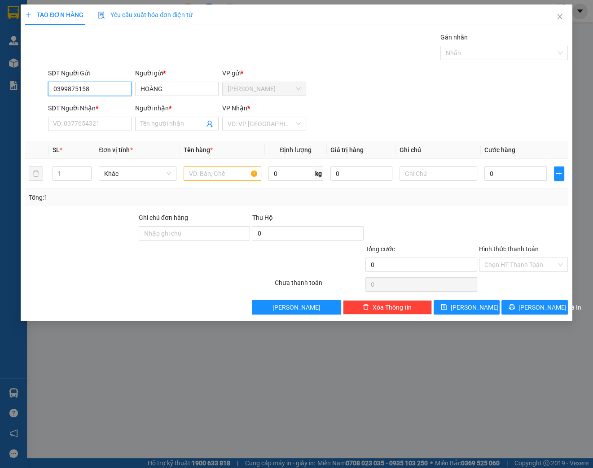
drag, startPoint x: 97, startPoint y: 86, endPoint x: 27, endPoint y: 93, distance: 70.4
click at [30, 93] on div "SĐT Người Gửi 0399875158 0399875158 Người gửi * HOÀNG VP gửi * [PERSON_NAME]" at bounding box center [296, 83] width 545 height 31
paste input "search"
click at [70, 120] on input "SĐT Người Nhận *" at bounding box center [90, 124] width 84 height 14
click at [88, 87] on input "SĐT Người Gửi" at bounding box center [90, 89] width 84 height 14
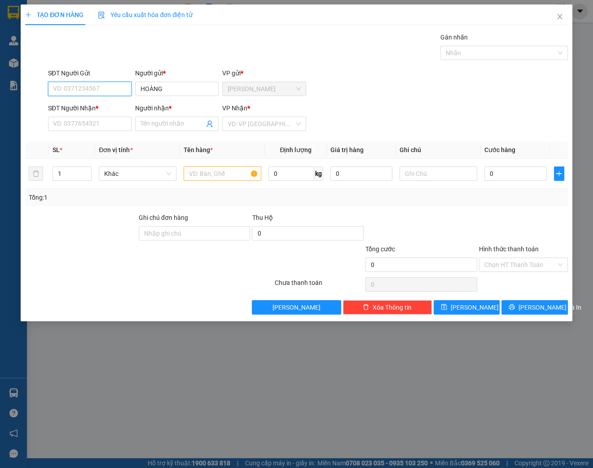
click at [110, 93] on input "SĐT Người Gửi" at bounding box center [90, 89] width 84 height 14
click at [104, 119] on input "SĐT Người Nhận *" at bounding box center [90, 124] width 84 height 14
click at [109, 83] on input "SĐT Người Gửi" at bounding box center [90, 89] width 84 height 14
click at [99, 107] on div "0915827677 - NGOAN" at bounding box center [89, 107] width 73 height 10
drag, startPoint x: 168, startPoint y: 92, endPoint x: 126, endPoint y: 92, distance: 42.2
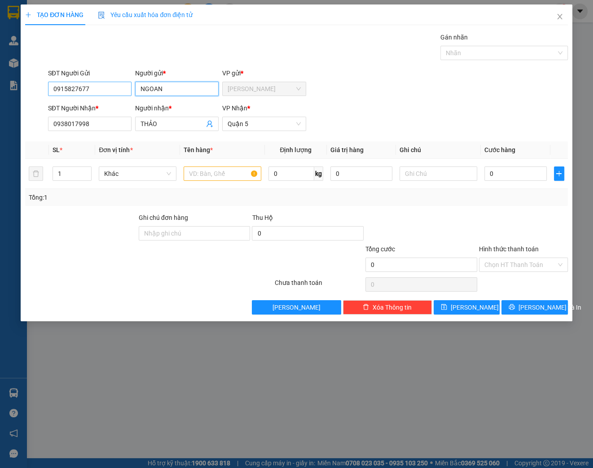
click at [128, 92] on div "SĐT Người Gửi 0915827677 Người gửi * [PERSON_NAME] VP gửi * [PERSON_NAME]" at bounding box center [308, 83] width 524 height 31
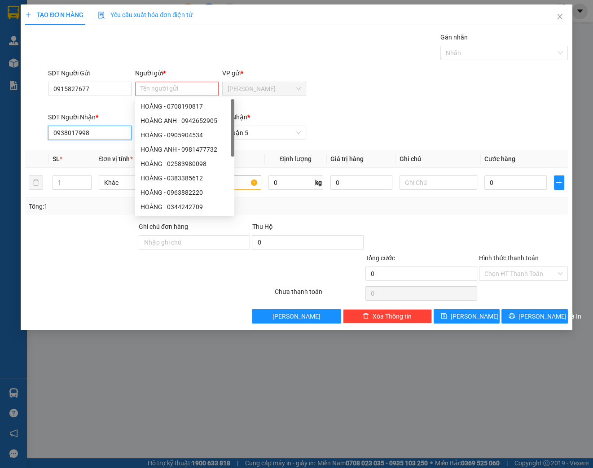
drag, startPoint x: 94, startPoint y: 135, endPoint x: 14, endPoint y: 131, distance: 80.0
click at [21, 133] on div "TẠO ĐƠN HÀNG Yêu cầu xuất hóa đơn điện tử Transit Pickup Surcharge Ids Transit …" at bounding box center [297, 167] width 552 height 326
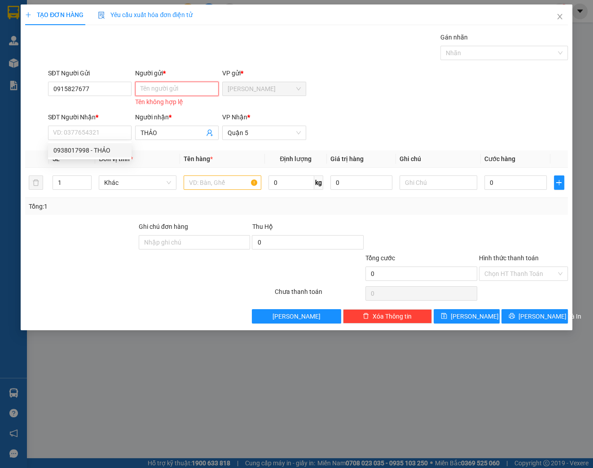
click at [178, 88] on input "Người gửi *" at bounding box center [177, 89] width 84 height 14
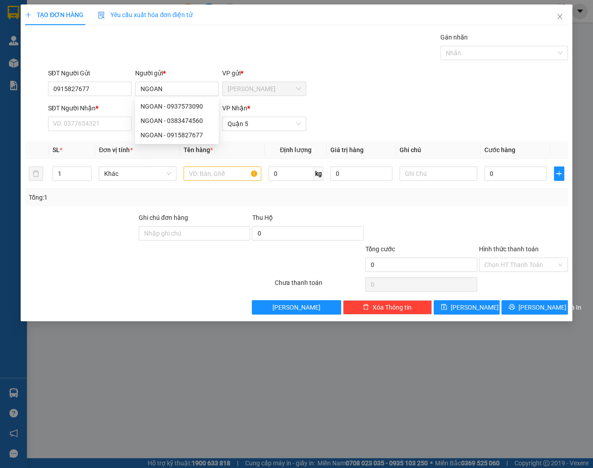
click at [190, 48] on div "Gán nhãn Nhãn" at bounding box center [308, 47] width 524 height 31
click at [97, 120] on input "SĐT Người Nhận *" at bounding box center [90, 124] width 84 height 14
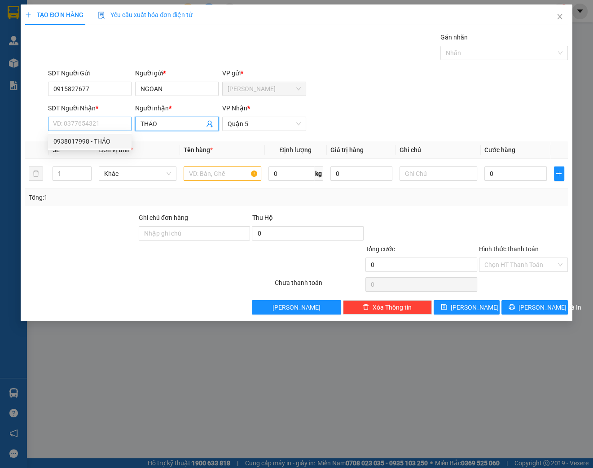
drag, startPoint x: 175, startPoint y: 126, endPoint x: 128, endPoint y: 128, distance: 46.7
click at [132, 128] on div "SĐT Người Nhận * VD: 0377654321 Người nhận * THẢO THẢO VP Nhận * Quận 5" at bounding box center [308, 118] width 524 height 31
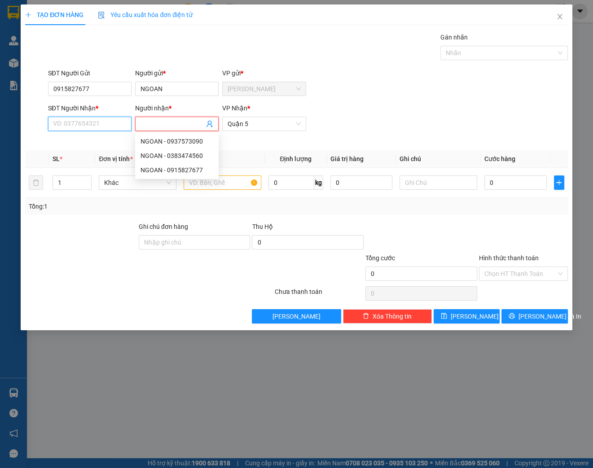
click at [99, 122] on input "SĐT Người Nhận *" at bounding box center [90, 124] width 84 height 14
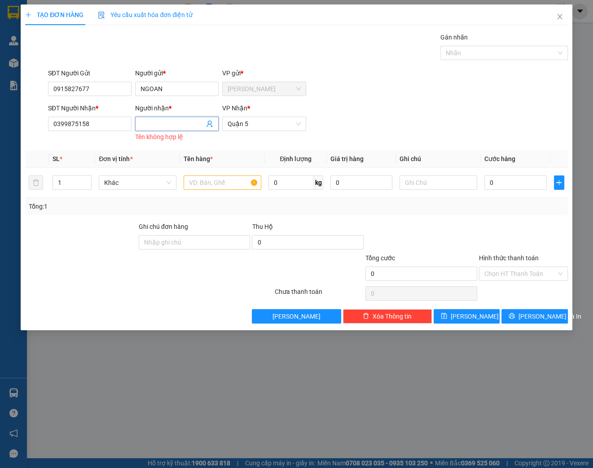
click at [169, 121] on input "Người nhận *" at bounding box center [173, 124] width 64 height 10
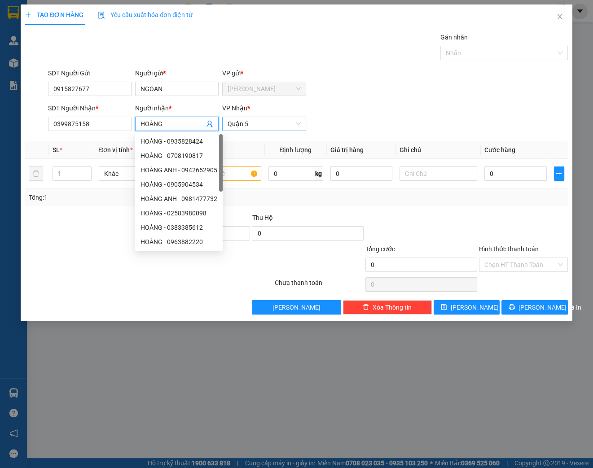
click at [245, 120] on span "Quận 5" at bounding box center [264, 123] width 73 height 13
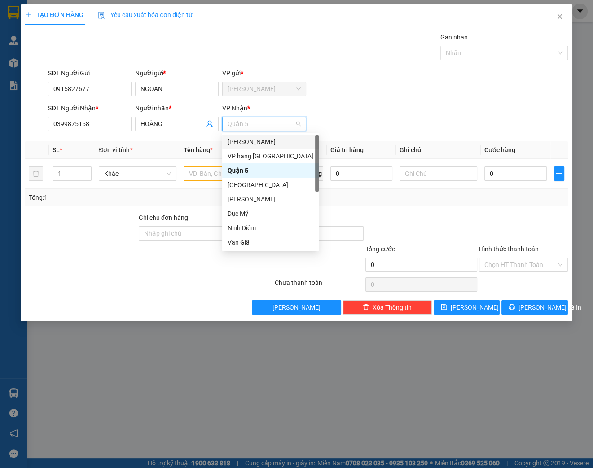
click at [252, 142] on div "[PERSON_NAME]" at bounding box center [271, 142] width 86 height 10
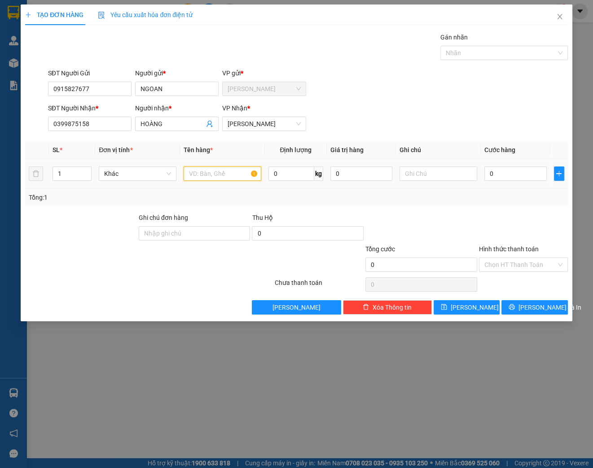
click at [199, 172] on input "text" at bounding box center [223, 174] width 78 height 14
drag, startPoint x: 224, startPoint y: 171, endPoint x: 170, endPoint y: 172, distance: 54.4
click at [170, 172] on tr "1 Khác THÙNG 0 kg 0 0" at bounding box center [296, 174] width 543 height 30
click at [225, 171] on input "THÙNG" at bounding box center [223, 174] width 78 height 14
click at [521, 170] on input "0" at bounding box center [516, 174] width 62 height 14
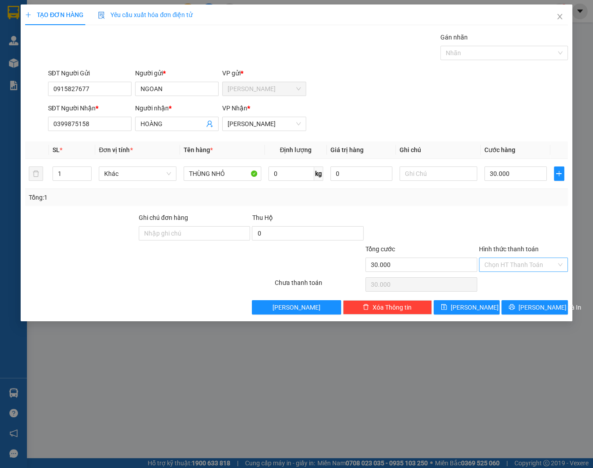
click at [497, 262] on input "Hình thức thanh toán" at bounding box center [521, 264] width 72 height 13
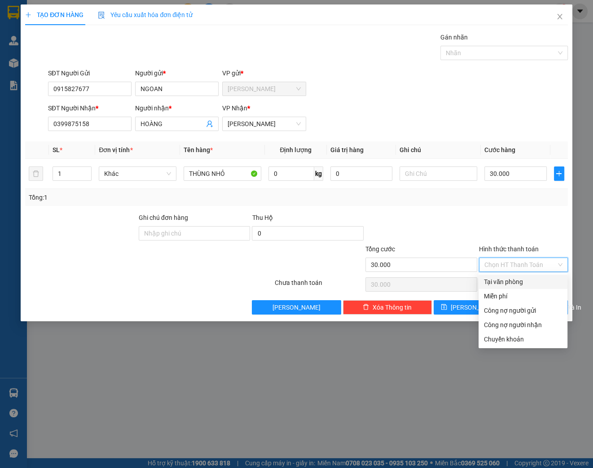
click at [507, 279] on div "Tại văn phòng" at bounding box center [523, 282] width 78 height 10
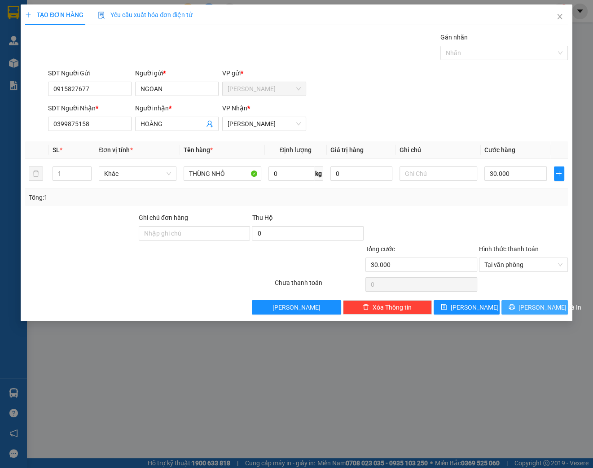
click at [534, 306] on span "[PERSON_NAME] và In" at bounding box center [550, 308] width 63 height 10
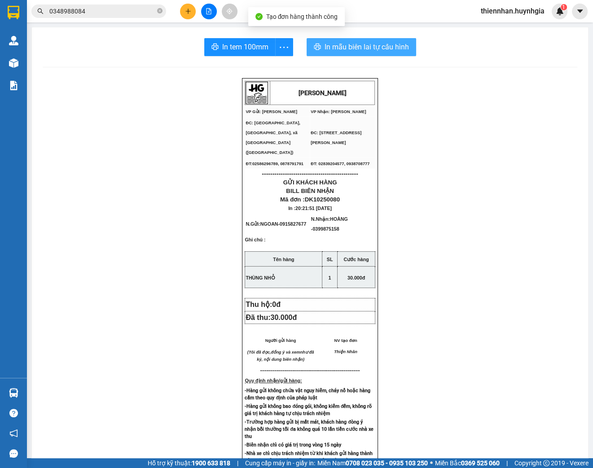
click at [386, 47] on span "In mẫu biên lai tự cấu hình" at bounding box center [367, 46] width 84 height 11
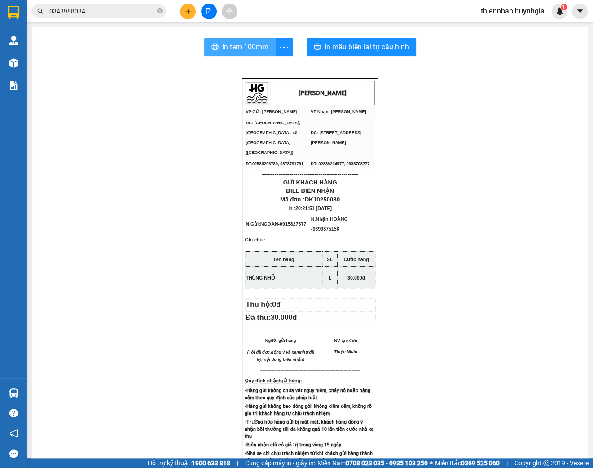
click at [261, 48] on span "In tem 100mm" at bounding box center [245, 46] width 46 height 11
click at [265, 49] on span "In tem 100mm" at bounding box center [245, 46] width 46 height 11
